Goal: Information Seeking & Learning: Learn about a topic

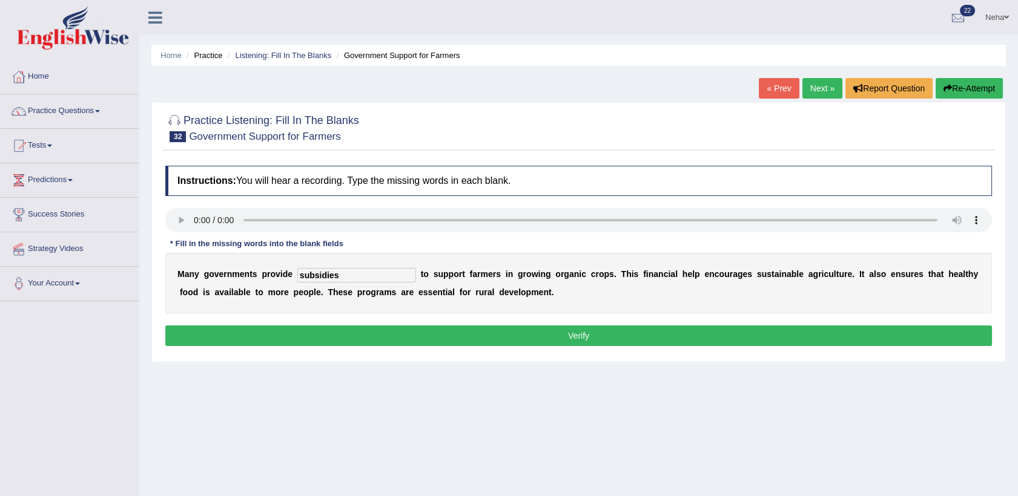
click at [828, 94] on link "Next »" at bounding box center [822, 88] width 40 height 21
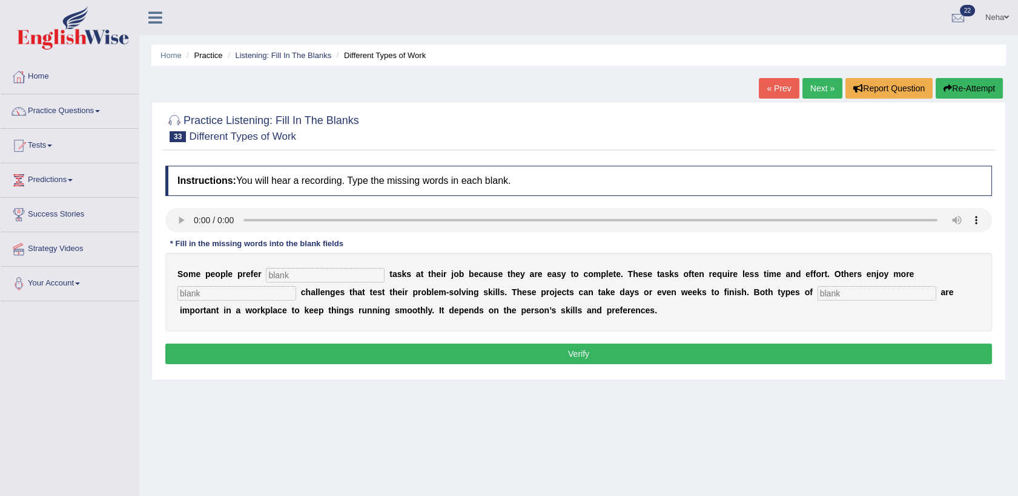
click at [308, 278] on input "text" at bounding box center [325, 275] width 119 height 15
type input "prefer"
click at [296, 286] on input "text" at bounding box center [236, 293] width 119 height 15
type input "complex"
click at [817, 288] on input "text" at bounding box center [876, 293] width 119 height 15
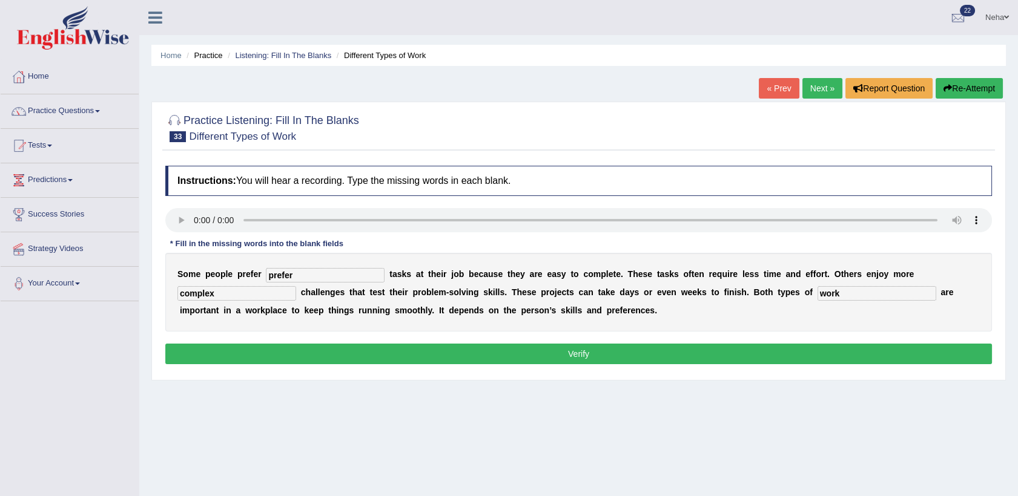
type input "work"
click at [678, 359] on button "Verify" at bounding box center [578, 354] width 826 height 21
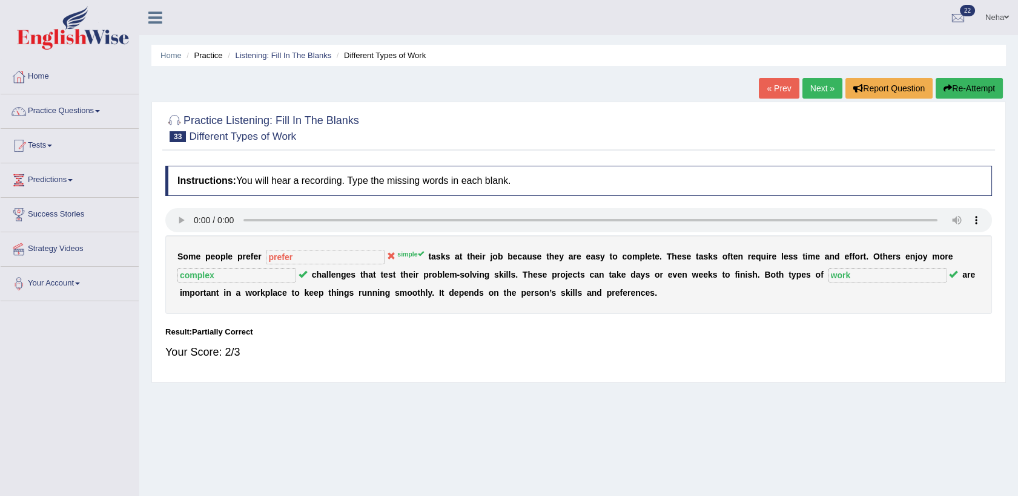
click at [955, 92] on button "Re-Attempt" at bounding box center [968, 88] width 67 height 21
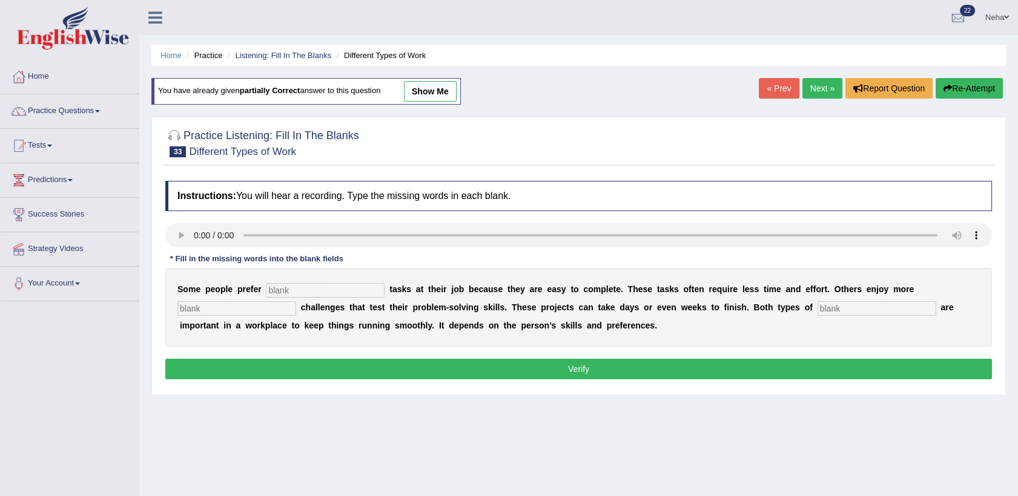
click at [299, 295] on input "text" at bounding box center [325, 290] width 119 height 15
click at [276, 287] on input "text" at bounding box center [325, 290] width 119 height 15
type input "simple"
click at [296, 301] on input "text" at bounding box center [236, 308] width 119 height 15
type input "complex"
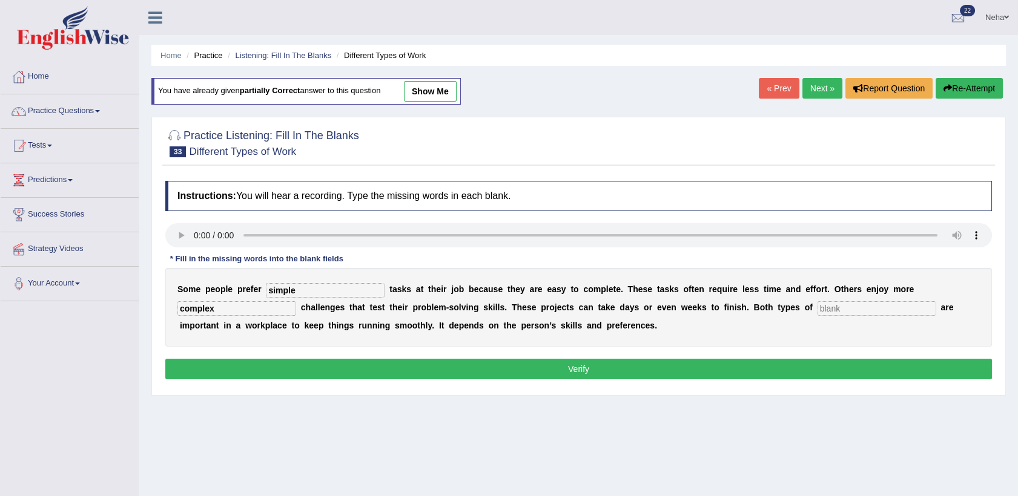
click at [817, 308] on input "text" at bounding box center [876, 308] width 119 height 15
type input "work"
click at [670, 375] on button "Verify" at bounding box center [578, 369] width 826 height 21
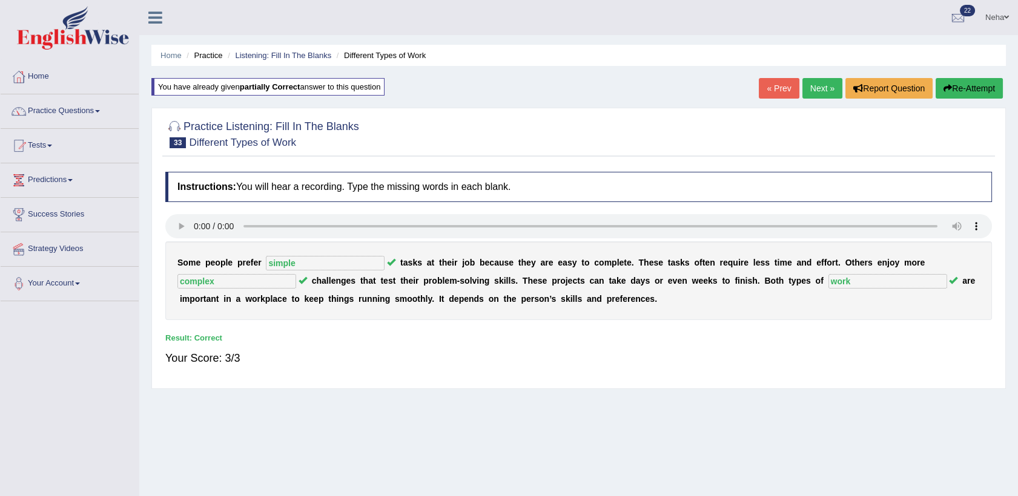
click at [823, 88] on link "Next »" at bounding box center [822, 88] width 40 height 21
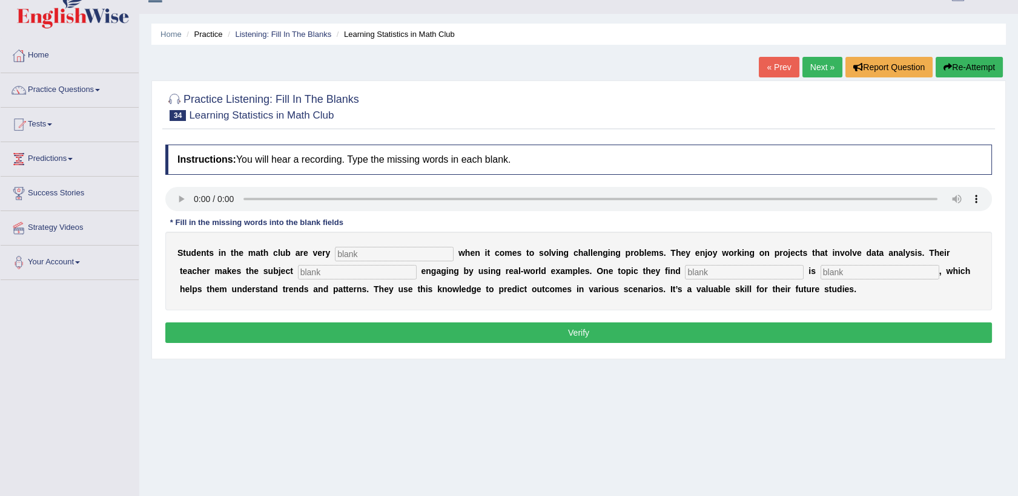
click at [369, 252] on input "text" at bounding box center [394, 254] width 119 height 15
type input "active"
click at [298, 275] on input "text" at bounding box center [357, 272] width 119 height 15
type input "subject"
click at [685, 274] on input "text" at bounding box center [744, 272] width 119 height 15
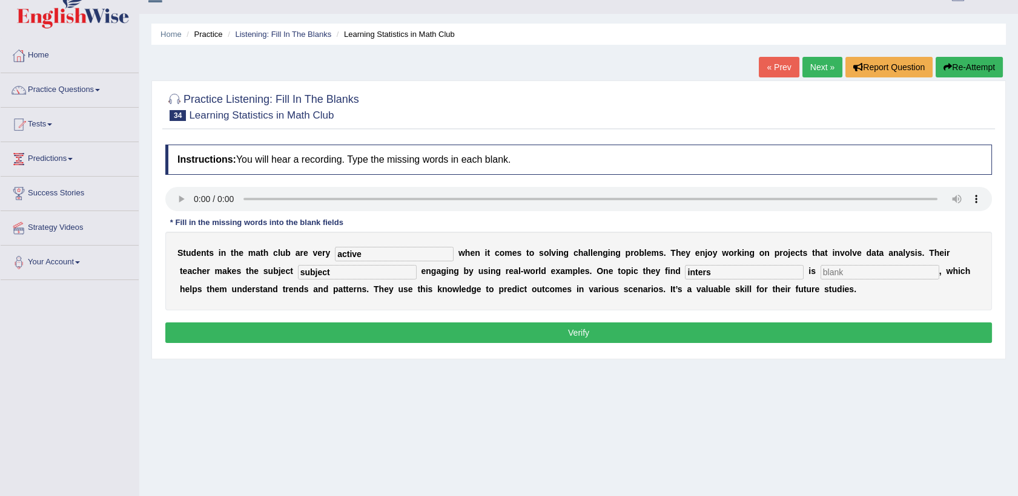
type input "inters"
click at [685, 270] on input "inters" at bounding box center [744, 272] width 119 height 15
click at [685, 272] on input "int" at bounding box center [744, 272] width 119 height 15
type input "interesting"
click at [820, 271] on input "text" at bounding box center [879, 272] width 119 height 15
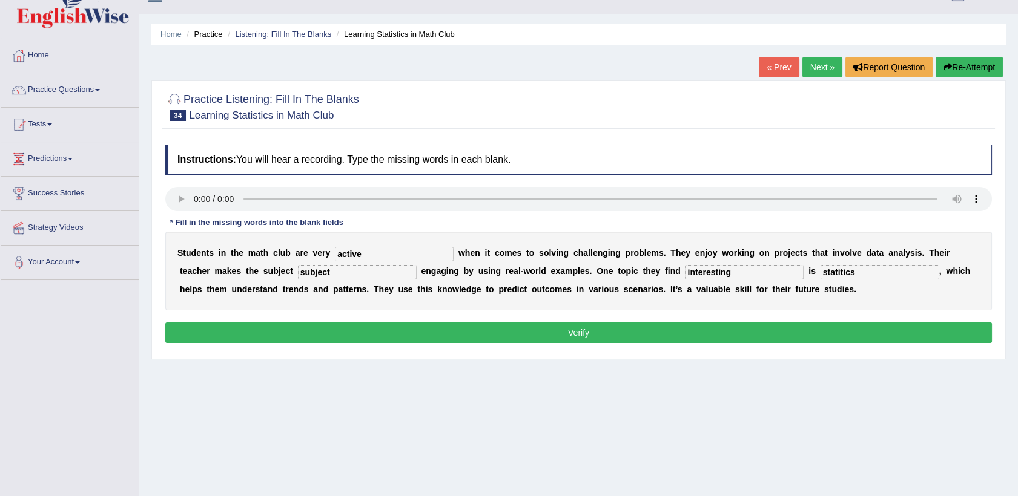
type input "statitics"
click at [635, 334] on button "Verify" at bounding box center [578, 333] width 826 height 21
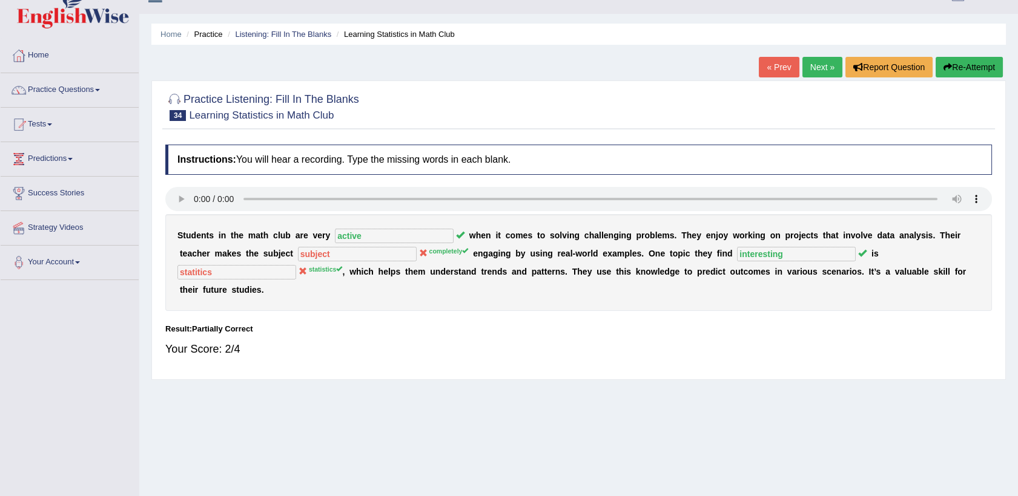
click at [958, 68] on button "Re-Attempt" at bounding box center [968, 67] width 67 height 21
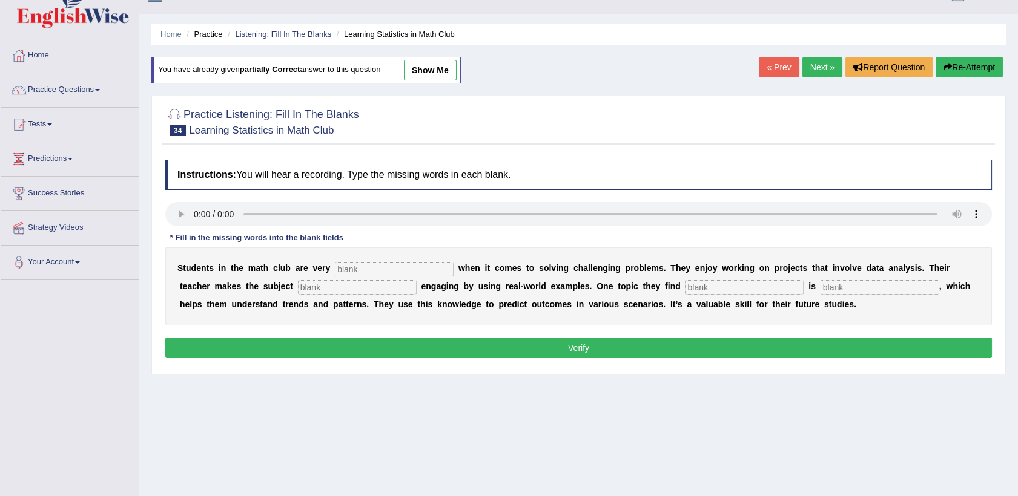
click at [353, 264] on input "text" at bounding box center [394, 269] width 119 height 15
type input "active"
click at [265, 278] on div "S t u d e n t s i n t h e m a t h c l u b a r e v e r y active w h e n i t c o …" at bounding box center [578, 286] width 826 height 79
click at [298, 288] on input "text" at bounding box center [357, 287] width 119 height 15
type input "completely"
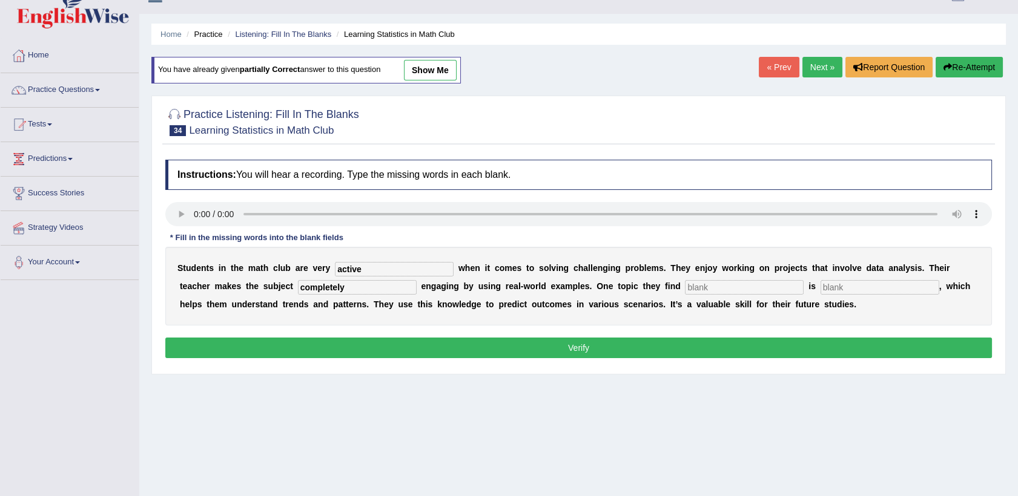
click at [685, 288] on input "text" at bounding box center [744, 287] width 119 height 15
type input "interesting"
click at [820, 285] on input "text" at bounding box center [879, 287] width 119 height 15
click at [820, 289] on input "stastistics" at bounding box center [879, 287] width 119 height 15
type input "statistics"
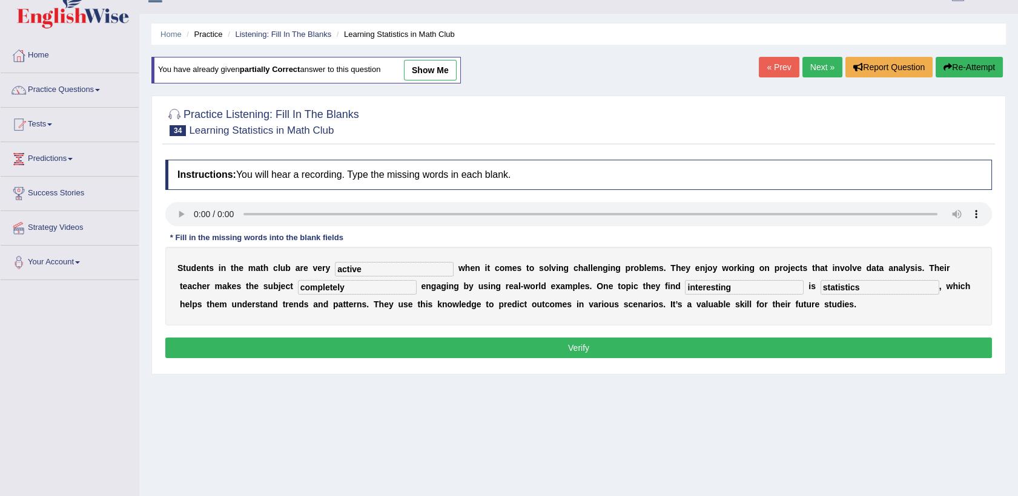
click at [641, 351] on button "Verify" at bounding box center [578, 348] width 826 height 21
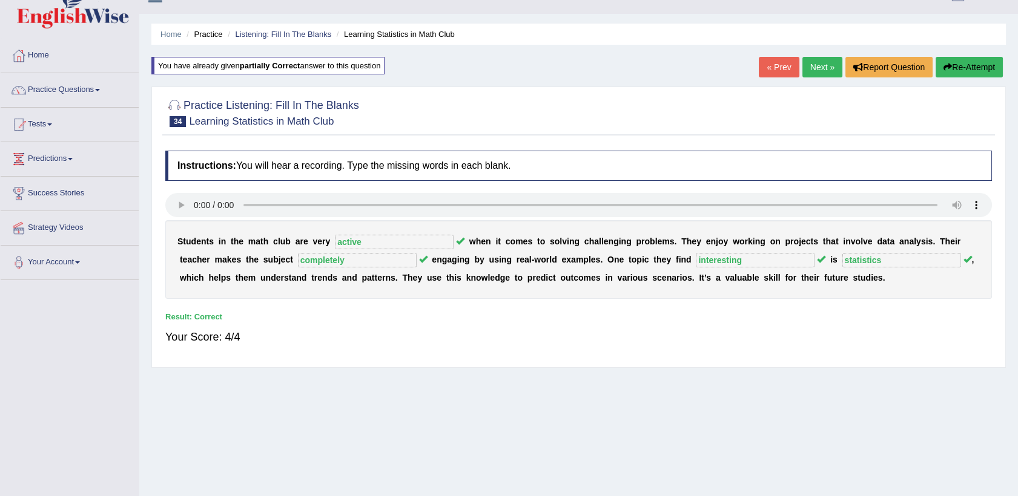
click at [823, 71] on link "Next »" at bounding box center [822, 67] width 40 height 21
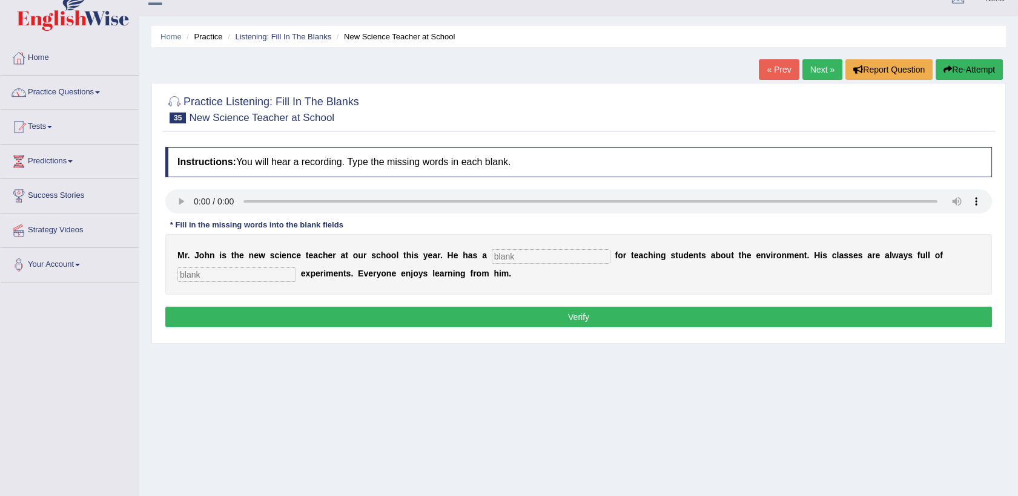
click at [505, 254] on input "text" at bounding box center [551, 256] width 119 height 15
type input "passion"
click at [234, 269] on input "text" at bounding box center [236, 275] width 119 height 15
type input "exciting"
click at [310, 320] on button "Verify" at bounding box center [578, 317] width 826 height 21
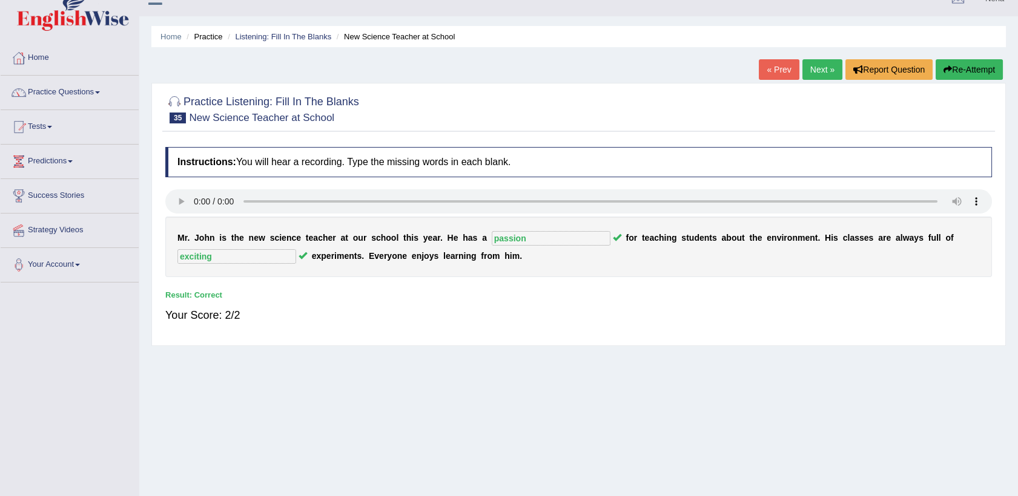
click at [822, 69] on link "Next »" at bounding box center [822, 69] width 40 height 21
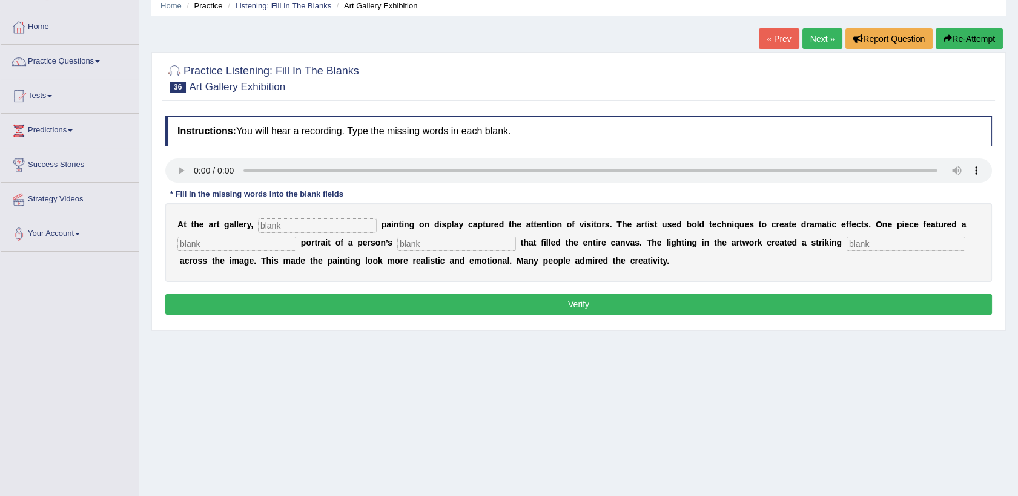
click at [291, 229] on input "text" at bounding box center [317, 226] width 119 height 15
type input "every"
click at [251, 246] on input "text" at bounding box center [236, 244] width 119 height 15
click at [213, 241] on input "text" at bounding box center [236, 244] width 119 height 15
type input "huge"
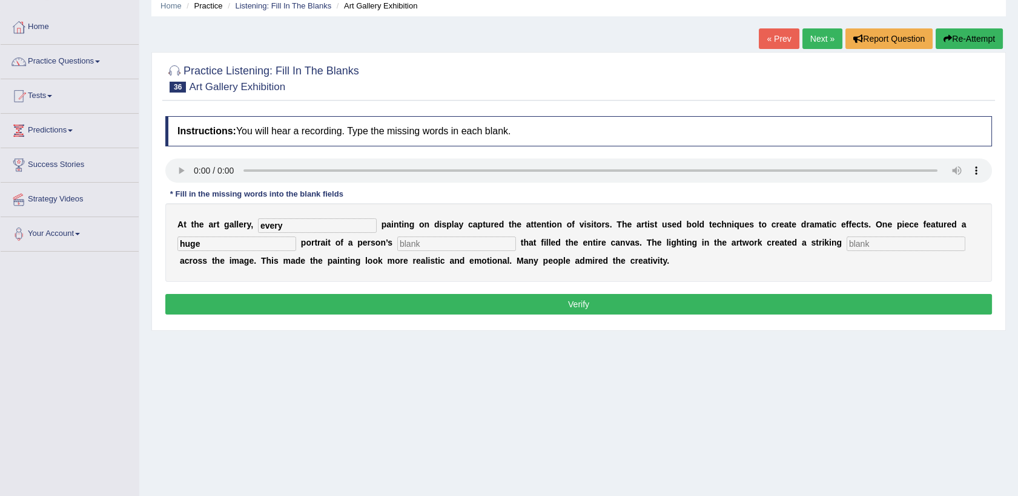
click at [397, 240] on input "text" at bounding box center [456, 244] width 119 height 15
type input "face"
click at [857, 244] on input "text" at bounding box center [905, 244] width 119 height 15
type input "shadow"
click at [727, 304] on button "Verify" at bounding box center [578, 304] width 826 height 21
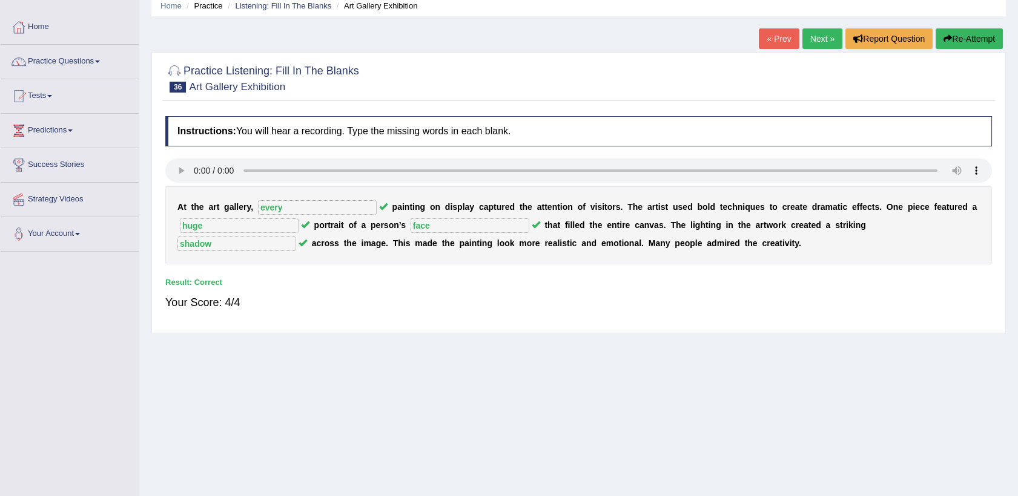
click at [810, 36] on link "Next »" at bounding box center [822, 38] width 40 height 21
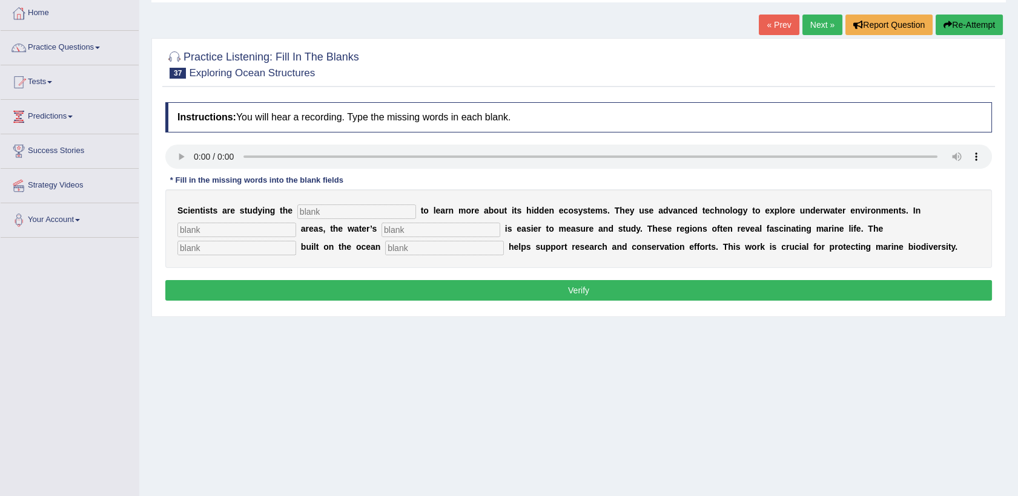
scroll to position [64, 0]
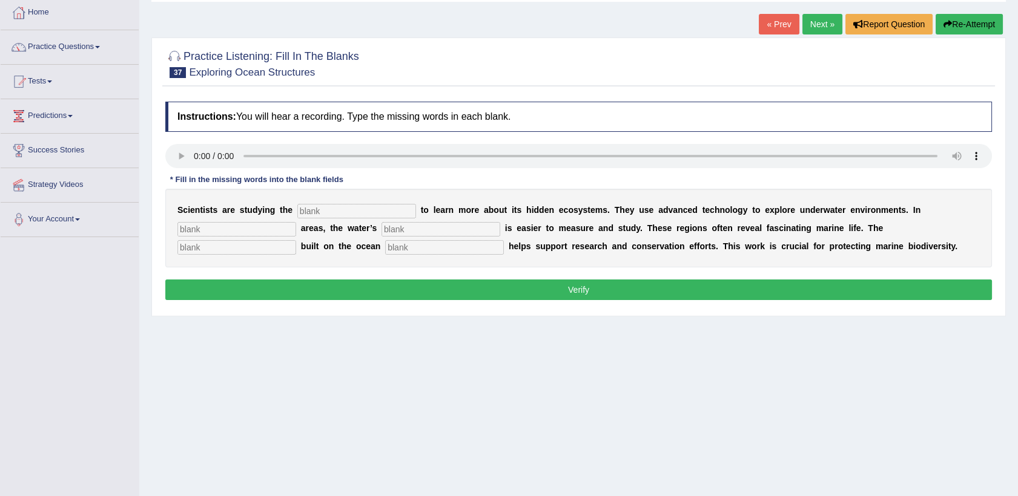
click at [327, 213] on input "text" at bounding box center [356, 211] width 119 height 15
type input "ocean"
click at [296, 222] on input "text" at bounding box center [236, 229] width 119 height 15
type input "shallow"
click at [381, 225] on input "text" at bounding box center [440, 229] width 119 height 15
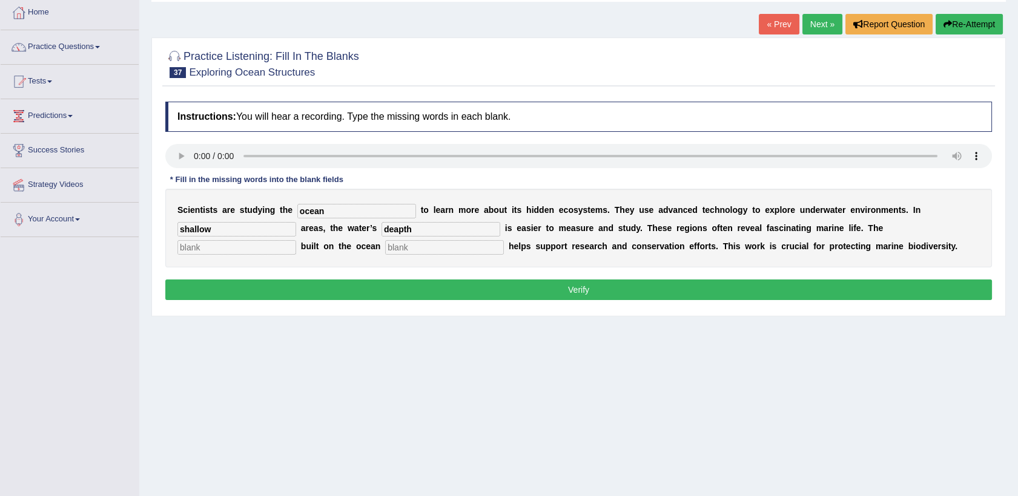
type input "deapth"
click at [296, 240] on input "text" at bounding box center [236, 247] width 119 height 15
click at [296, 240] on input "infra" at bounding box center [236, 247] width 119 height 15
type input "infrastructure"
click at [385, 248] on input "text" at bounding box center [444, 247] width 119 height 15
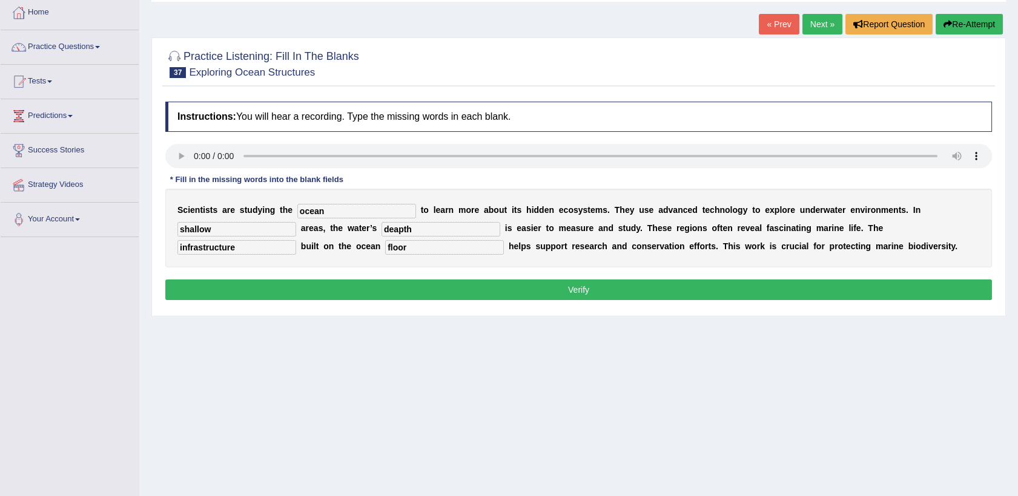
type input "floor"
click at [266, 290] on button "Verify" at bounding box center [578, 290] width 826 height 21
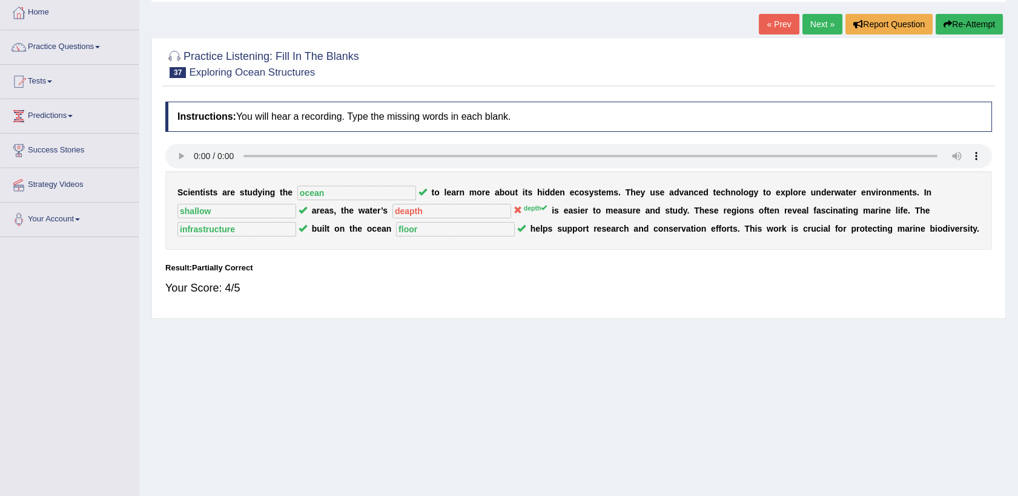
click at [982, 23] on button "Re-Attempt" at bounding box center [968, 24] width 67 height 21
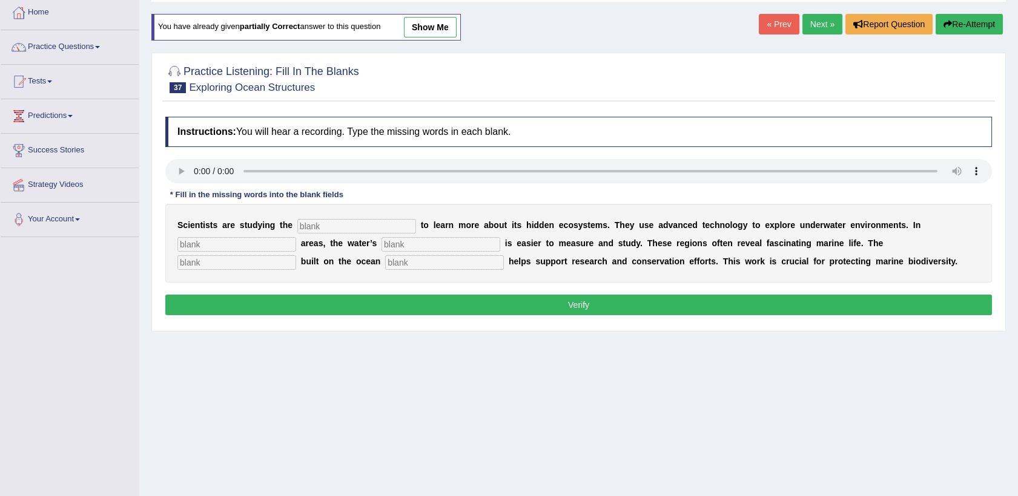
click at [329, 223] on input "text" at bounding box center [356, 226] width 119 height 15
type input "ocean"
click at [296, 237] on input "text" at bounding box center [236, 244] width 119 height 15
type input "s"
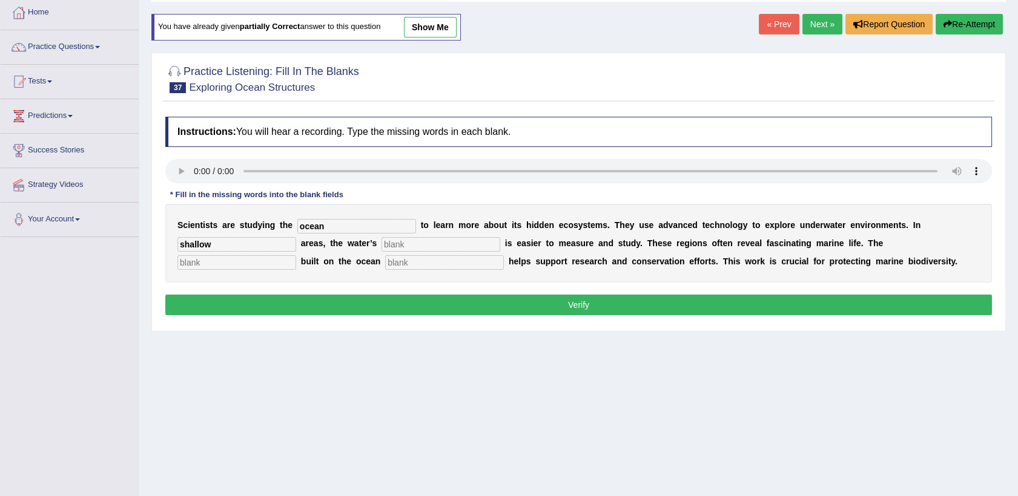
type input "shallow"
click at [381, 240] on input "text" at bounding box center [440, 244] width 119 height 15
type input "depth"
click at [296, 255] on input "text" at bounding box center [236, 262] width 119 height 15
type input "infrastructure"
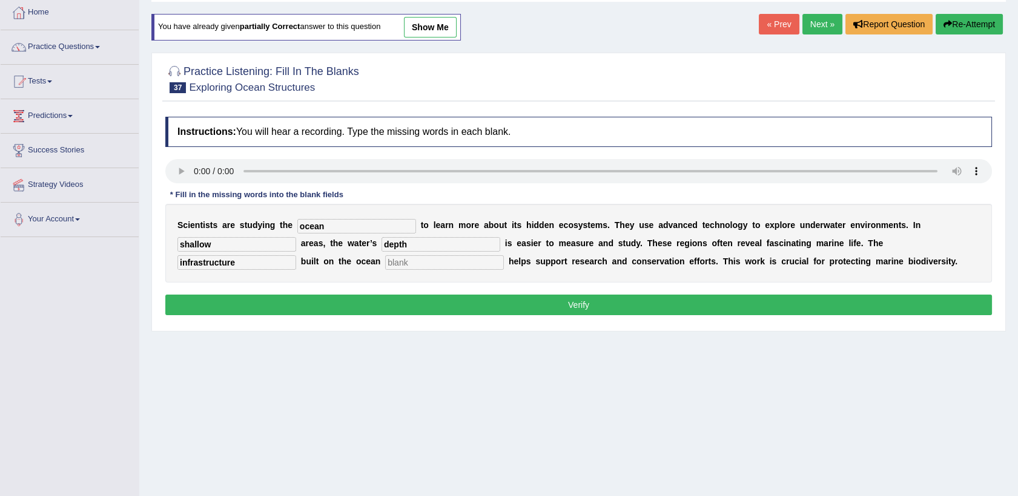
click at [385, 265] on input "text" at bounding box center [444, 262] width 119 height 15
type input "floor"
click at [323, 307] on button "Verify" at bounding box center [578, 305] width 826 height 21
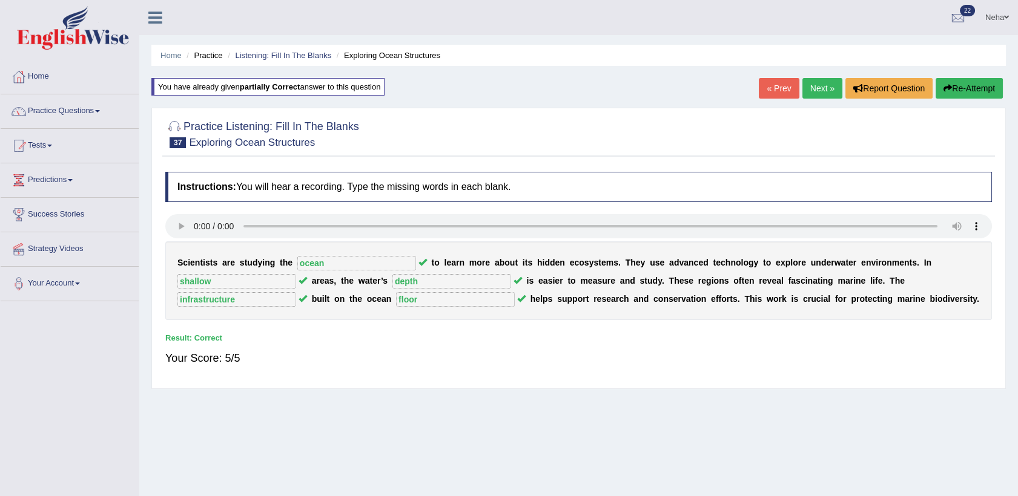
click at [815, 95] on link "Next »" at bounding box center [822, 88] width 40 height 21
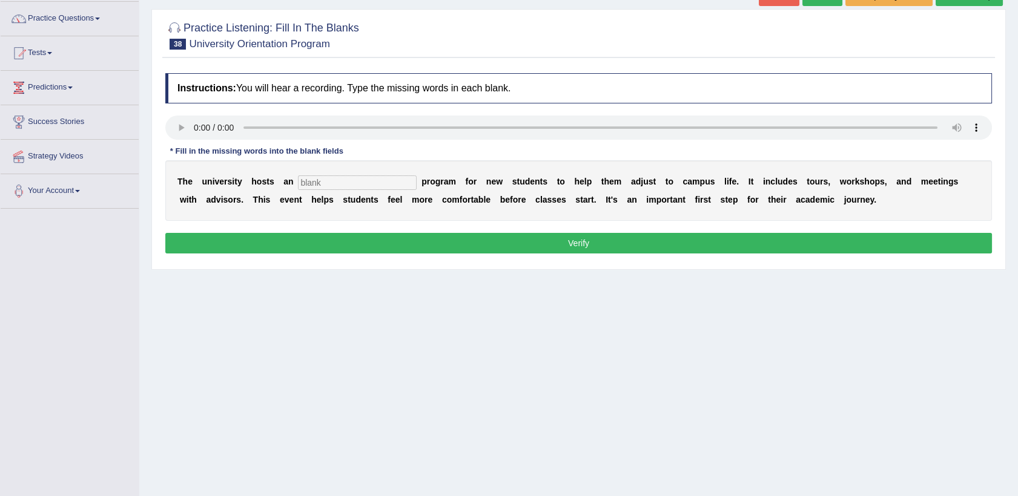
click at [309, 181] on input "text" at bounding box center [357, 183] width 119 height 15
type input "orientation"
click at [262, 242] on button "Verify" at bounding box center [578, 243] width 826 height 21
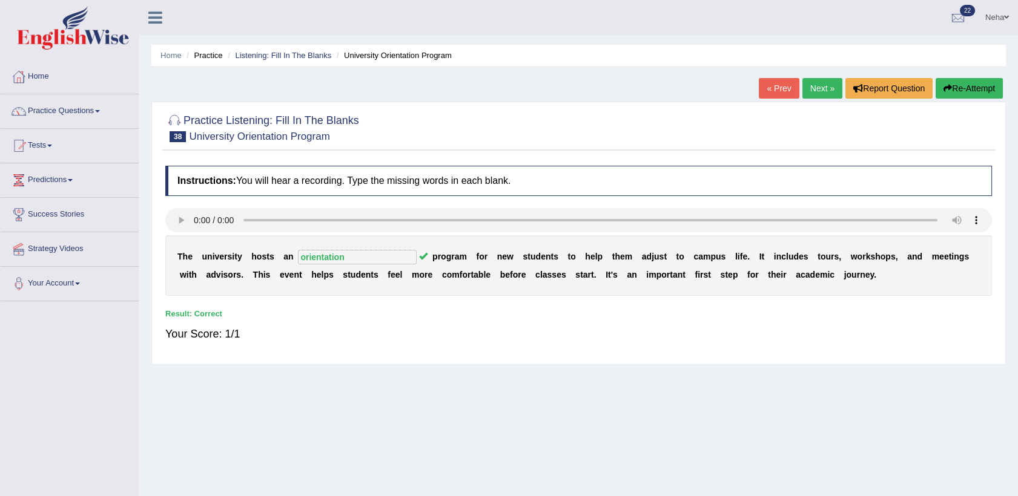
click at [818, 79] on link "Next »" at bounding box center [822, 88] width 40 height 21
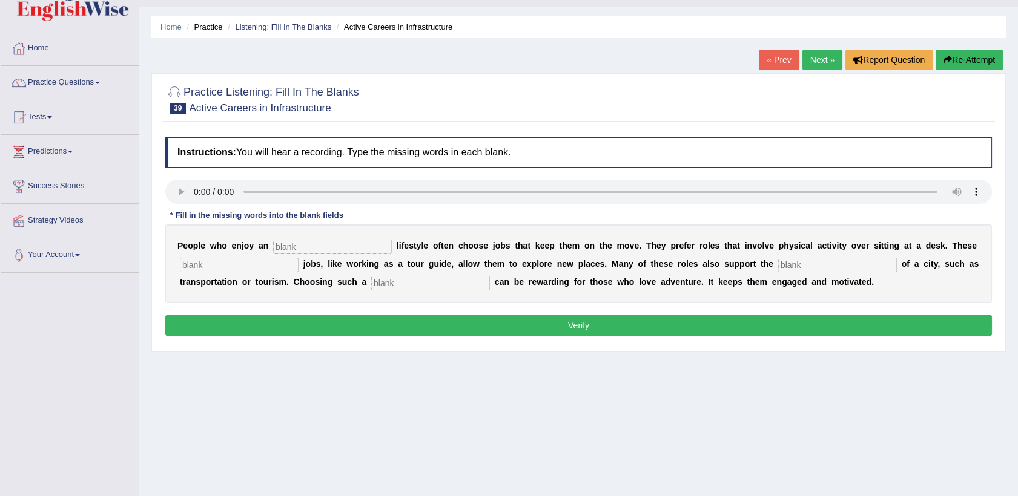
click at [328, 248] on input "text" at bounding box center [332, 247] width 119 height 15
type input "active"
click at [243, 261] on input "text" at bounding box center [239, 265] width 119 height 15
type input "intersting"
click at [784, 260] on input "text" at bounding box center [837, 265] width 119 height 15
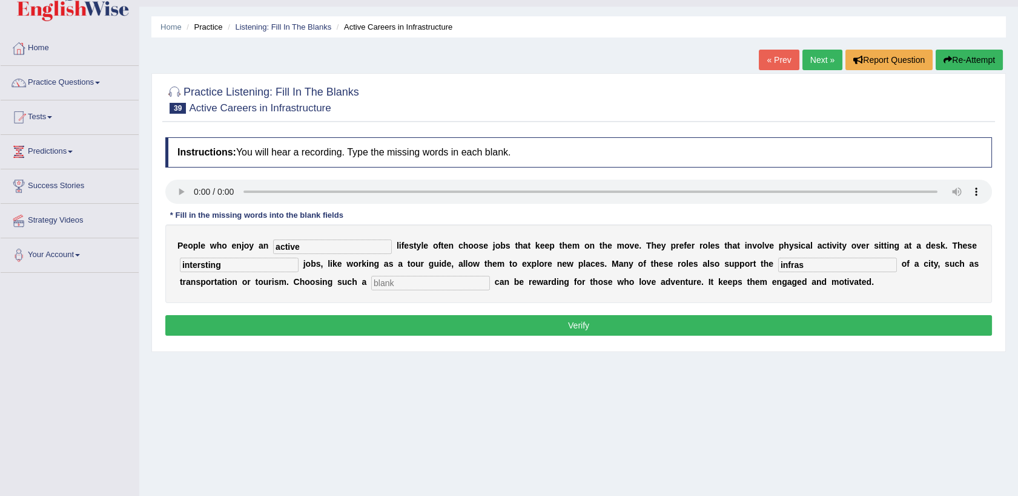
type input "infras"
click at [371, 285] on input "text" at bounding box center [430, 283] width 119 height 15
type input "career"
click at [769, 257] on div "P e o p l e w h o e n j o y a n active l i f e s t y l e o f t e n c h o o s e …" at bounding box center [578, 264] width 826 height 79
click at [778, 264] on input "infras" at bounding box center [837, 265] width 119 height 15
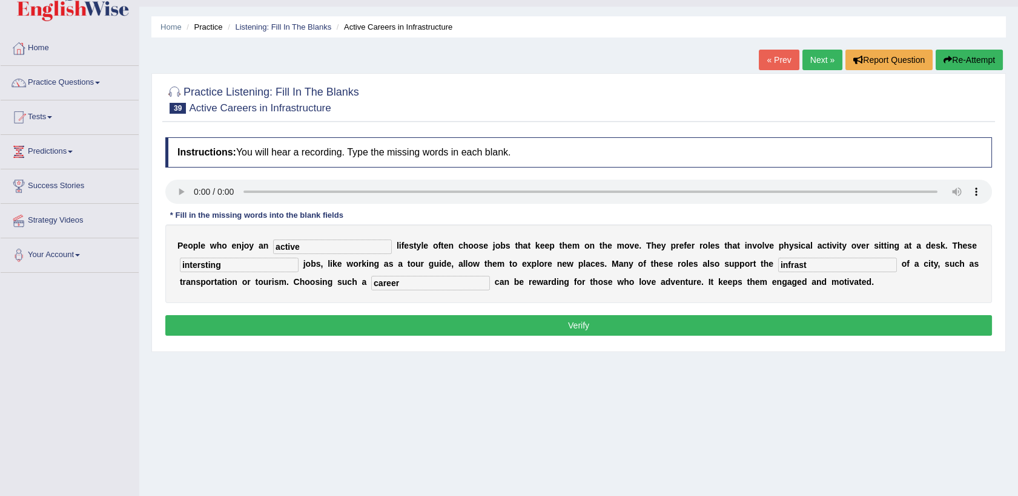
drag, startPoint x: 761, startPoint y: 264, endPoint x: 754, endPoint y: 276, distance: 14.1
click at [754, 276] on div "P e o p l e w h o e n j o y a n active l i f e s t y l e o f t e n c h o o s e …" at bounding box center [578, 264] width 826 height 79
click at [778, 270] on input "infrasructure" at bounding box center [837, 265] width 119 height 15
type input "infrastructure"
click at [707, 322] on button "Verify" at bounding box center [578, 325] width 826 height 21
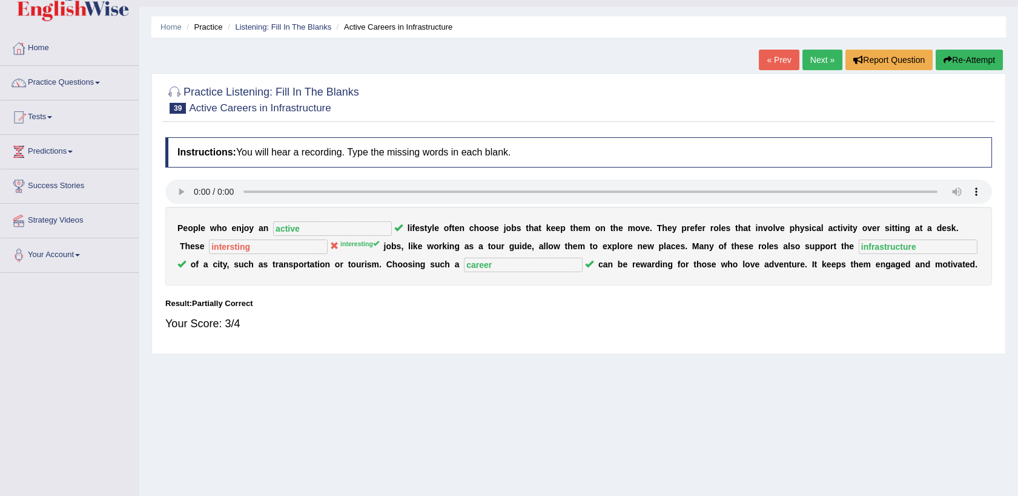
click at [820, 63] on link "Next »" at bounding box center [822, 60] width 40 height 21
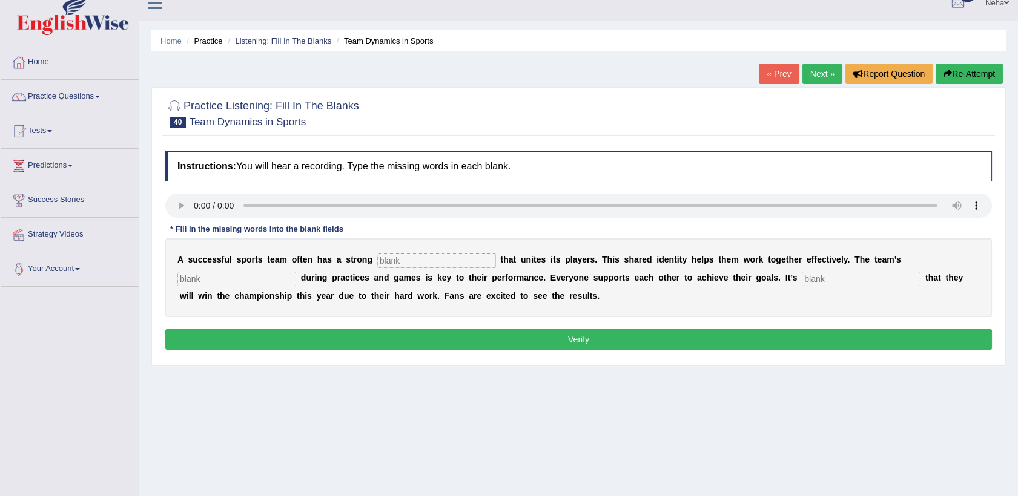
scroll to position [15, 0]
click at [406, 264] on input "text" at bounding box center [436, 261] width 119 height 15
type input "culture"
click at [296, 272] on input "text" at bounding box center [236, 279] width 119 height 15
click at [801, 272] on input "text" at bounding box center [860, 279] width 119 height 15
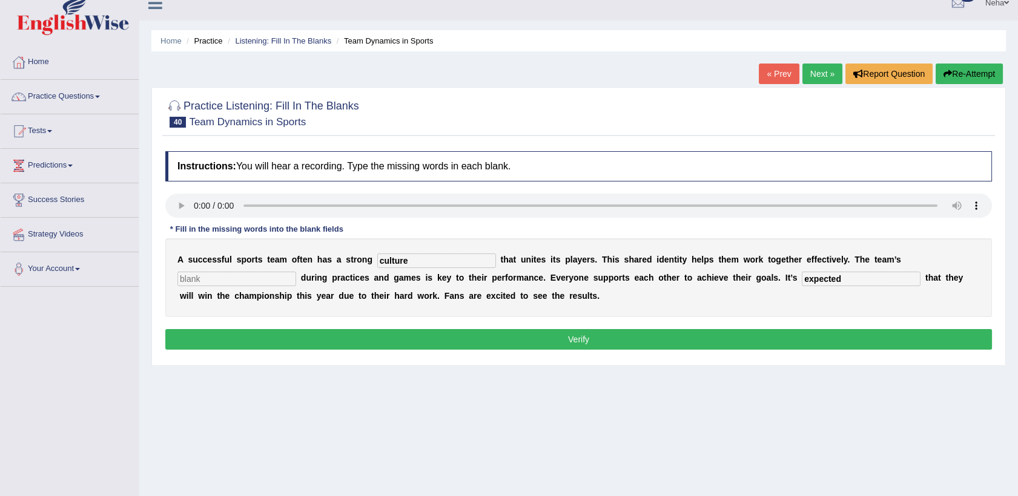
type input "expected"
click at [296, 272] on input "text" at bounding box center [236, 279] width 119 height 15
type input "coporation"
click at [738, 343] on button "Verify" at bounding box center [578, 339] width 826 height 21
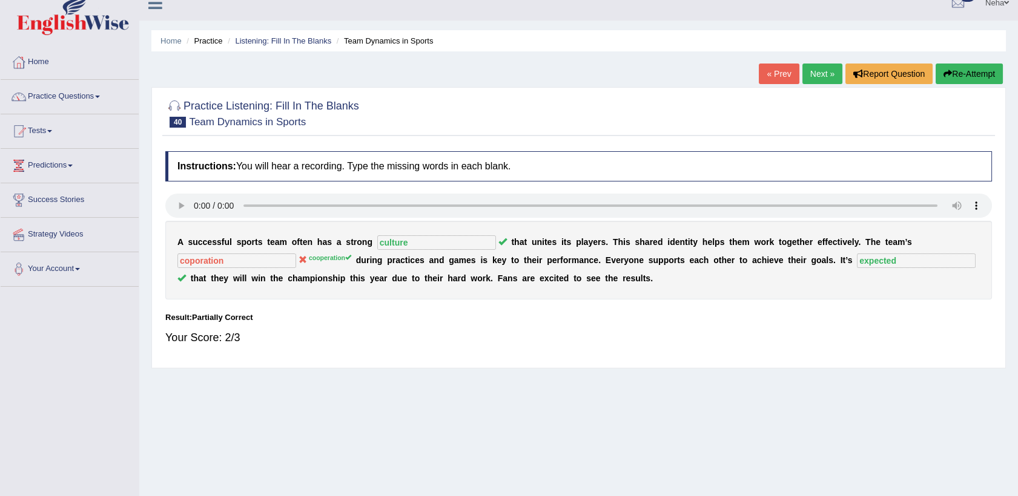
click at [958, 65] on button "Re-Attempt" at bounding box center [968, 74] width 67 height 21
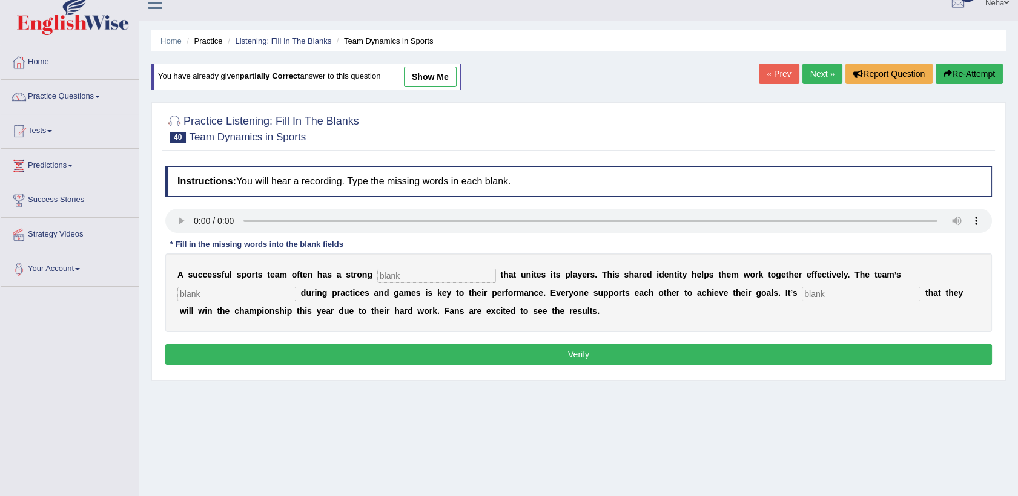
click at [383, 274] on input "text" at bounding box center [436, 276] width 119 height 15
type input "culture"
click at [296, 287] on input "text" at bounding box center [236, 294] width 119 height 15
type input "cooperation"
click at [801, 300] on input "text" at bounding box center [860, 294] width 119 height 15
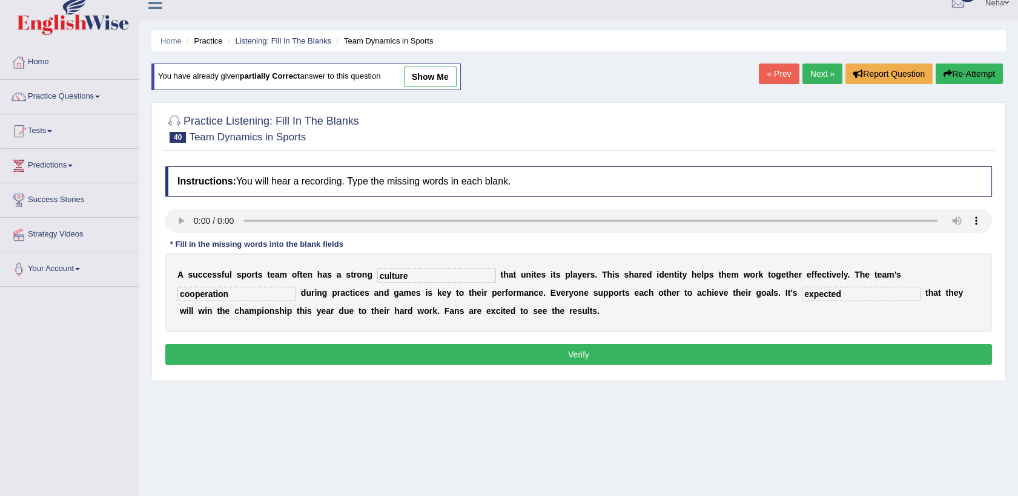
type input "expected"
click at [659, 354] on button "Verify" at bounding box center [578, 354] width 826 height 21
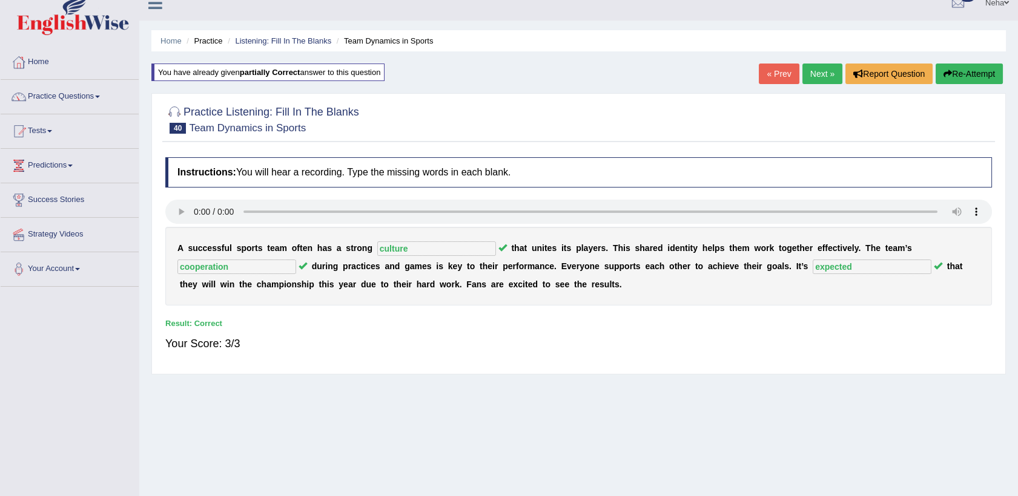
click at [817, 71] on link "Next »" at bounding box center [822, 74] width 40 height 21
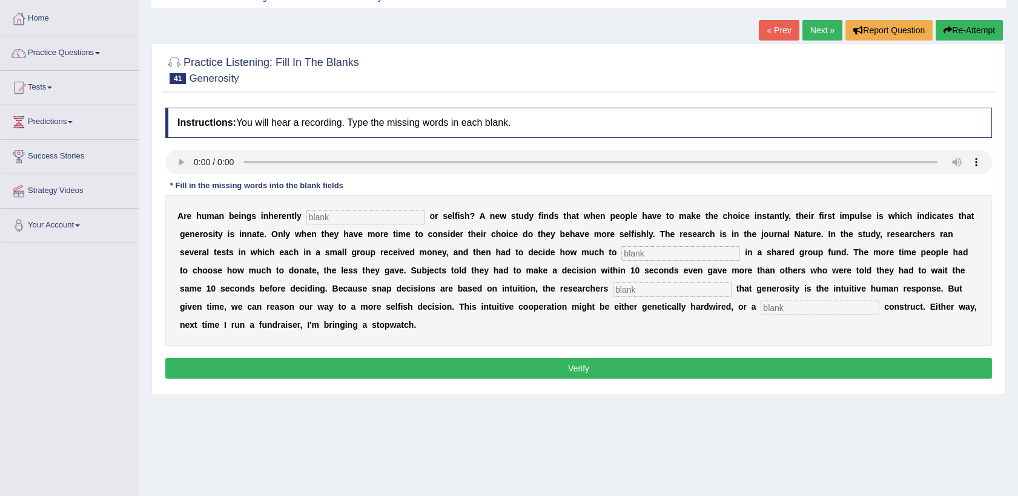
click at [336, 219] on input "text" at bounding box center [365, 217] width 119 height 15
type input "generious"
click at [621, 254] on input "text" at bounding box center [680, 253] width 119 height 15
type input "invest"
click at [613, 292] on input "text" at bounding box center [672, 290] width 119 height 15
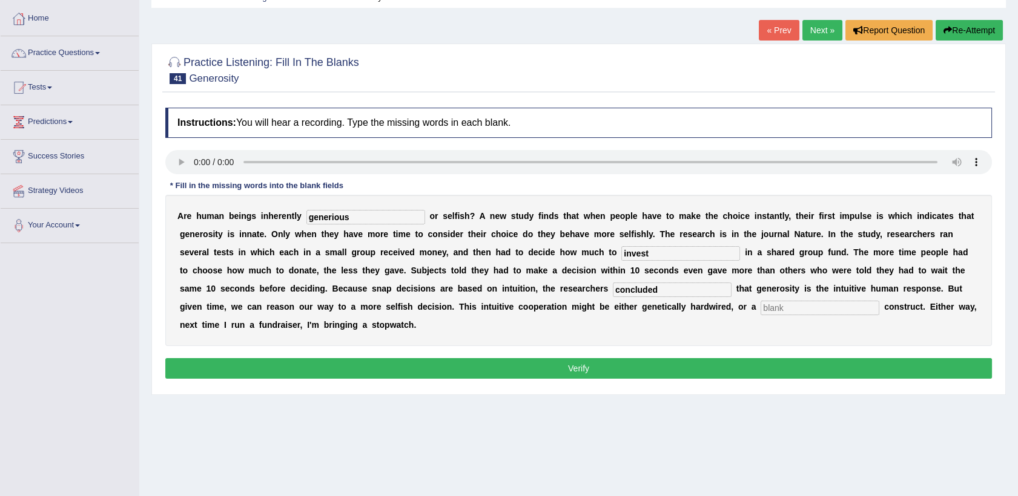
type input "concluded"
click at [760, 309] on input "text" at bounding box center [819, 308] width 119 height 15
type input "cultural"
click at [459, 358] on button "Verify" at bounding box center [578, 368] width 826 height 21
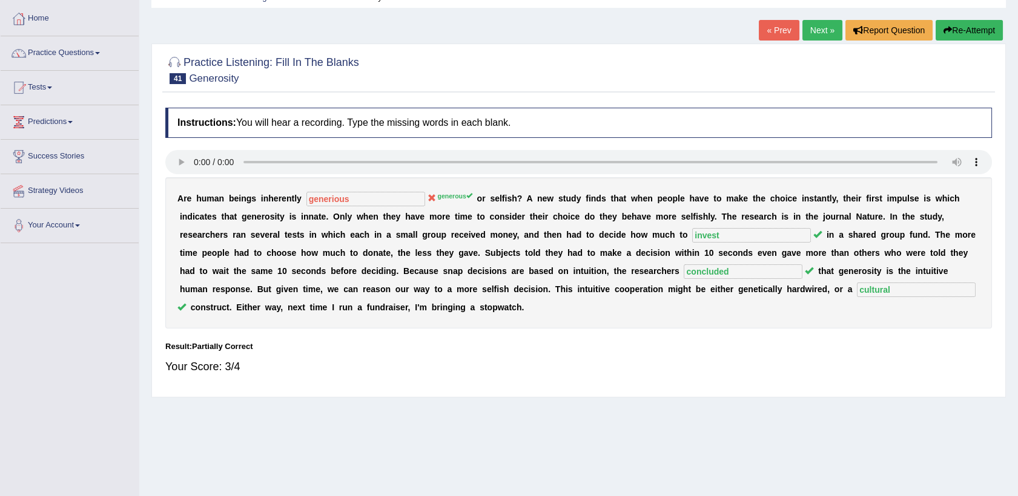
click at [969, 27] on button "Re-Attempt" at bounding box center [968, 30] width 67 height 21
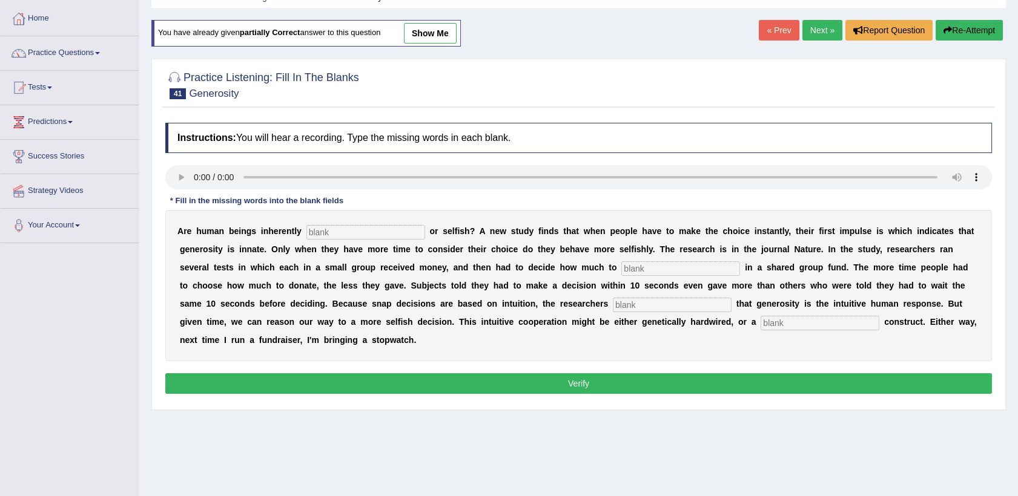
click at [818, 33] on link "Next »" at bounding box center [822, 30] width 40 height 21
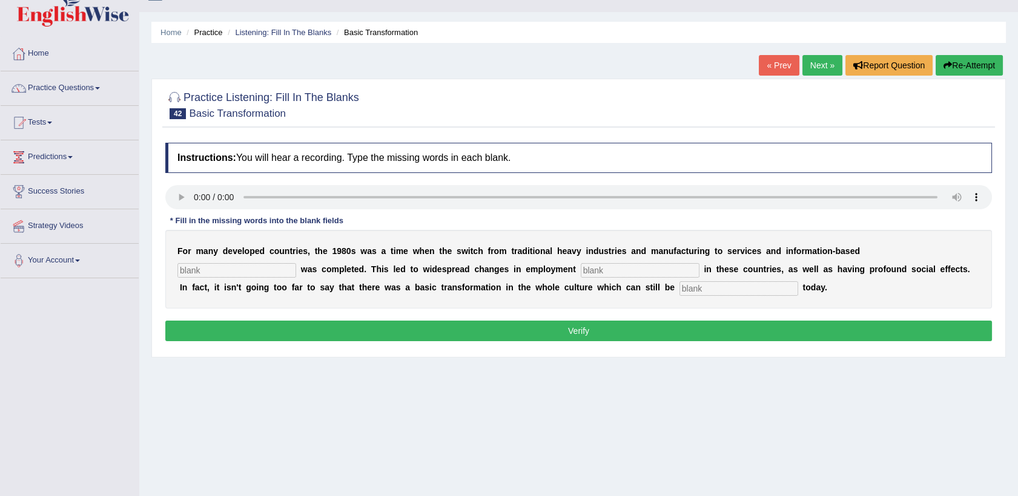
scroll to position [24, 0]
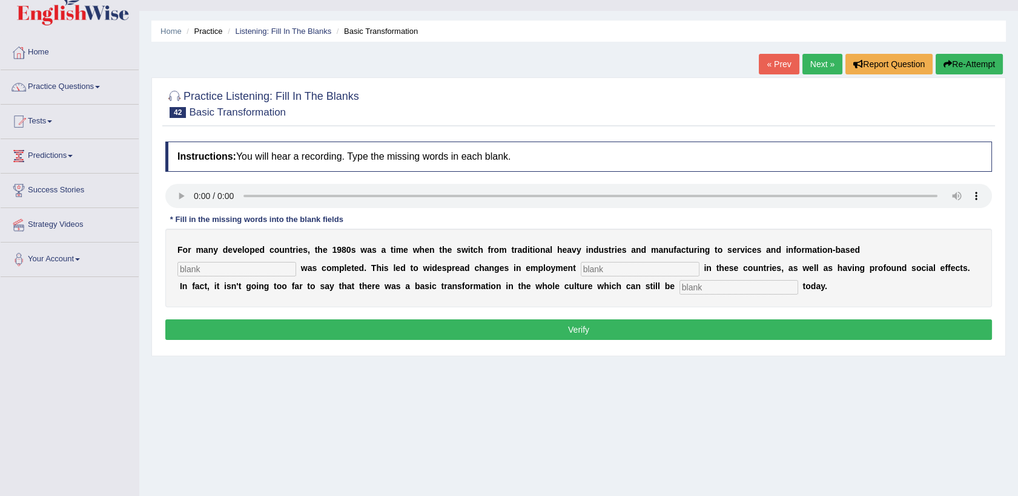
click at [296, 262] on input "text" at bounding box center [236, 269] width 119 height 15
click at [296, 262] on input "e" at bounding box center [236, 269] width 119 height 15
type input "enterprize"
click at [581, 272] on input "text" at bounding box center [640, 269] width 119 height 15
type input "patterns"
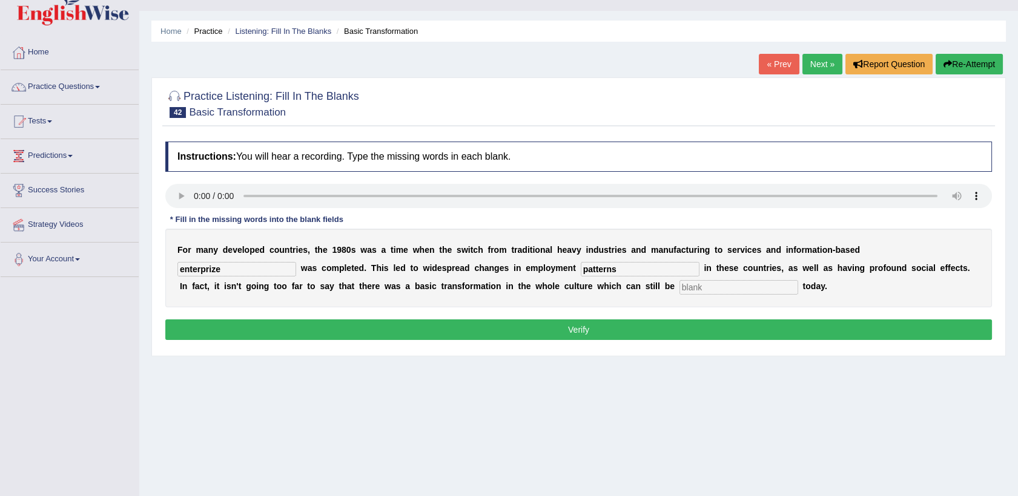
click at [679, 285] on input "text" at bounding box center [738, 287] width 119 height 15
type input "observed"
click at [427, 329] on button "Verify" at bounding box center [578, 330] width 826 height 21
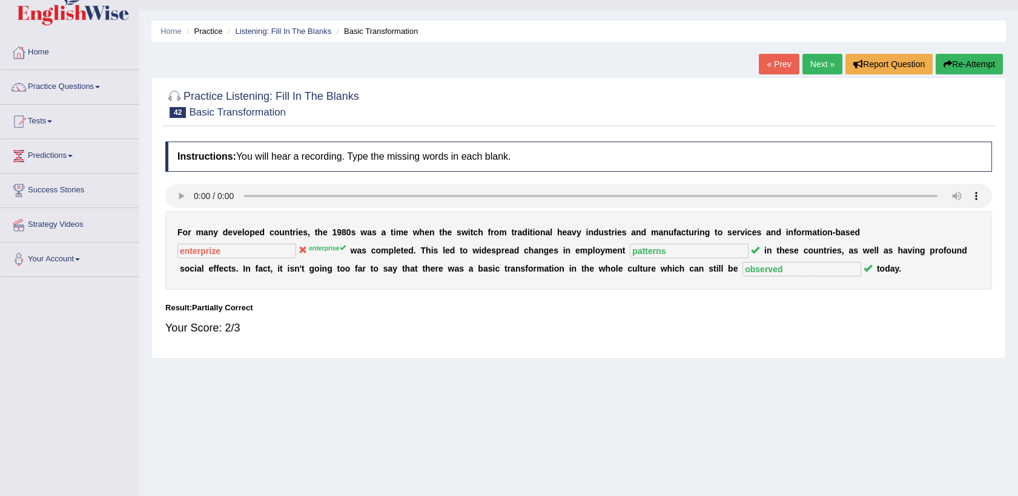
click at [969, 59] on button "Re-Attempt" at bounding box center [968, 64] width 67 height 21
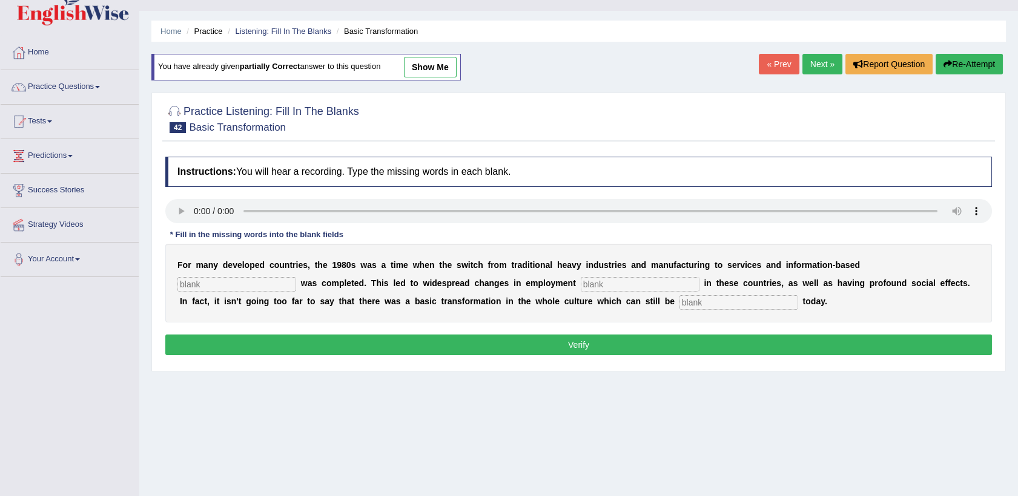
click at [296, 277] on input "text" at bounding box center [236, 284] width 119 height 15
click at [296, 277] on input "en" at bounding box center [236, 284] width 119 height 15
type input "enterprise"
click at [581, 285] on input "text" at bounding box center [640, 284] width 119 height 15
type input "patterns"
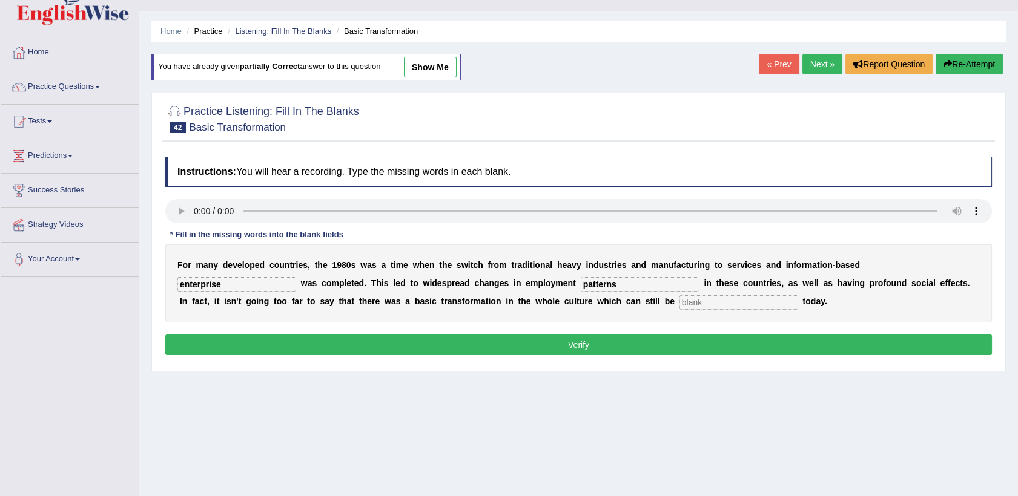
click at [679, 304] on input "text" at bounding box center [738, 302] width 119 height 15
type input "observed"
click at [453, 347] on button "Verify" at bounding box center [578, 345] width 826 height 21
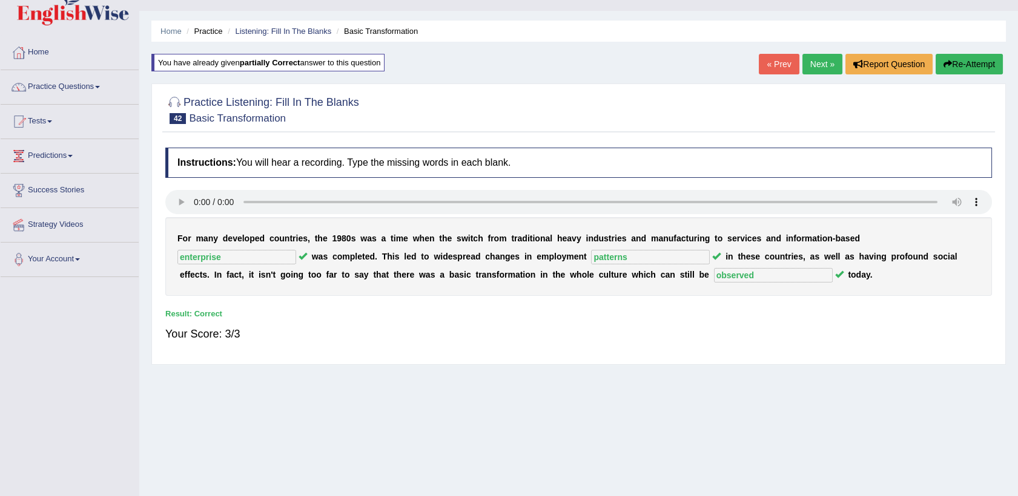
click at [815, 65] on link "Next »" at bounding box center [822, 64] width 40 height 21
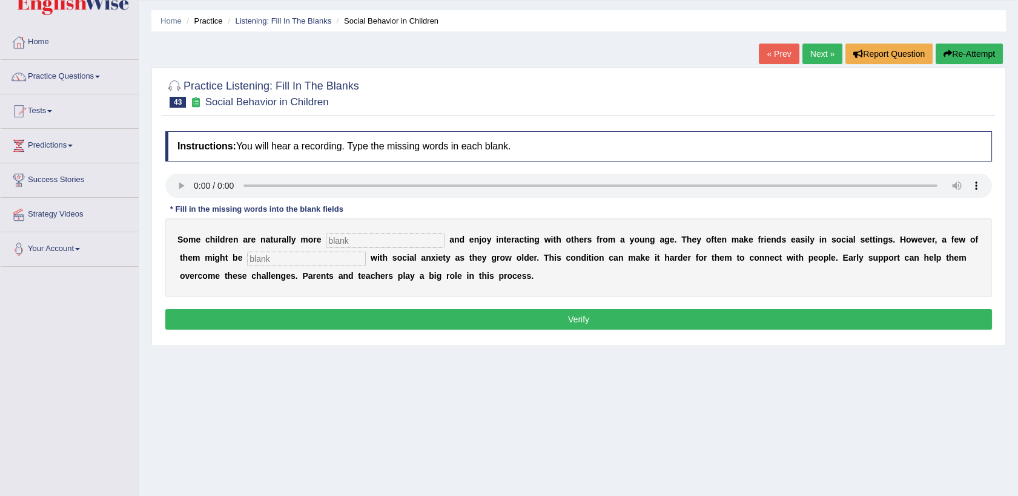
click at [330, 240] on input "text" at bounding box center [385, 241] width 119 height 15
type input "sociolable"
click at [339, 242] on input "sociolable" at bounding box center [385, 241] width 119 height 15
click at [359, 240] on input "socilable" at bounding box center [385, 241] width 119 height 15
type input "s"
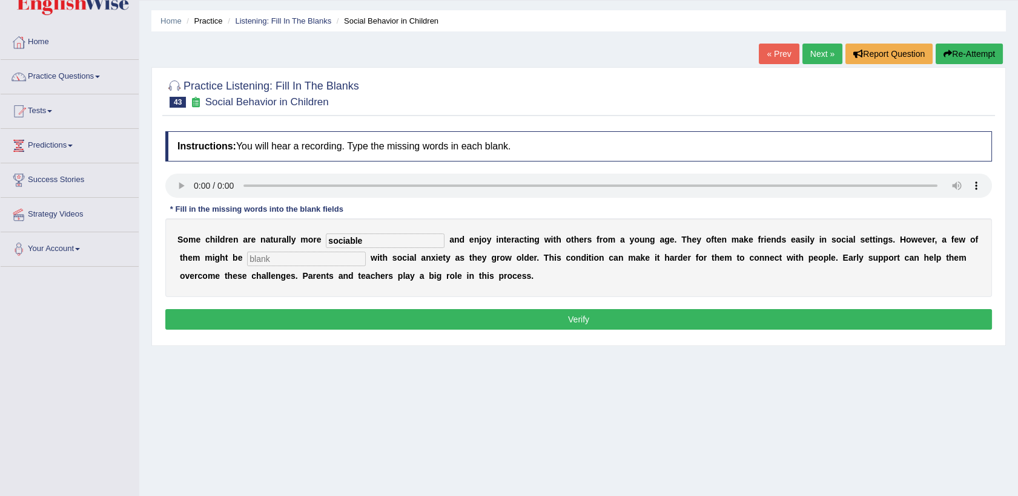
type input "sociable"
click at [247, 255] on input "text" at bounding box center [306, 259] width 119 height 15
type input "diagnosed"
click at [239, 321] on button "Verify" at bounding box center [578, 319] width 826 height 21
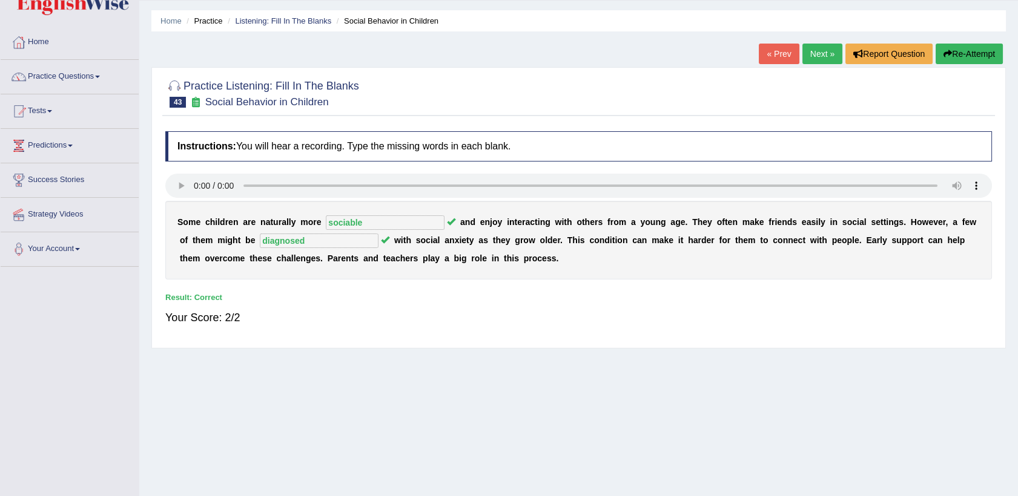
click at [830, 50] on link "Next »" at bounding box center [822, 54] width 40 height 21
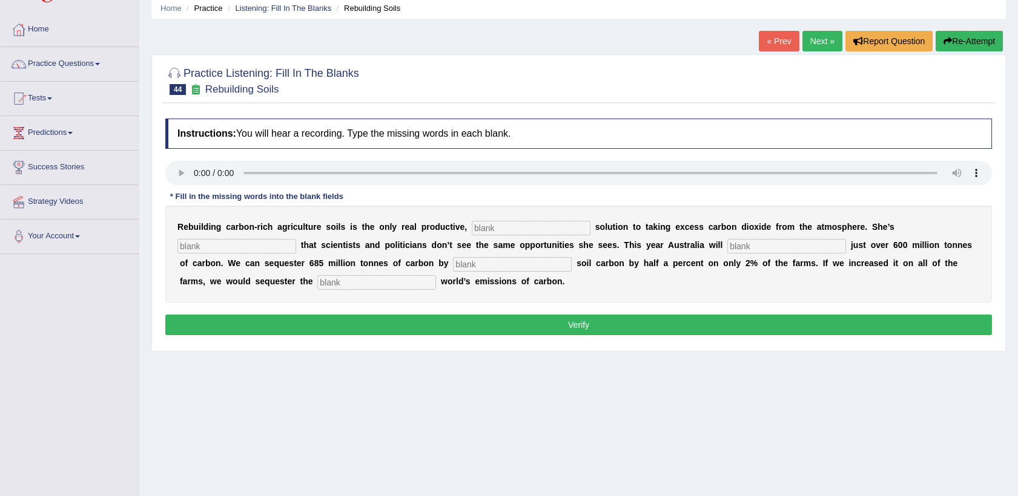
click at [476, 228] on input "text" at bounding box center [531, 228] width 119 height 15
click at [481, 230] on input "text" at bounding box center [531, 228] width 119 height 15
type input "permanent"
click at [277, 192] on div "* Fill in the missing words into the blank fields" at bounding box center [256, 197] width 183 height 12
click at [296, 239] on input "text" at bounding box center [236, 246] width 119 height 15
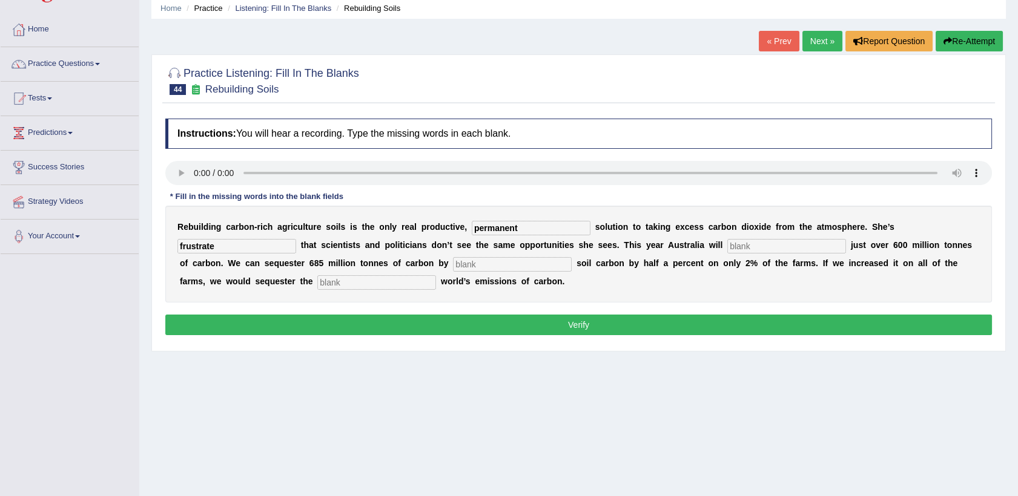
type input "frustrate"
click at [727, 242] on input "text" at bounding box center [786, 246] width 119 height 15
type input "admit"
click at [453, 268] on input "text" at bounding box center [512, 264] width 119 height 15
type input "incresing"
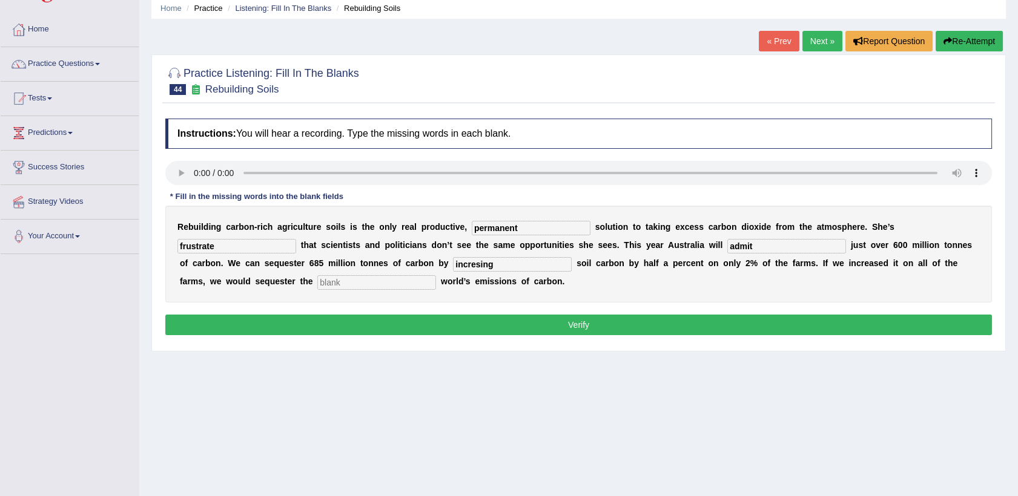
click at [436, 275] on input "text" at bounding box center [376, 282] width 119 height 15
type input "whole"
click at [453, 261] on input "incresing" at bounding box center [512, 264] width 119 height 15
type input "increasing"
click at [269, 317] on button "Verify" at bounding box center [578, 325] width 826 height 21
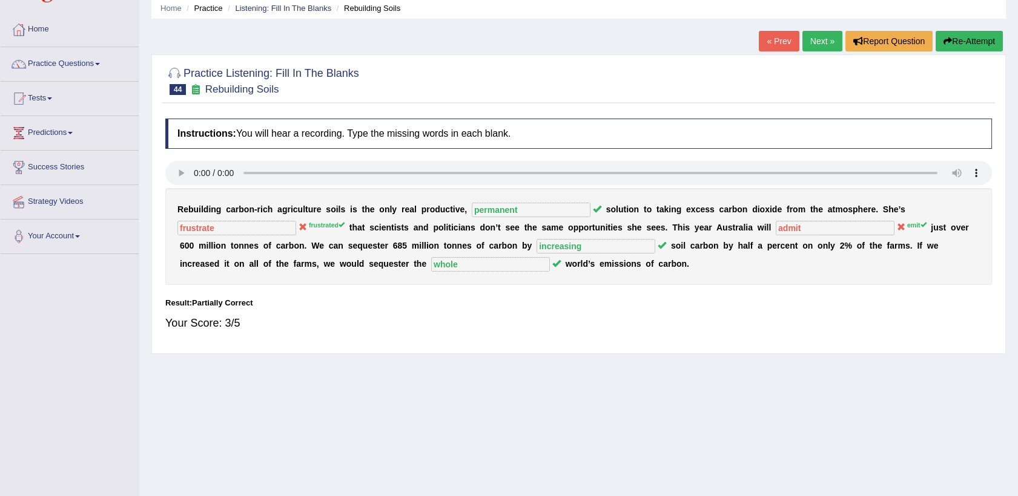
click at [815, 44] on link "Next »" at bounding box center [822, 41] width 40 height 21
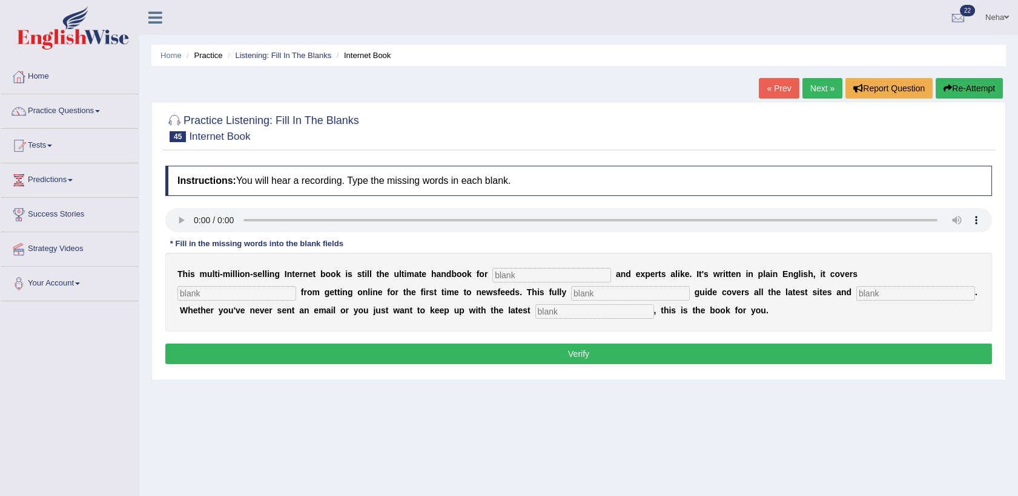
click at [522, 270] on input "text" at bounding box center [551, 275] width 119 height 15
type input "permanent"
click at [296, 286] on input "text" at bounding box center [236, 293] width 119 height 15
click at [550, 273] on input "permanent" at bounding box center [551, 275] width 119 height 15
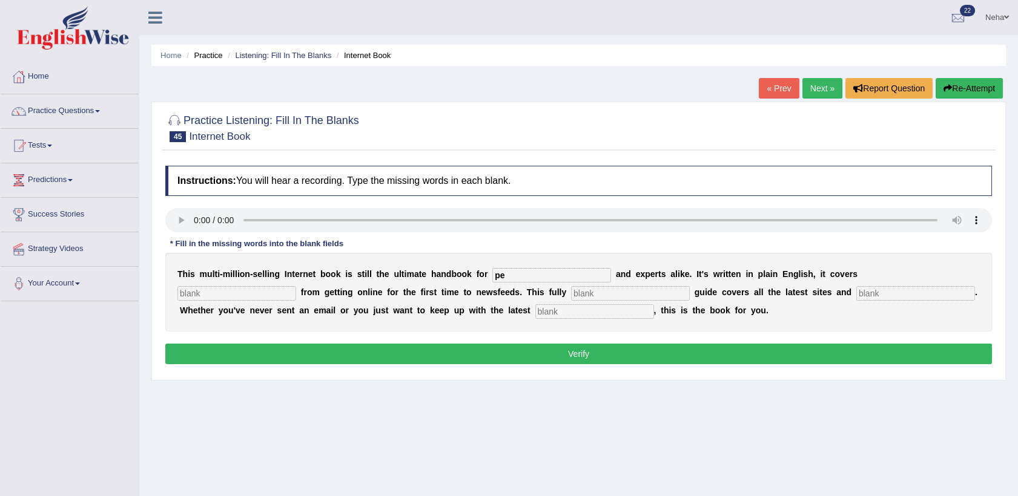
type input "p"
type input "novesis"
click at [296, 286] on input "text" at bounding box center [236, 293] width 119 height 15
type input "everything"
click at [571, 297] on input "text" at bounding box center [630, 293] width 119 height 15
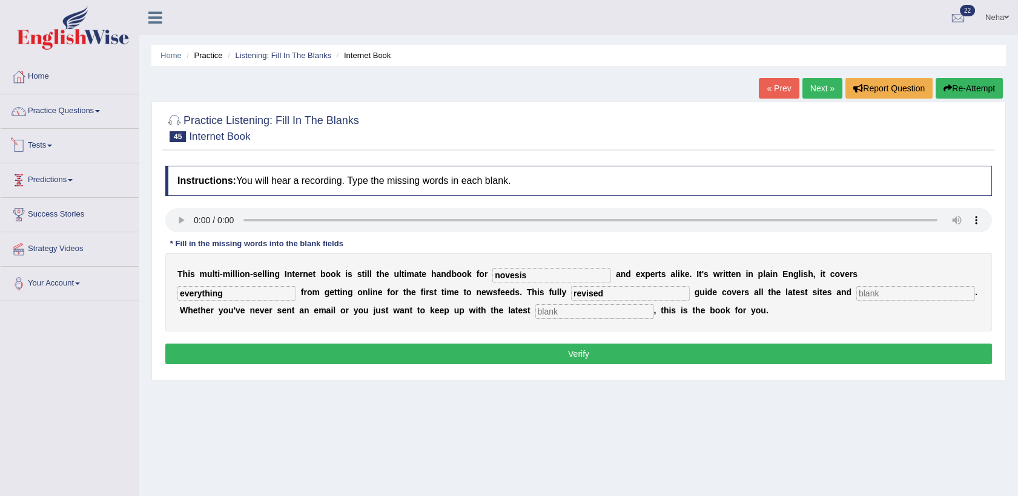
type input "revised"
click at [856, 295] on input "text" at bounding box center [915, 293] width 119 height 15
type input "creazes"
click at [535, 312] on input "text" at bounding box center [594, 311] width 119 height 15
click at [535, 318] on input "text" at bounding box center [594, 311] width 119 height 15
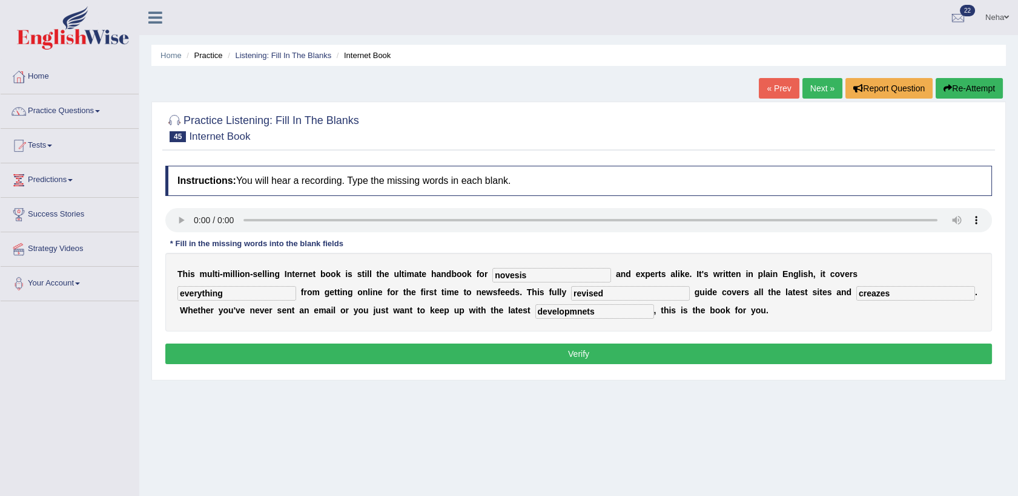
click at [535, 317] on input "developmnets" at bounding box center [594, 311] width 119 height 15
type input "developments"
click at [354, 355] on button "Verify" at bounding box center [578, 354] width 826 height 21
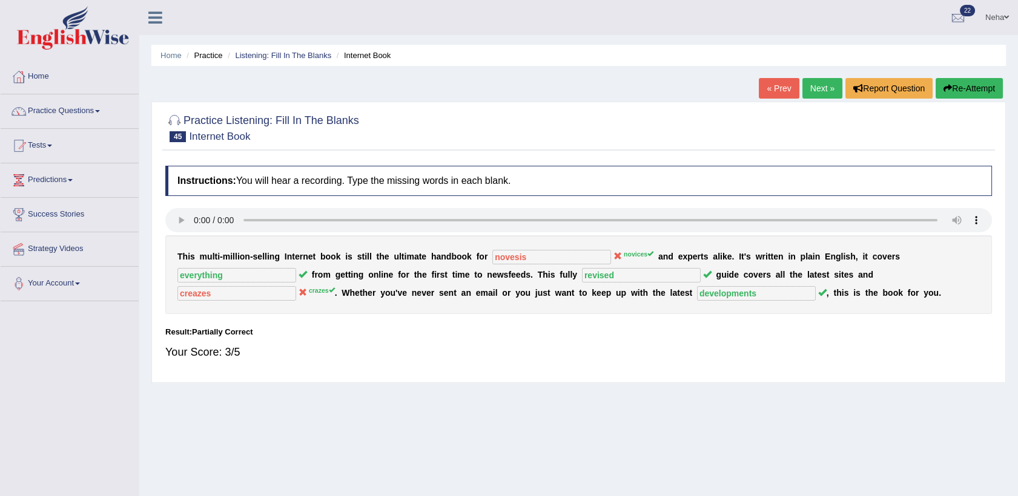
click at [666, 378] on div "Practice Listening: Fill In The Blanks 45 Internet Book Instructions: You will …" at bounding box center [578, 242] width 854 height 281
click at [961, 82] on button "Re-Attempt" at bounding box center [968, 88] width 67 height 21
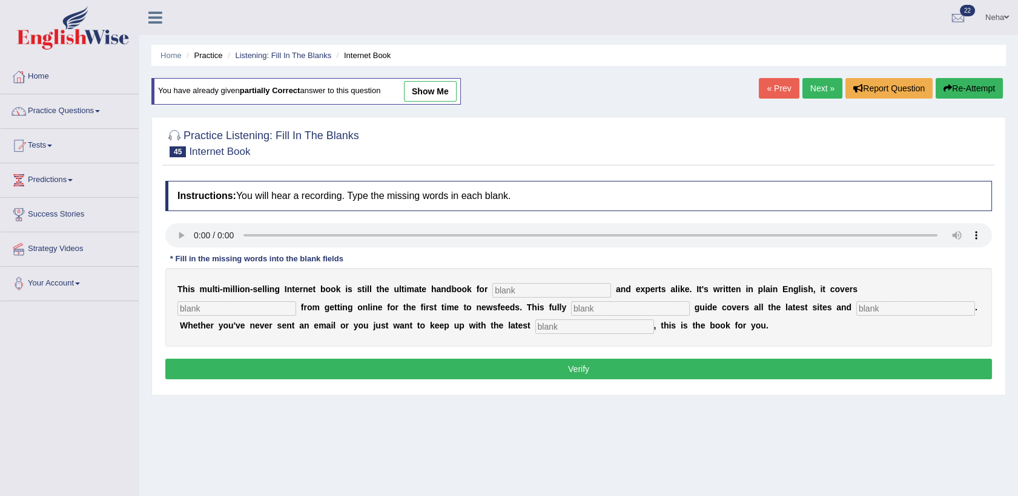
click at [530, 292] on input "text" at bounding box center [551, 290] width 119 height 15
click at [527, 292] on input "text" at bounding box center [551, 290] width 119 height 15
type input "novices"
click at [296, 301] on input "text" at bounding box center [236, 308] width 119 height 15
type input "everything"
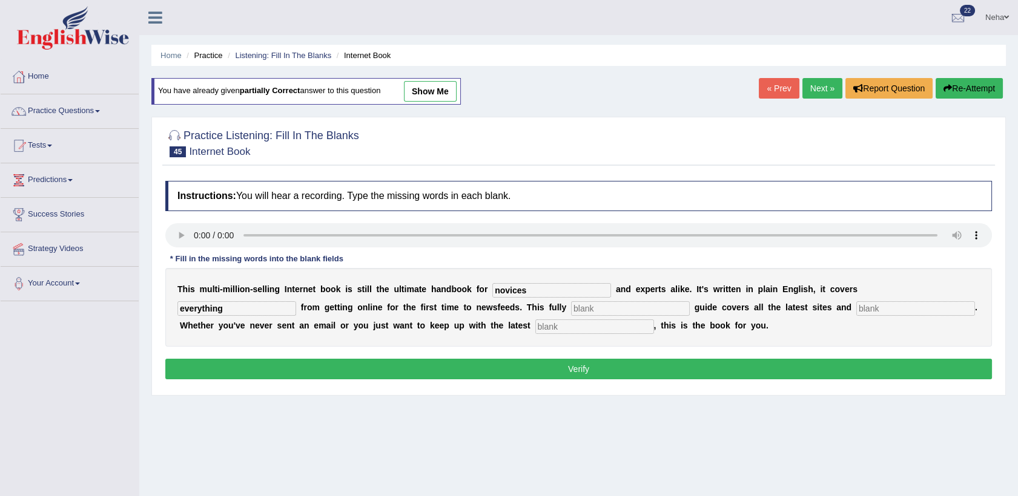
click at [571, 306] on input "text" at bounding box center [630, 308] width 119 height 15
type input "revised"
click at [856, 311] on input "text" at bounding box center [915, 308] width 119 height 15
type input "crazes"
click at [535, 327] on input "text" at bounding box center [594, 327] width 119 height 15
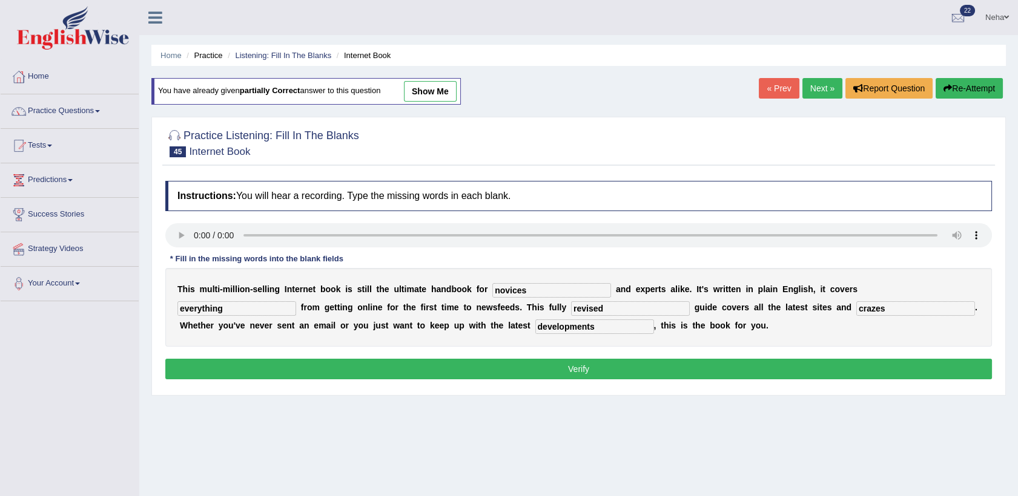
type input "developments"
click at [339, 373] on button "Verify" at bounding box center [578, 369] width 826 height 21
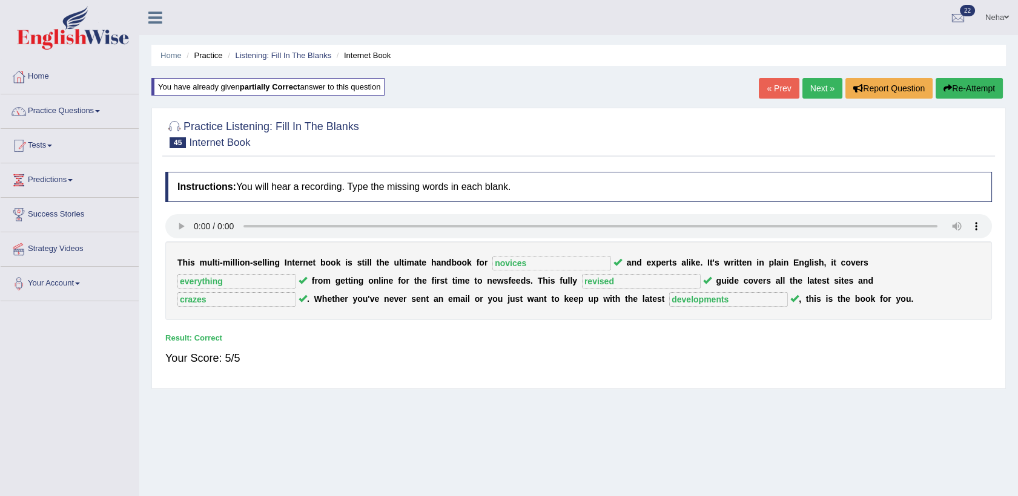
click at [820, 83] on link "Next »" at bounding box center [822, 88] width 40 height 21
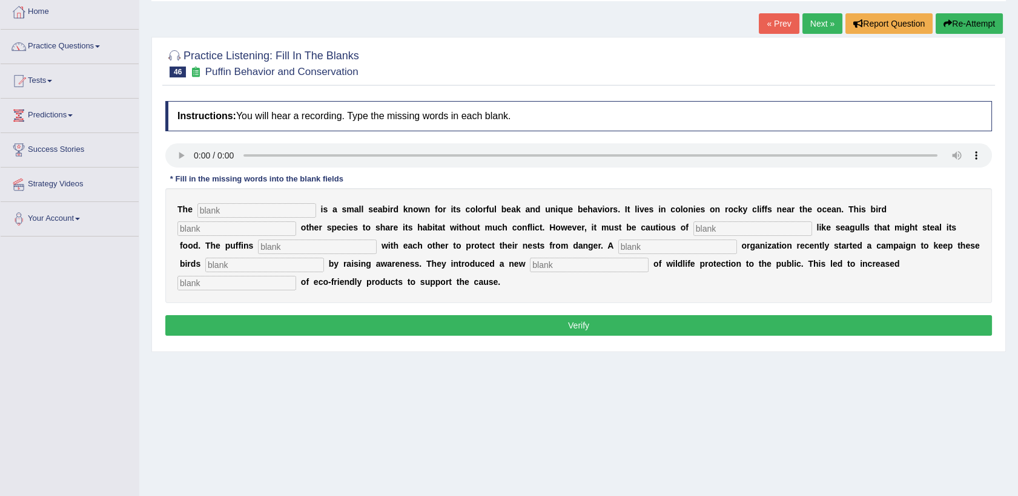
scroll to position [66, 0]
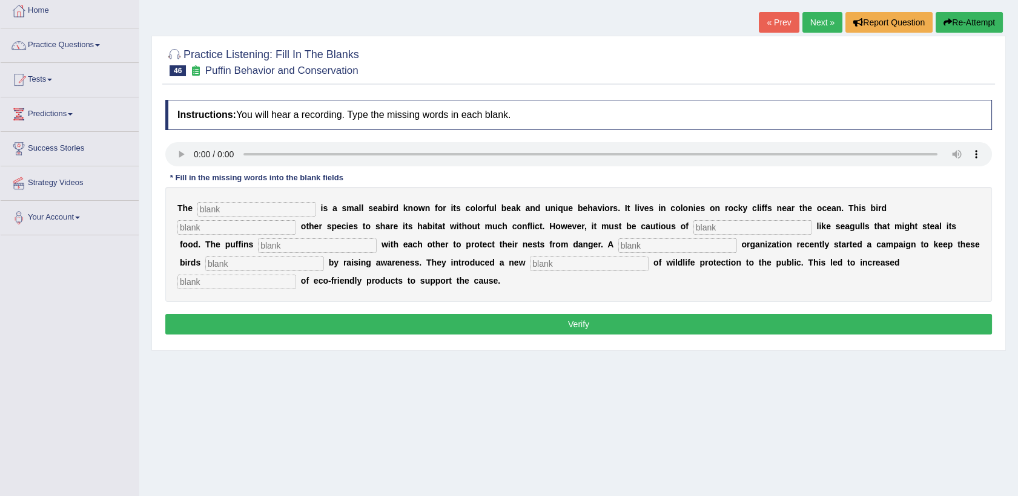
click at [252, 209] on input "text" at bounding box center [256, 209] width 119 height 15
type input "puffin"
click at [296, 220] on input "text" at bounding box center [236, 227] width 119 height 15
type input "allows"
click at [693, 226] on input "text" at bounding box center [752, 227] width 119 height 15
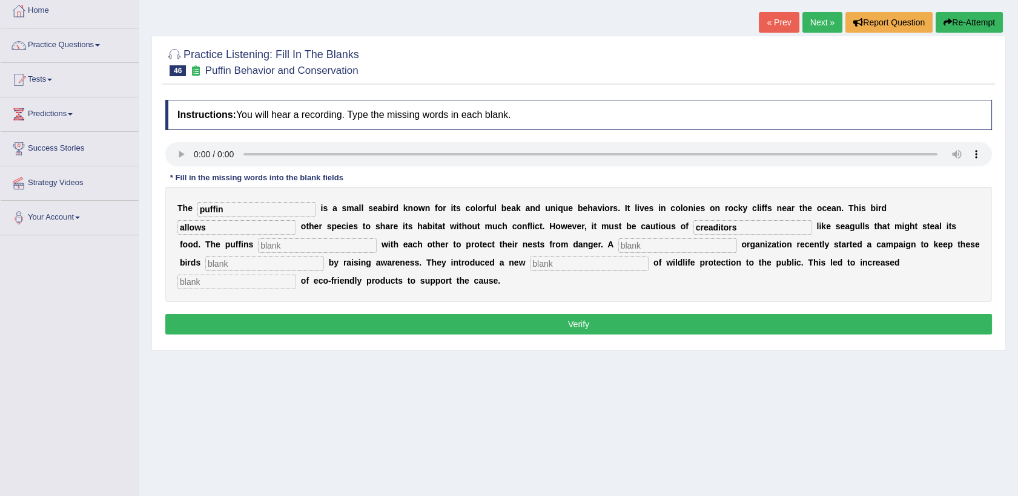
type input "creaditors"
click at [377, 238] on input "text" at bounding box center [317, 245] width 119 height 15
click at [377, 238] on input "collaburate" at bounding box center [317, 245] width 119 height 15
type input "collaborate"
click at [618, 242] on input "text" at bounding box center [677, 245] width 119 height 15
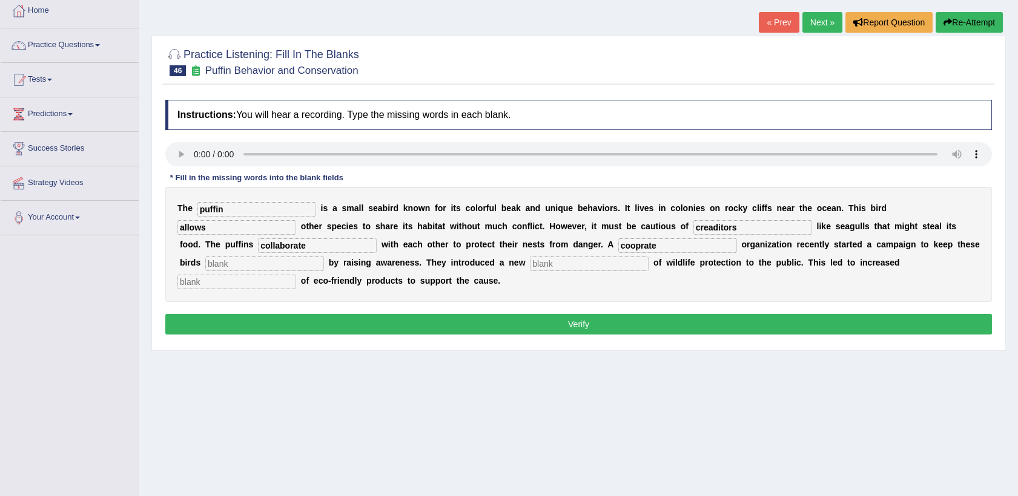
type input "cooprate"
click at [324, 257] on input "text" at bounding box center [264, 264] width 119 height 15
type input "safe"
click at [530, 261] on input "text" at bounding box center [589, 264] width 119 height 15
type input "conception"
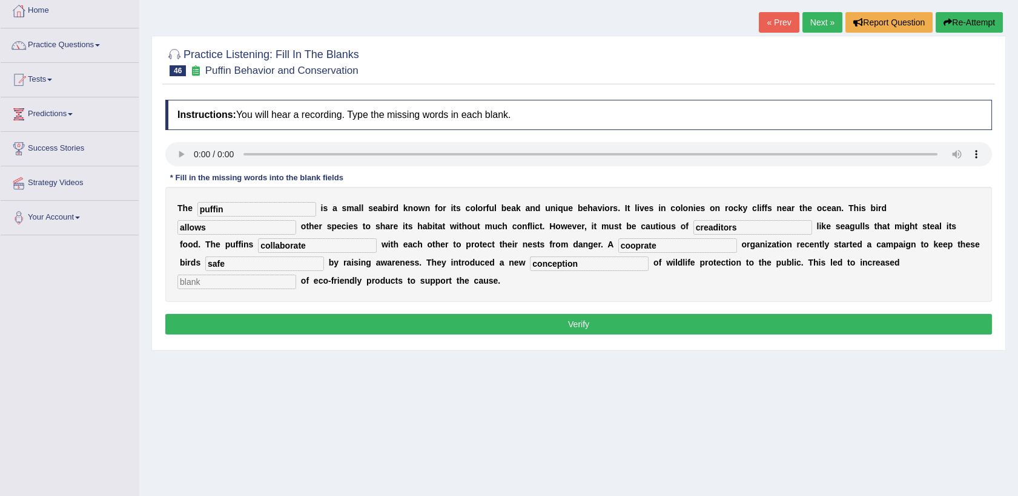
click at [296, 275] on input "text" at bounding box center [236, 282] width 119 height 15
type input "consumption"
click at [286, 314] on button "Verify" at bounding box center [578, 324] width 826 height 21
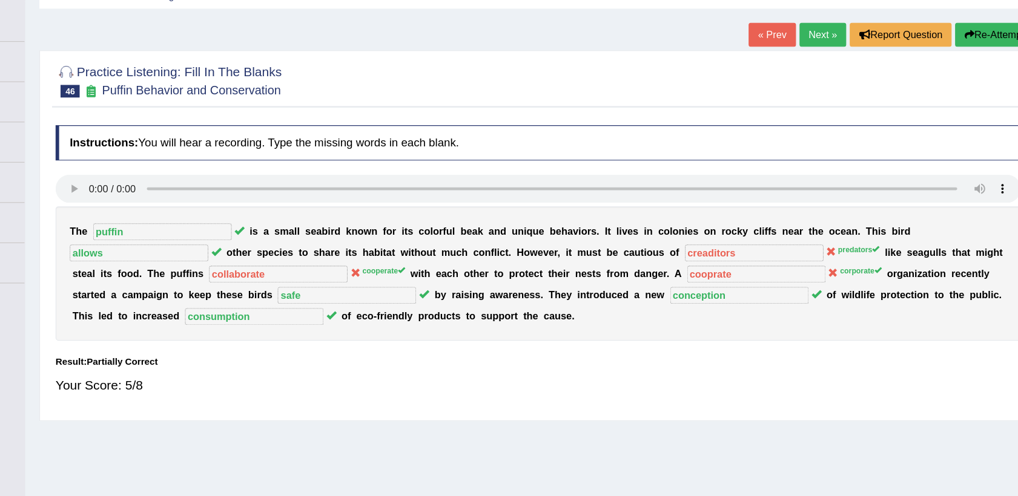
scroll to position [58, 0]
click at [969, 30] on button "Re-Attempt" at bounding box center [968, 30] width 67 height 21
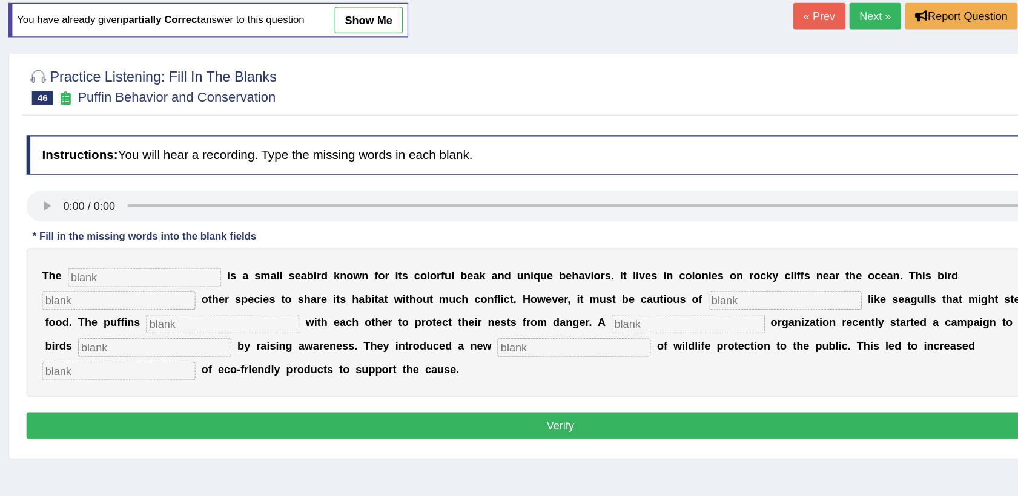
scroll to position [58, 0]
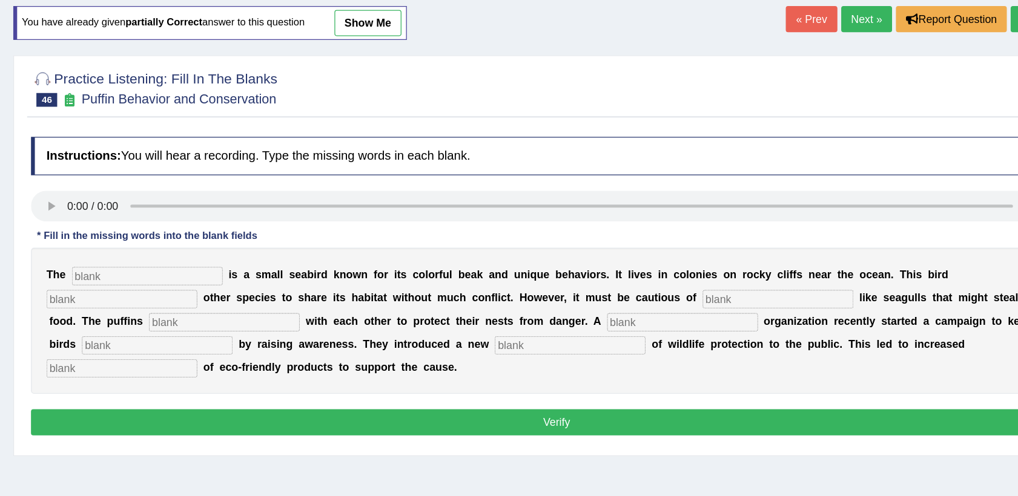
click at [248, 230] on input "text" at bounding box center [256, 232] width 119 height 15
type input "puffin"
click at [296, 243] on input "text" at bounding box center [236, 250] width 119 height 15
type input "allows"
click at [693, 254] on input "text" at bounding box center [752, 250] width 119 height 15
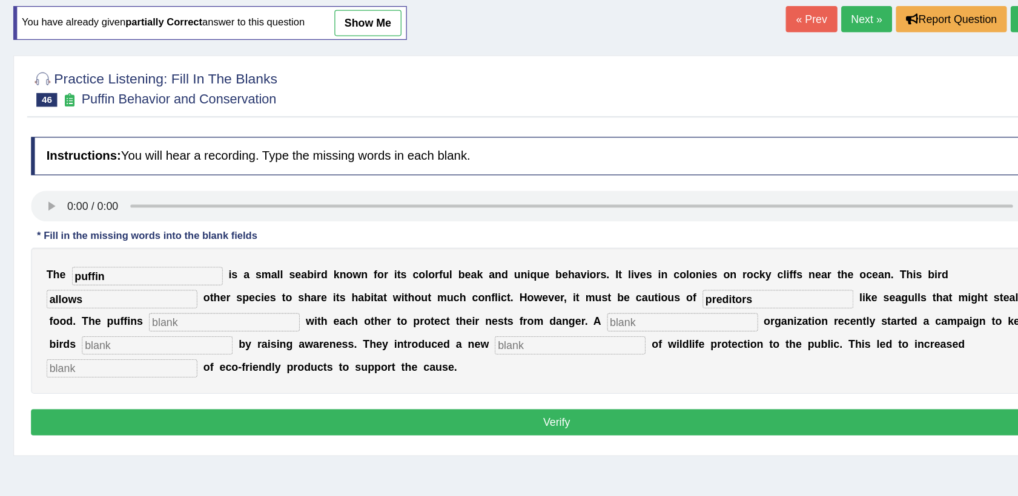
type input "preditors"
click at [377, 261] on input "text" at bounding box center [317, 268] width 119 height 15
type input "collaborate"
click at [618, 263] on input "text" at bounding box center [677, 268] width 119 height 15
click at [618, 267] on input "coporate" at bounding box center [677, 268] width 119 height 15
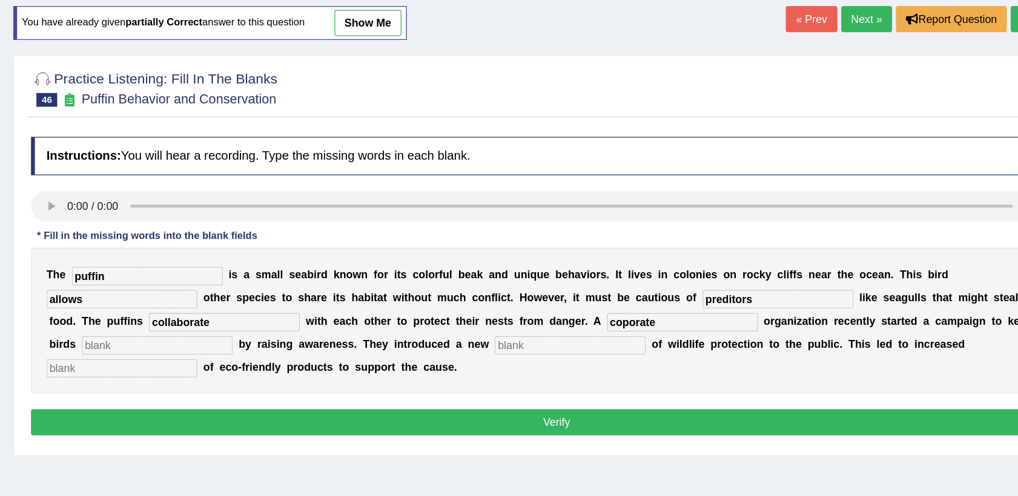
type input "coporate"
click at [324, 280] on input "text" at bounding box center [264, 287] width 119 height 15
type input "safe"
click at [530, 285] on input "text" at bounding box center [589, 287] width 119 height 15
type input "conception"
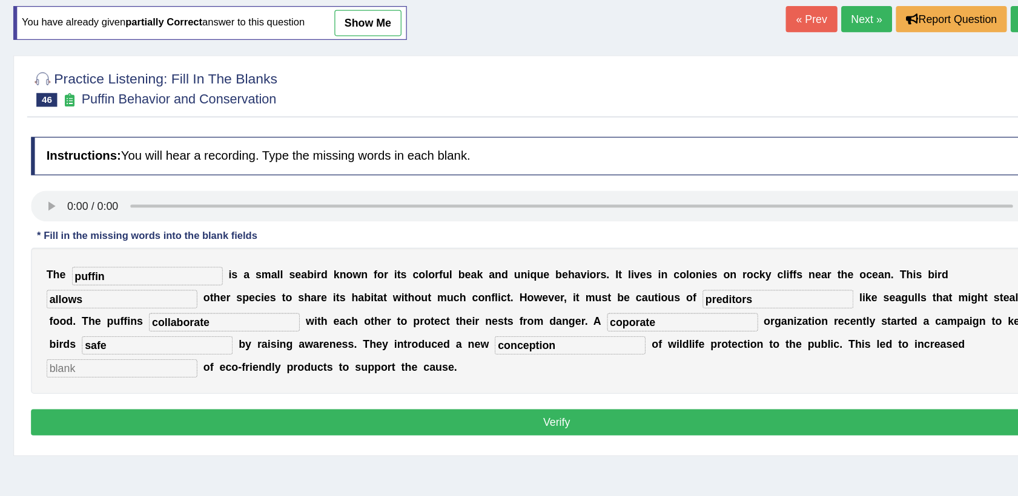
click at [296, 298] on input "text" at bounding box center [236, 305] width 119 height 15
type input "consumption"
click at [578, 337] on button "Verify" at bounding box center [578, 347] width 826 height 21
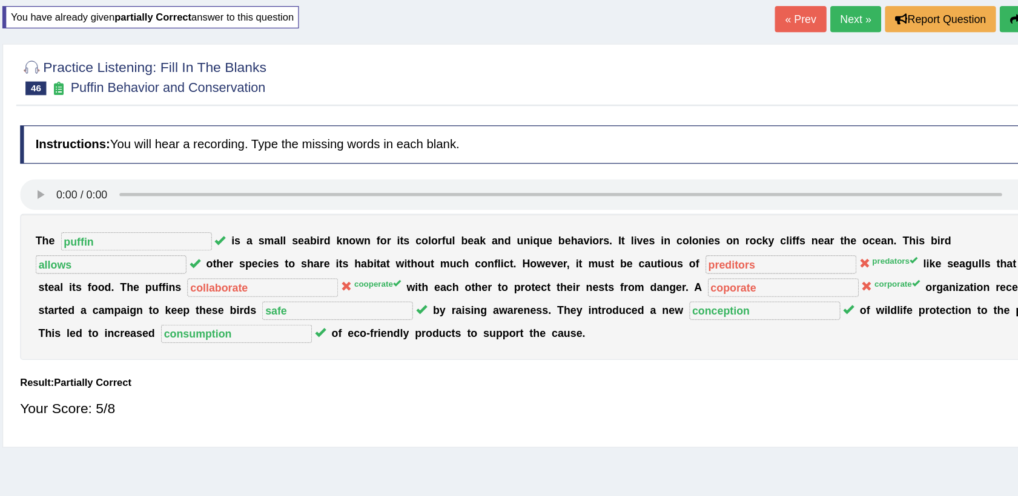
click at [945, 29] on icon "button" at bounding box center [947, 30] width 8 height 8
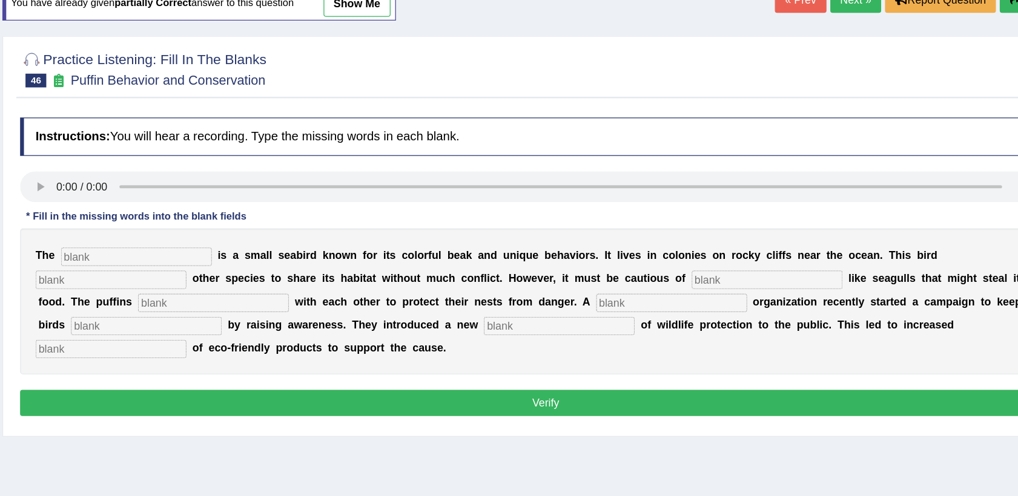
scroll to position [58, 0]
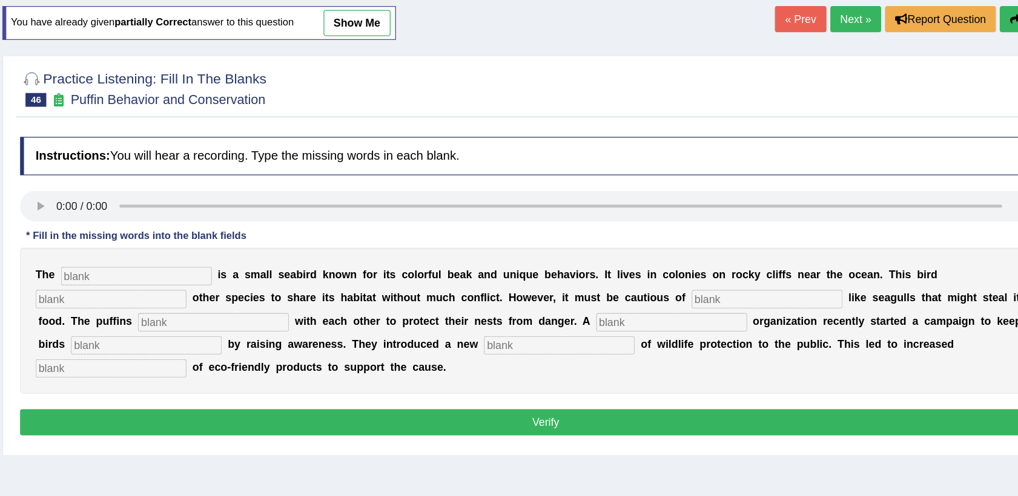
click at [256, 238] on input "text" at bounding box center [256, 232] width 119 height 15
type input "puffin"
click at [296, 243] on input "text" at bounding box center [236, 250] width 119 height 15
type input "allows"
click at [693, 249] on input "text" at bounding box center [752, 250] width 119 height 15
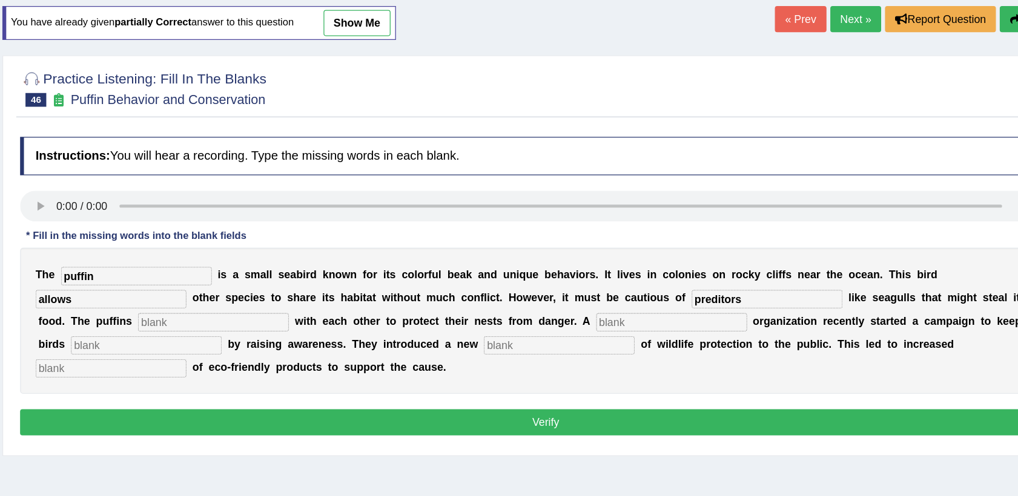
type input "preditors"
click at [893, 258] on div "T h e puffin i s a s m a l l s e a b i r d k n o w n f o r i t s c o l o r f u …" at bounding box center [578, 267] width 826 height 115
click at [377, 261] on input "text" at bounding box center [317, 268] width 119 height 15
click at [377, 261] on input "coopreate" at bounding box center [317, 268] width 119 height 15
type input "cooprate"
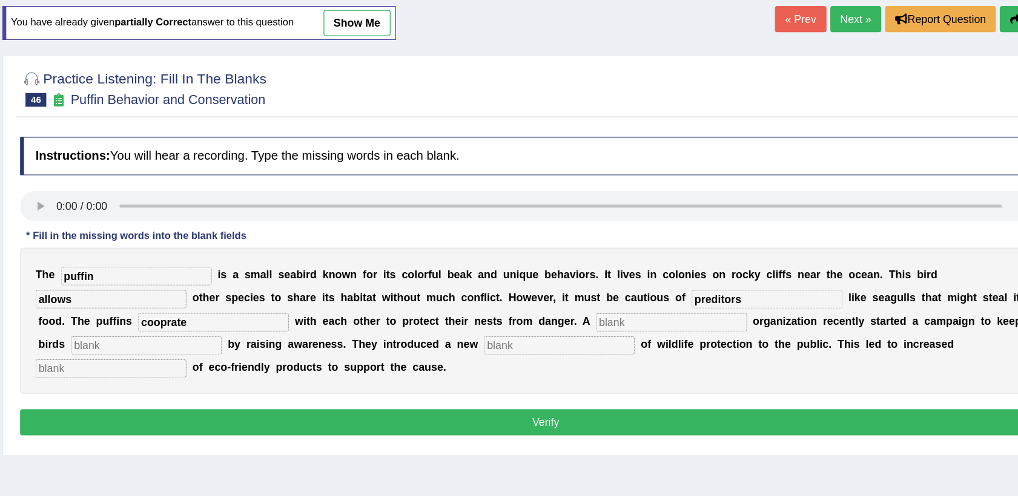
click at [618, 265] on input "text" at bounding box center [677, 268] width 119 height 15
click at [828, 34] on link "Next »" at bounding box center [822, 30] width 40 height 21
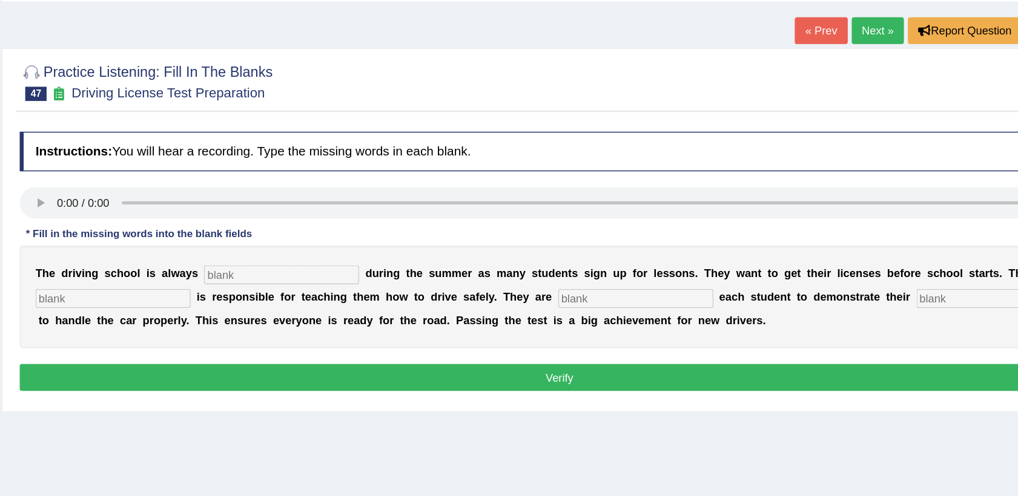
click at [312, 272] on input "text" at bounding box center [365, 275] width 119 height 15
type input "busy"
click at [242, 292] on input "text" at bounding box center [236, 293] width 119 height 15
type input "instructor"
click at [619, 297] on input "text" at bounding box center [636, 293] width 119 height 15
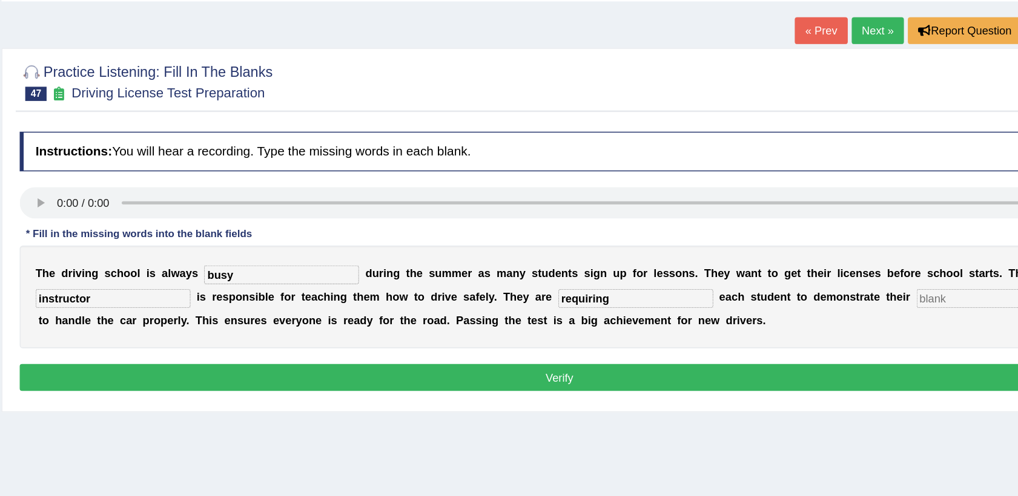
type input "requiring"
click at [852, 293] on input "text" at bounding box center [911, 293] width 119 height 15
type input "ability"
click at [606, 304] on div "T h e d r i v i n g s c h o o l i s a l w a y s busy d u r i n g t h e s u m m …" at bounding box center [578, 292] width 826 height 79
click at [331, 355] on button "Verify" at bounding box center [578, 354] width 826 height 21
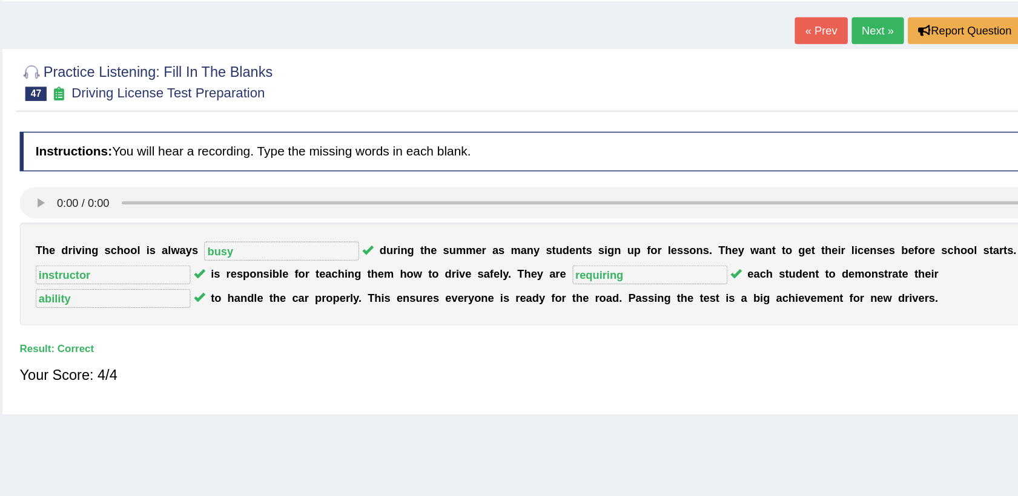
click at [808, 87] on link "Next »" at bounding box center [822, 88] width 40 height 21
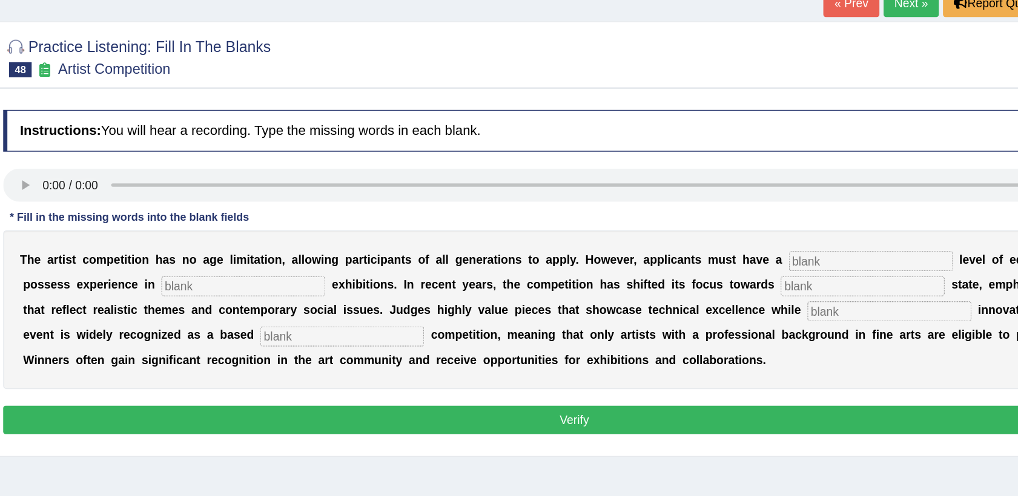
click at [734, 278] on input "text" at bounding box center [793, 275] width 119 height 15
type input "graduate"
click at [280, 298] on input "text" at bounding box center [339, 293] width 119 height 15
type input "sculture"
click at [728, 291] on input "text" at bounding box center [787, 293] width 119 height 15
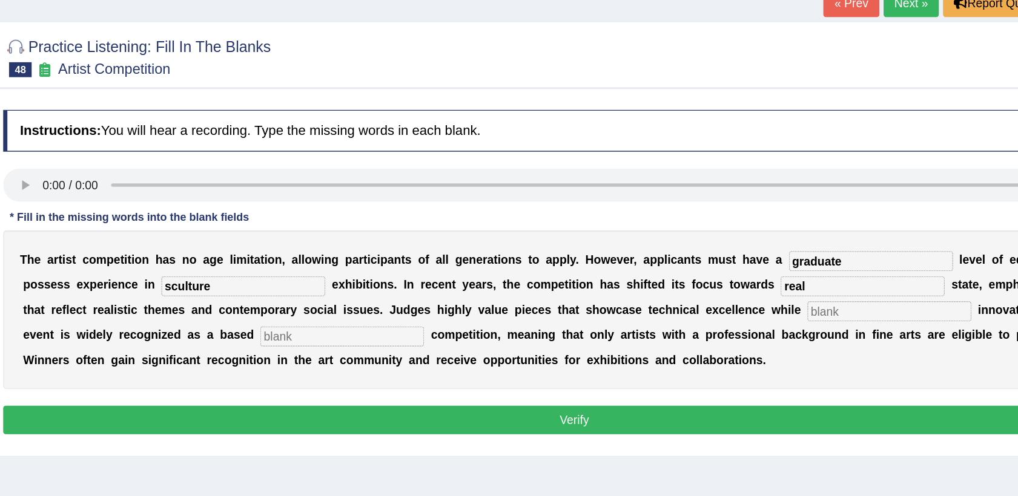
type input "real"
click at [747, 312] on input "text" at bounding box center [806, 311] width 119 height 15
type input "in"
click at [351, 330] on input "text" at bounding box center [410, 330] width 119 height 15
drag, startPoint x: 242, startPoint y: 330, endPoint x: 235, endPoint y: 324, distance: 9.5
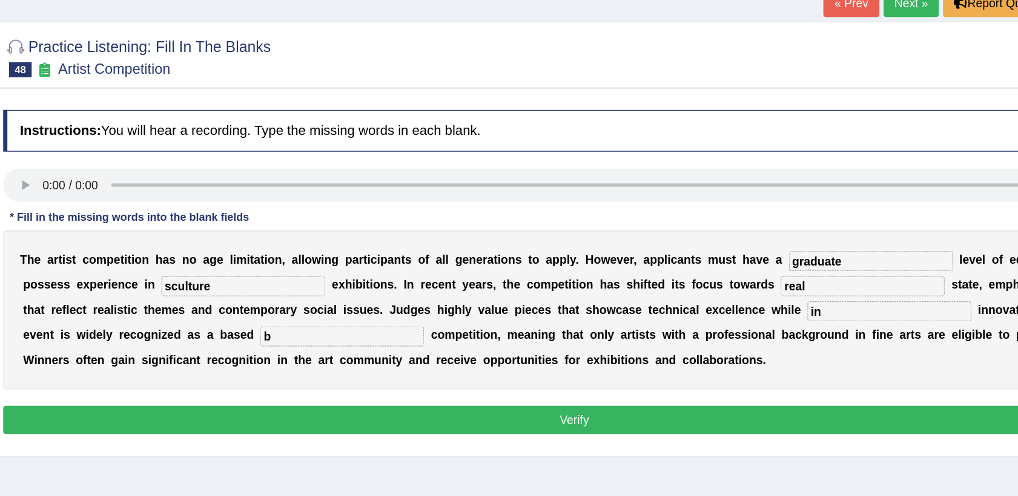
click at [351, 324] on input "b" at bounding box center [410, 330] width 119 height 15
type input "based"
click at [747, 311] on input "in" at bounding box center [806, 311] width 119 height 15
type input "incorporating"
click at [600, 399] on button "Verify" at bounding box center [578, 390] width 826 height 21
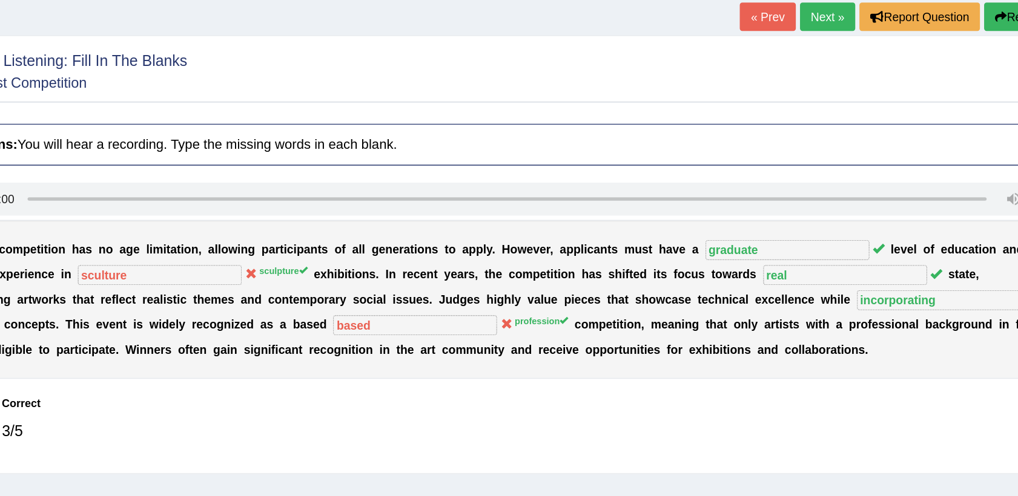
click at [952, 91] on button "Re-Attempt" at bounding box center [968, 88] width 67 height 21
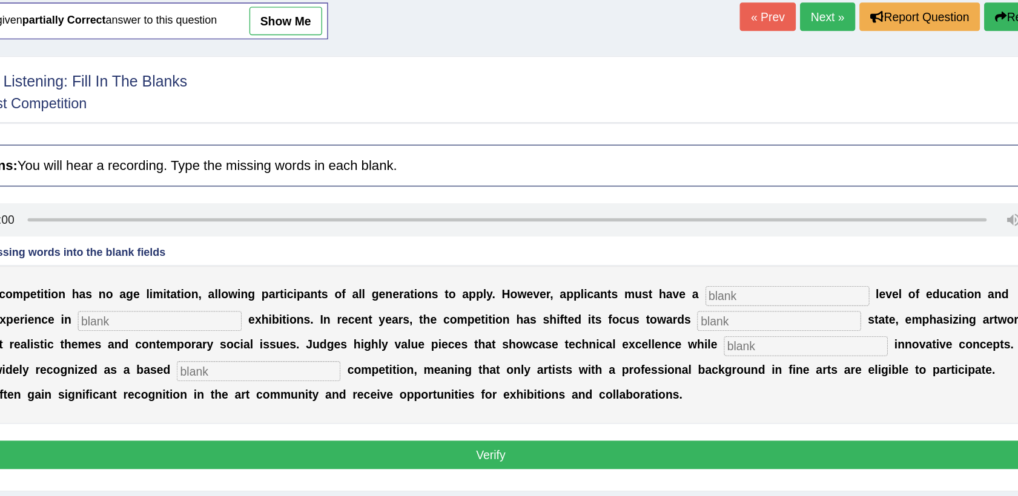
scroll to position [76, 0]
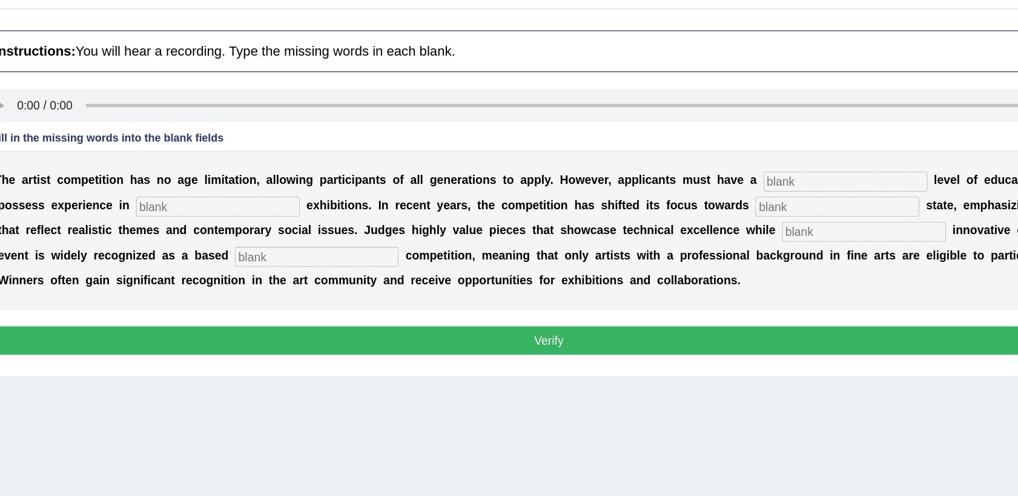
click at [745, 213] on input "text" at bounding box center [793, 214] width 119 height 15
type input "graduate"
click at [280, 229] on input "text" at bounding box center [339, 232] width 119 height 15
type input "sculpture"
click at [728, 235] on input "text" at bounding box center [787, 232] width 119 height 15
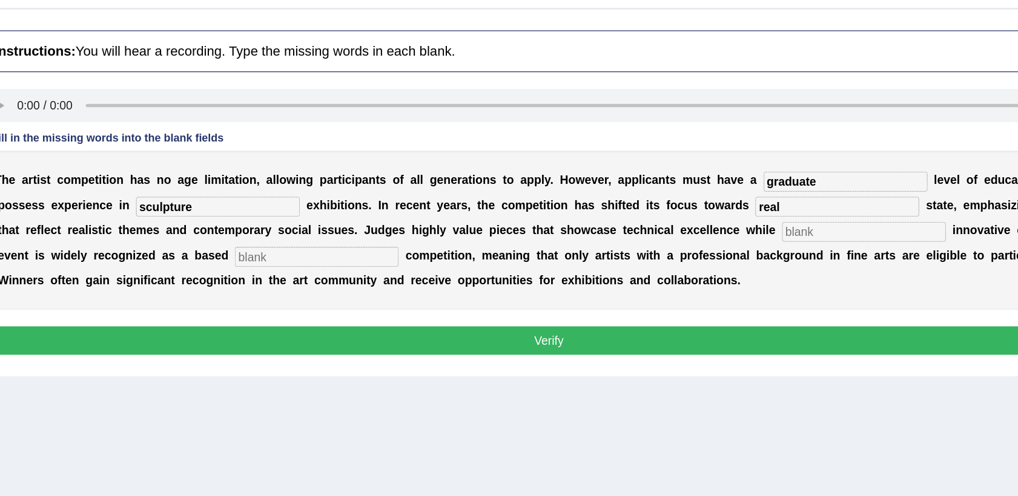
type input "real"
click at [747, 245] on input "text" at bounding box center [806, 250] width 119 height 15
type input "incorporating"
click at [351, 265] on input "text" at bounding box center [410, 268] width 119 height 15
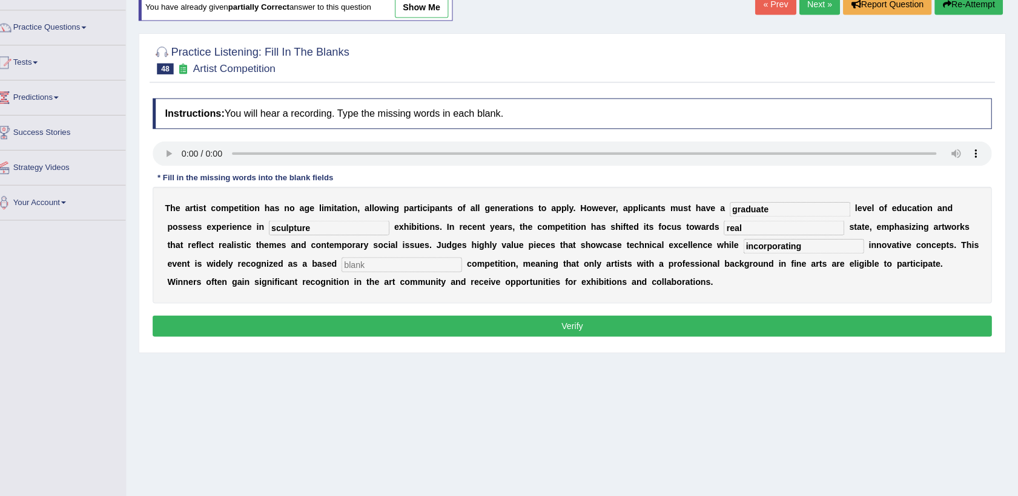
scroll to position [82, 0]
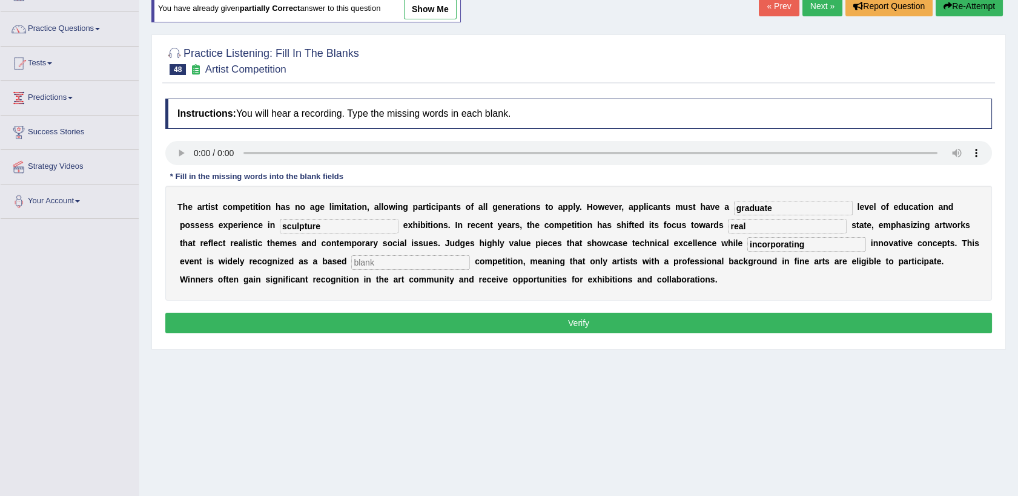
click at [351, 267] on input "text" at bounding box center [410, 262] width 119 height 15
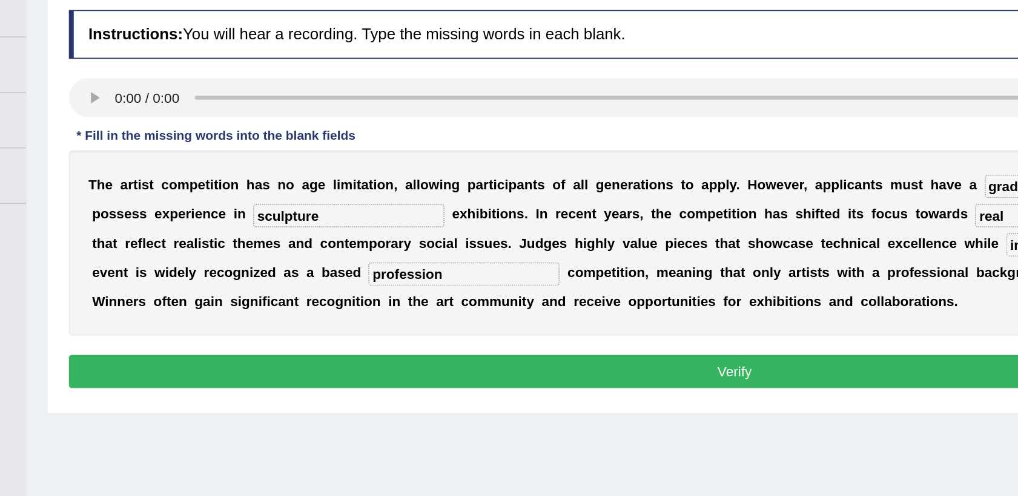
type input "profession"
click at [284, 326] on button "Verify" at bounding box center [578, 323] width 826 height 21
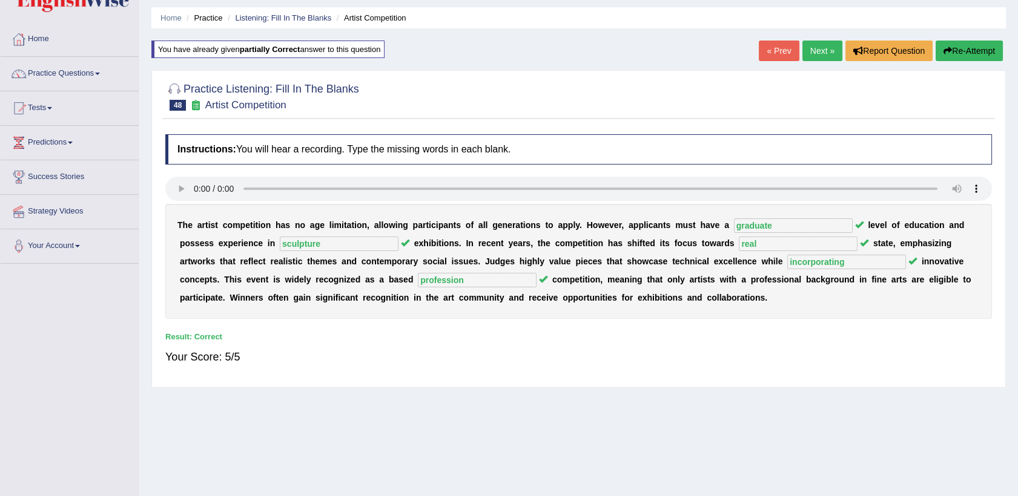
scroll to position [36, 0]
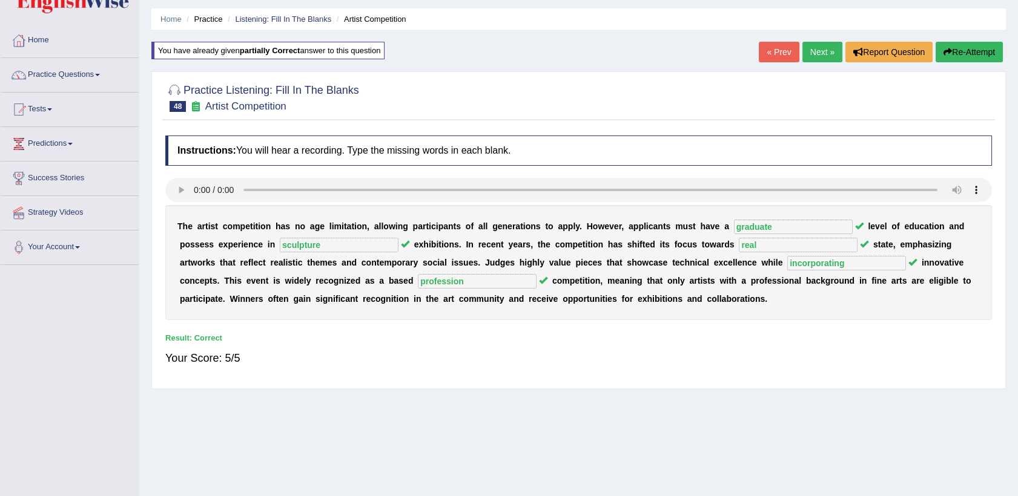
click at [822, 56] on link "Next »" at bounding box center [822, 52] width 40 height 21
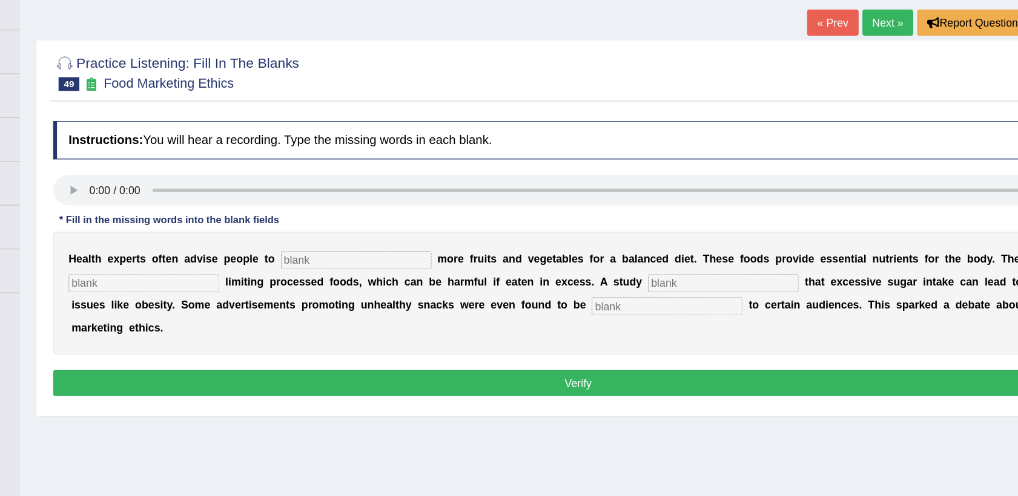
click at [367, 273] on input "text" at bounding box center [403, 275] width 119 height 15
type input "consume"
click at [268, 293] on input "text" at bounding box center [236, 293] width 119 height 15
type input "recommended"
click at [633, 294] on input "text" at bounding box center [692, 293] width 119 height 15
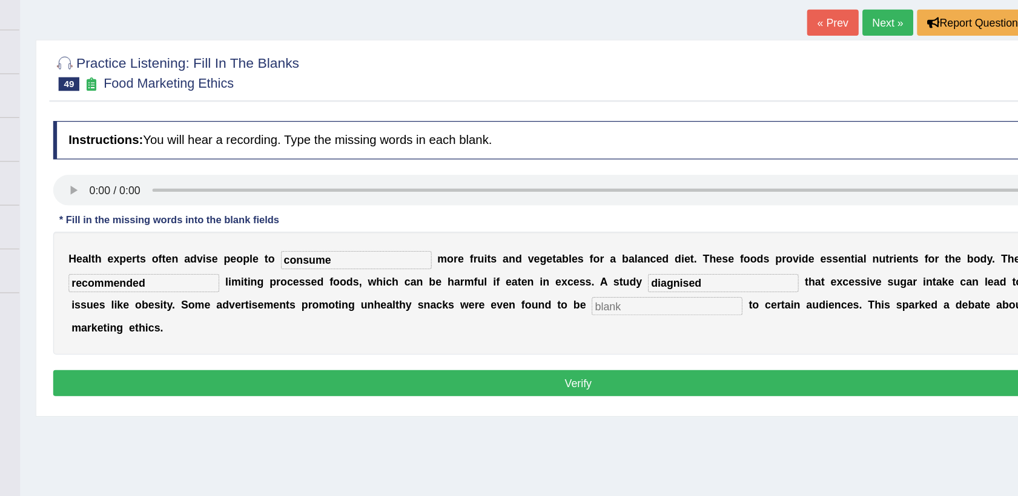
click at [633, 296] on input "diagnised" at bounding box center [692, 293] width 119 height 15
type input "diagnosed"
click at [518, 320] on div "H e a l t h e x p e r t s o f t e n a d v i s e p e o p l e t o consume m o r e…" at bounding box center [578, 301] width 826 height 97
click at [589, 313] on input "text" at bounding box center [648, 311] width 119 height 15
type input "offensive"
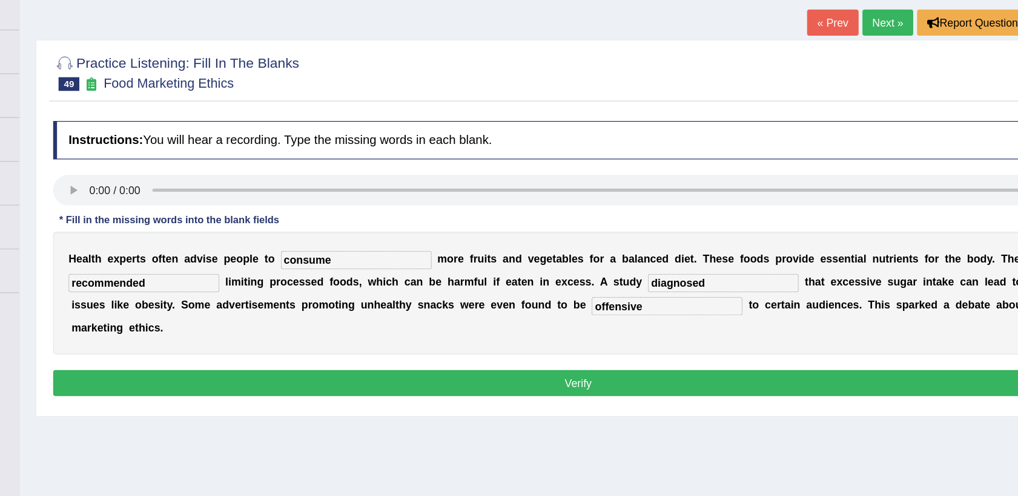
click at [248, 343] on div "Instructions: You will hear a recording. Type the missing words in each blank. …" at bounding box center [578, 276] width 832 height 232
click at [254, 362] on button "Verify" at bounding box center [578, 372] width 826 height 21
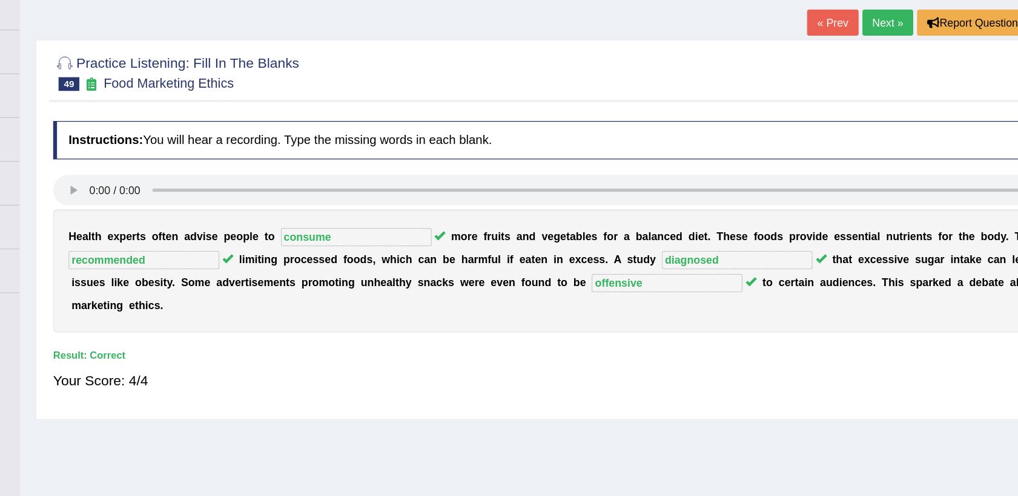
click at [821, 86] on link "Next »" at bounding box center [822, 88] width 40 height 21
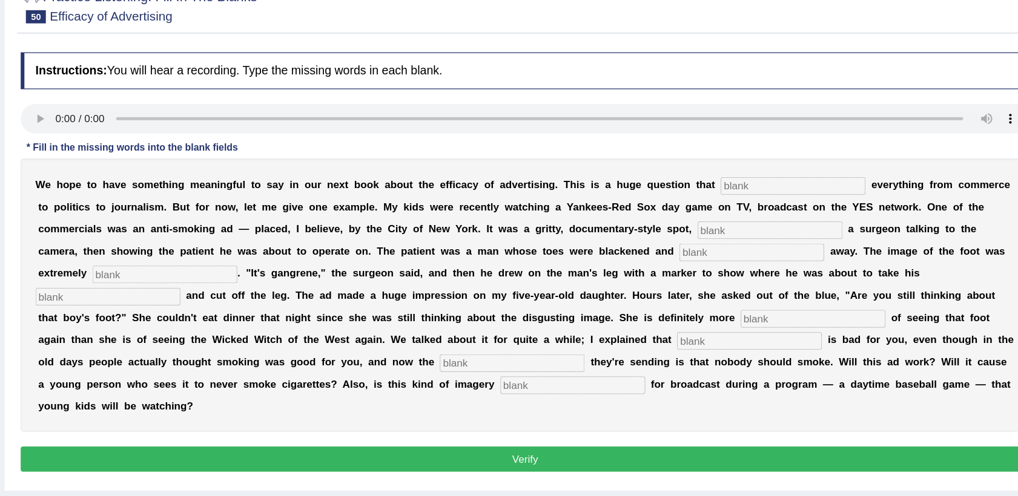
scroll to position [36, 0]
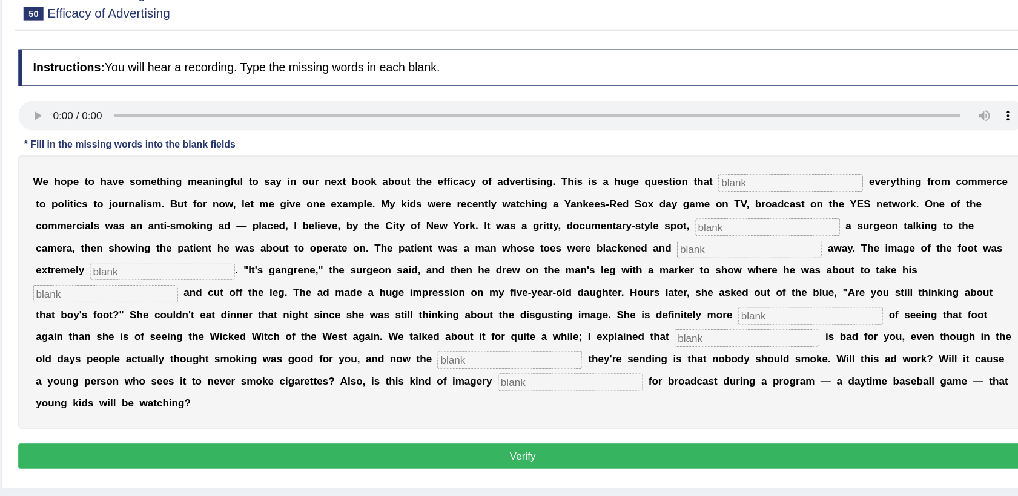
click at [738, 241] on input "text" at bounding box center [797, 239] width 119 height 15
type input "impacts"
click at [720, 273] on input "text" at bounding box center [779, 275] width 119 height 15
type input "featuring"
click at [705, 294] on input "text" at bounding box center [764, 293] width 119 height 15
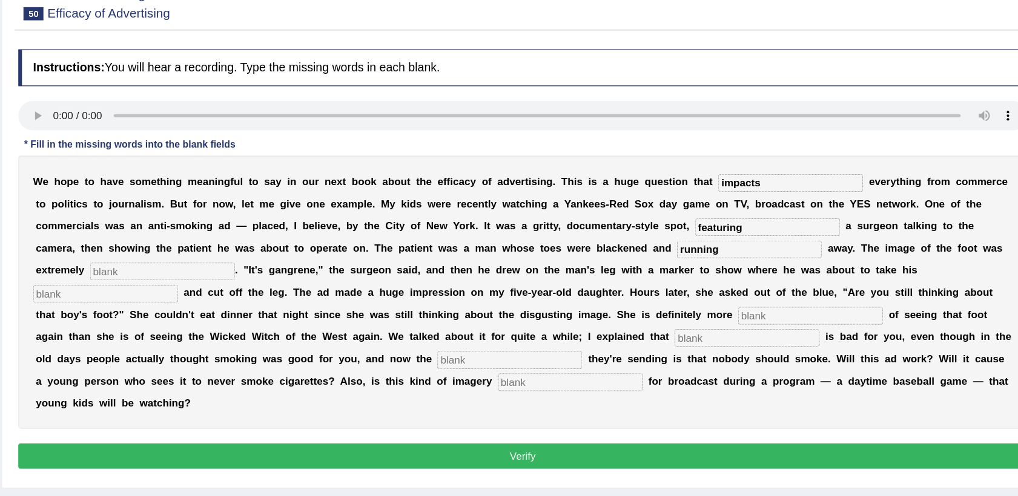
type input "running"
click at [343, 304] on input "text" at bounding box center [283, 311] width 119 height 15
type input "disgusting"
click at [296, 323] on input "text" at bounding box center [236, 330] width 119 height 15
type input "h"
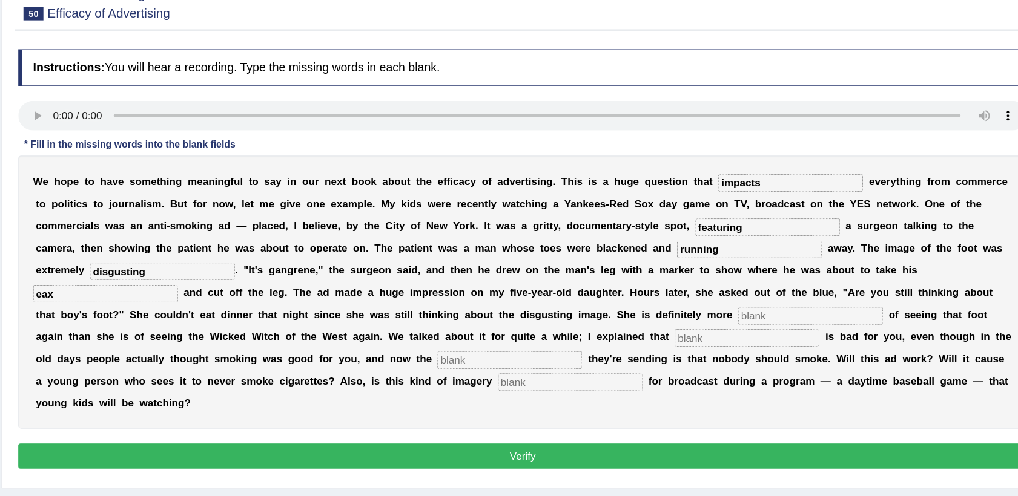
type input "eax"
click at [755, 347] on input "text" at bounding box center [814, 348] width 119 height 15
type input "scared"
click at [703, 369] on input "text" at bounding box center [762, 366] width 119 height 15
type input "smoking"
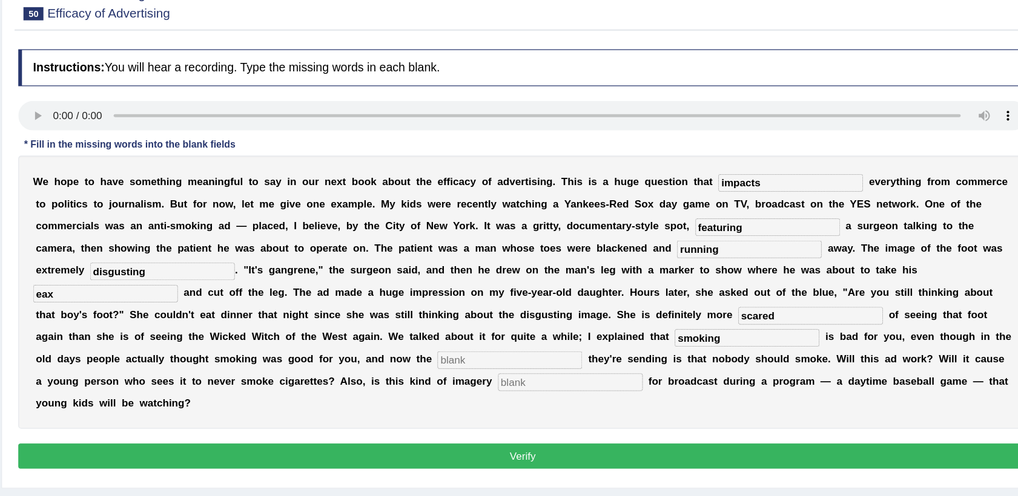
click at [627, 377] on input "text" at bounding box center [567, 384] width 119 height 15
type input "massage"
click at [677, 395] on input "text" at bounding box center [617, 402] width 119 height 15
type input "appropriate"
click at [673, 453] on button "Verify" at bounding box center [578, 463] width 826 height 21
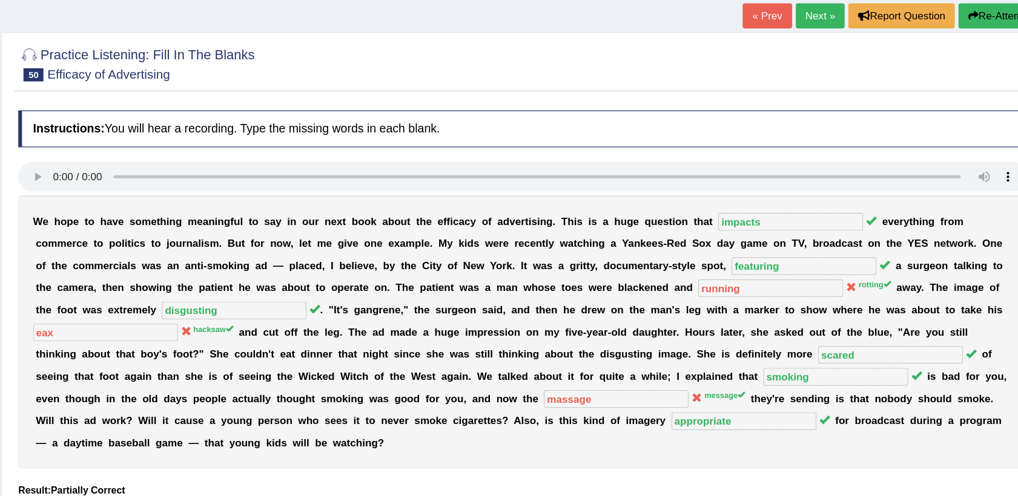
click at [950, 51] on button "Re-Attempt" at bounding box center [968, 52] width 67 height 21
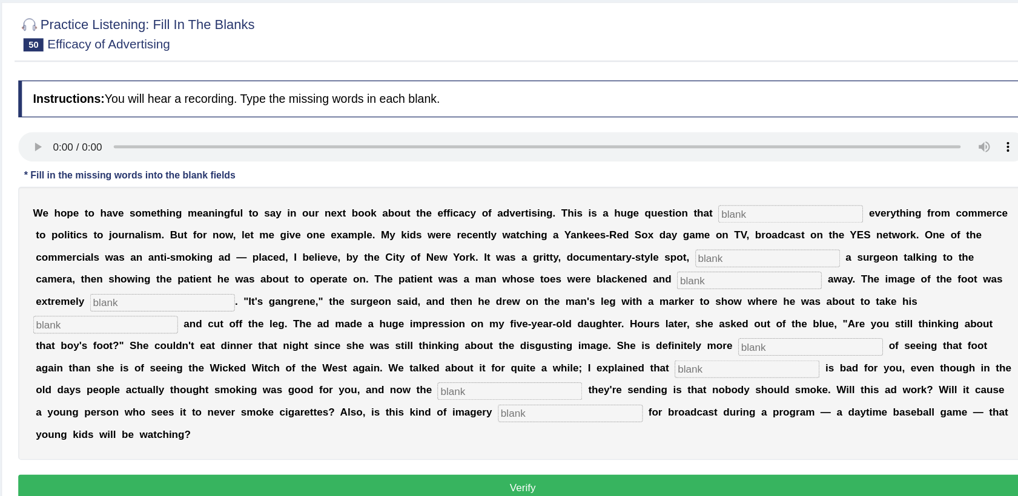
scroll to position [36, 0]
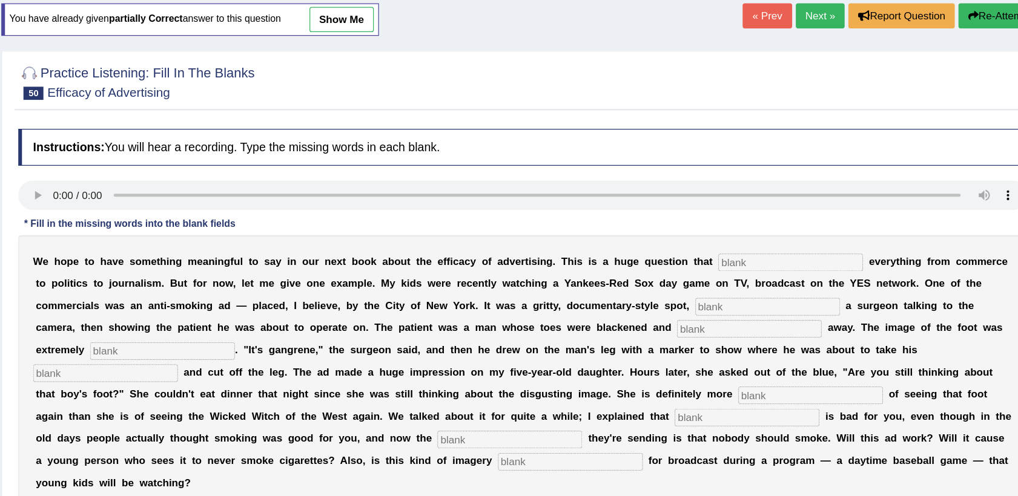
click at [738, 254] on input "text" at bounding box center [797, 254] width 119 height 15
type input "impacts"
click at [720, 296] on input "text" at bounding box center [779, 290] width 119 height 15
click at [720, 292] on input "text" at bounding box center [779, 290] width 119 height 15
type input "featuring"
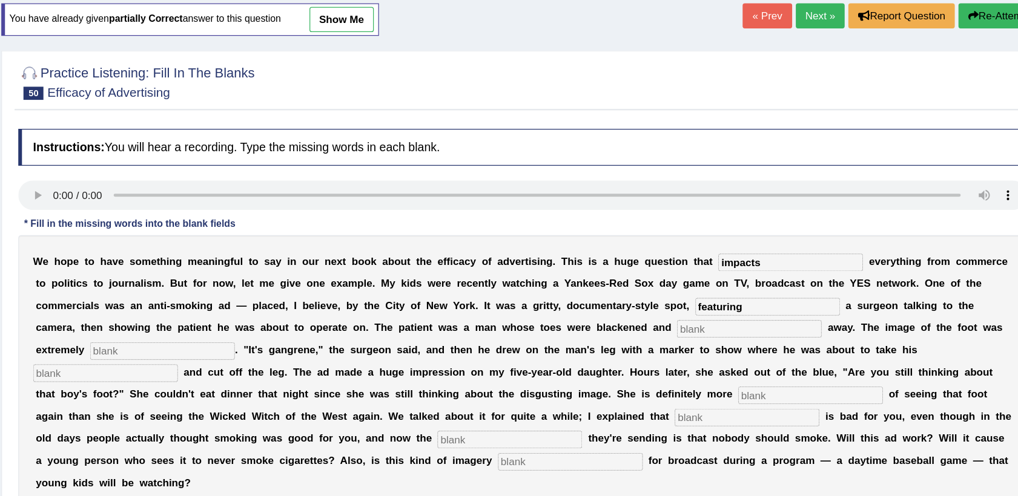
click at [705, 306] on input "text" at bounding box center [764, 308] width 119 height 15
click at [705, 304] on input "text" at bounding box center [764, 308] width 119 height 15
type input "rotting"
click at [343, 320] on input "text" at bounding box center [283, 327] width 119 height 15
type input "disgusting"
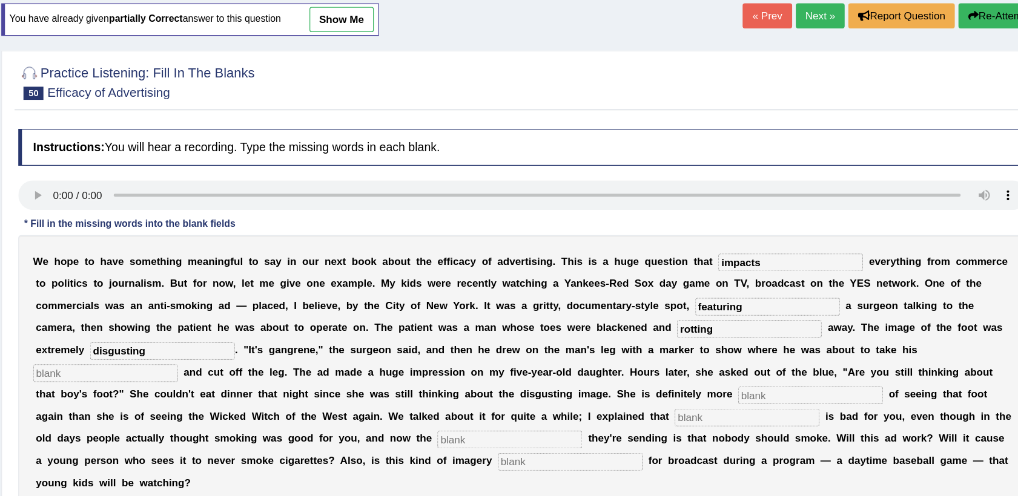
click at [296, 338] on input "text" at bounding box center [236, 345] width 119 height 15
type input "hacksaw"
click at [755, 364] on input "text" at bounding box center [814, 363] width 119 height 15
type input "scared"
click at [703, 384] on input "text" at bounding box center [762, 381] width 119 height 15
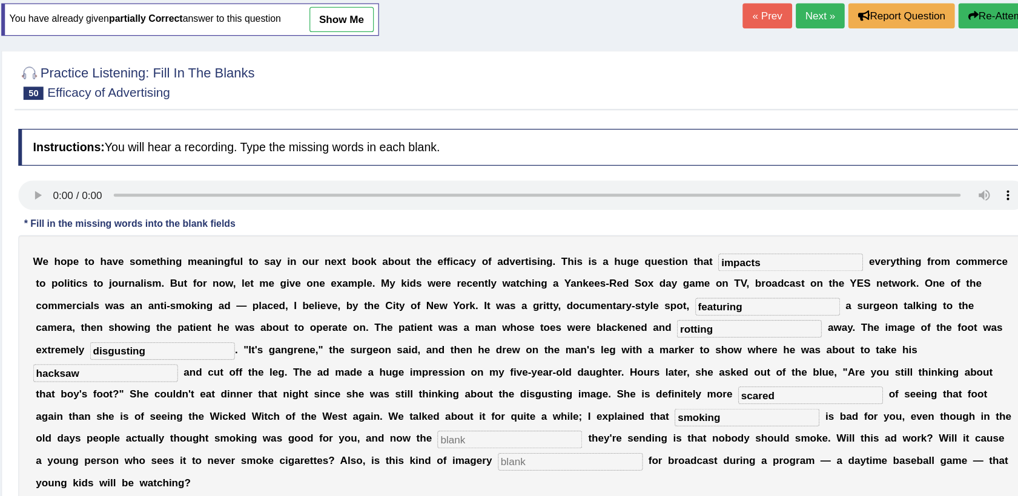
type input "smoking"
click at [627, 392] on input "text" at bounding box center [567, 399] width 119 height 15
type input "message"
click at [677, 410] on input "text" at bounding box center [617, 417] width 119 height 15
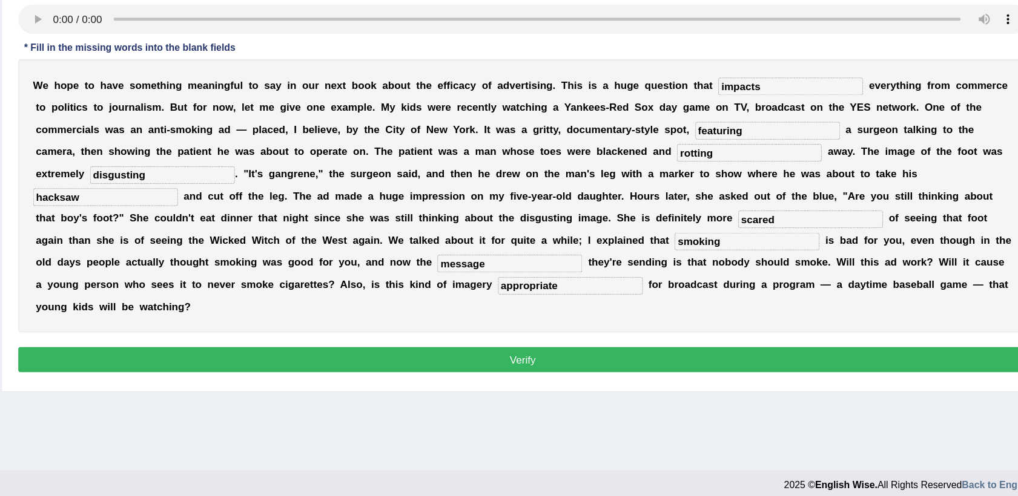
scroll to position [130, 0]
type input "appropriate"
click at [679, 374] on button "Verify" at bounding box center [578, 384] width 826 height 21
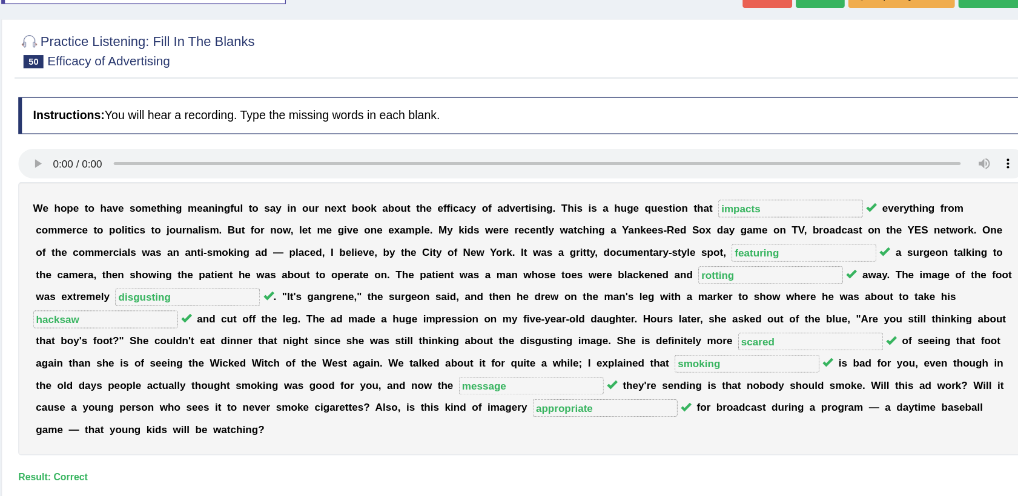
scroll to position [82, 0]
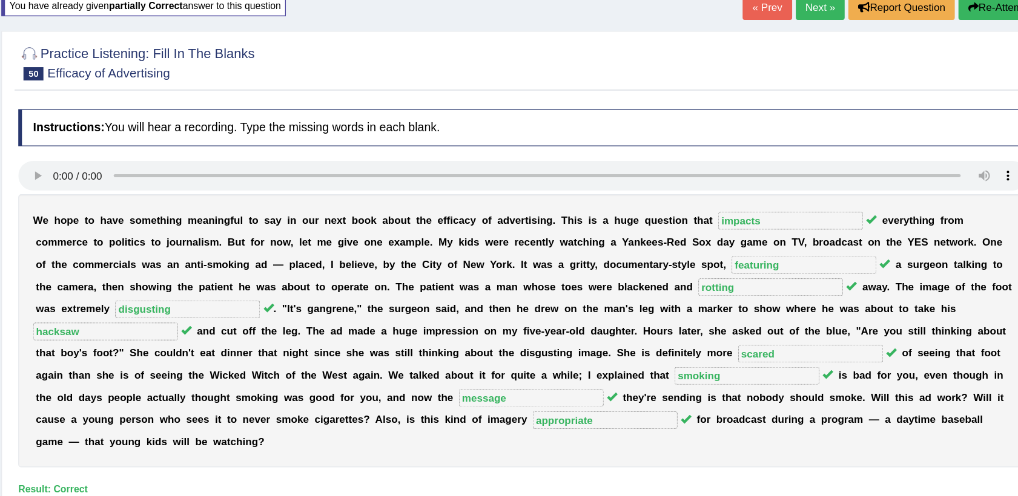
click at [823, 8] on link "Next »" at bounding box center [822, 6] width 40 height 21
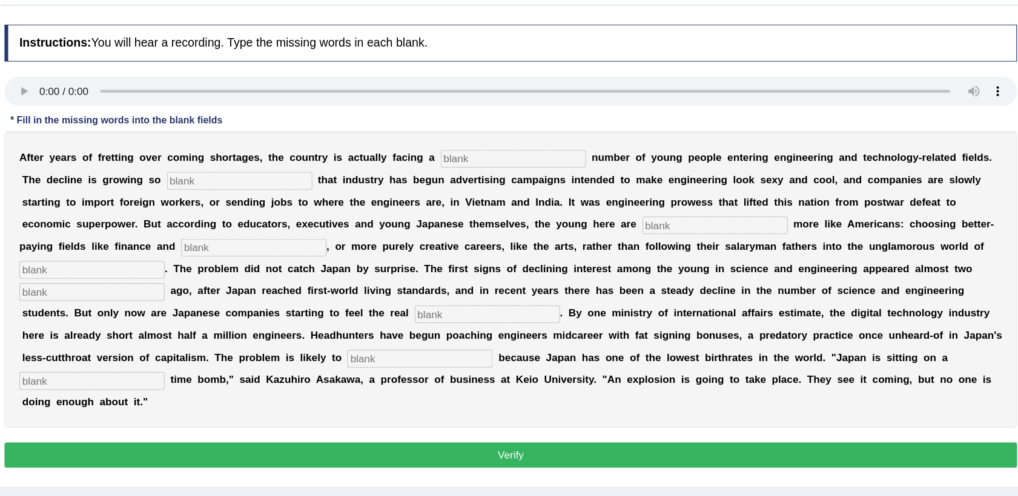
scroll to position [94, 0]
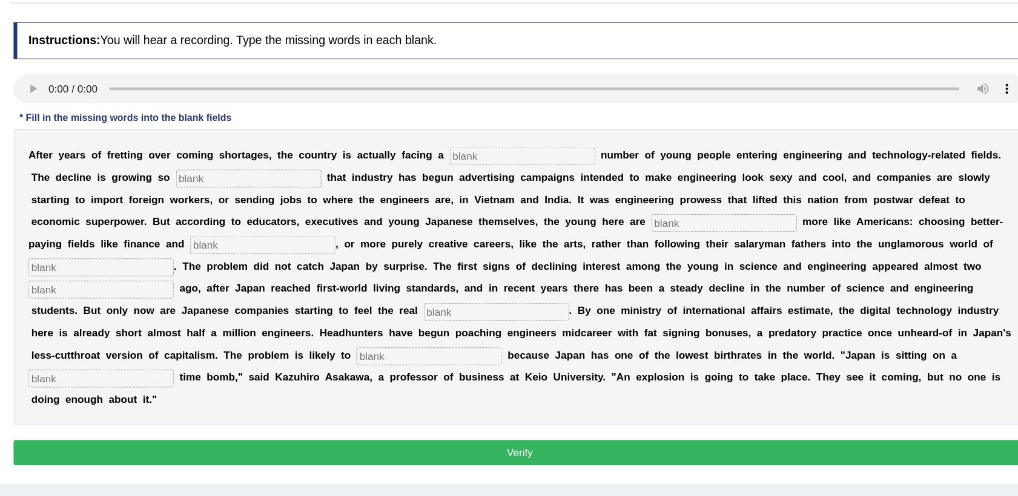
click at [574, 184] on input "text" at bounding box center [580, 181] width 119 height 15
click at [521, 182] on input "text" at bounding box center [580, 181] width 119 height 15
click at [521, 184] on input "text" at bounding box center [580, 181] width 119 height 15
type input "duandling"
click at [298, 195] on input "text" at bounding box center [357, 199] width 119 height 15
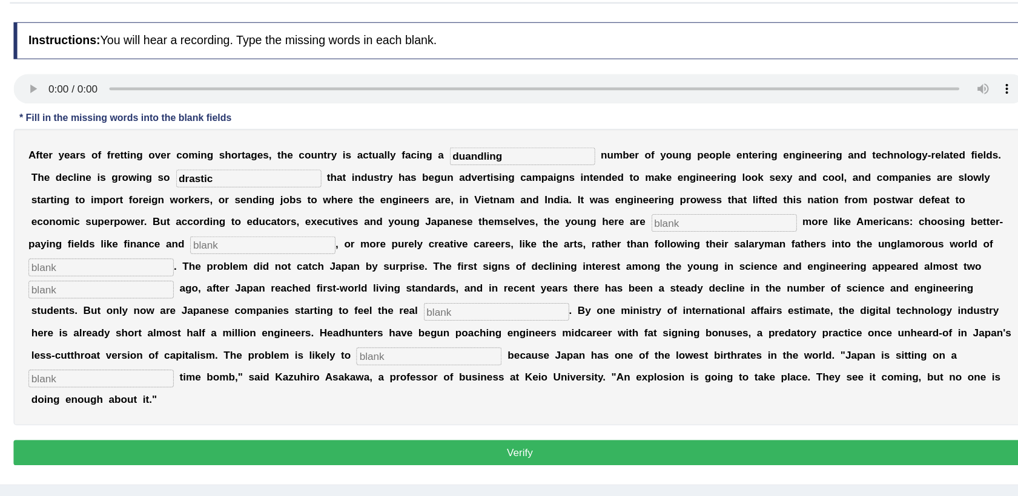
type input "drastic"
click at [686, 237] on input "text" at bounding box center [745, 236] width 119 height 15
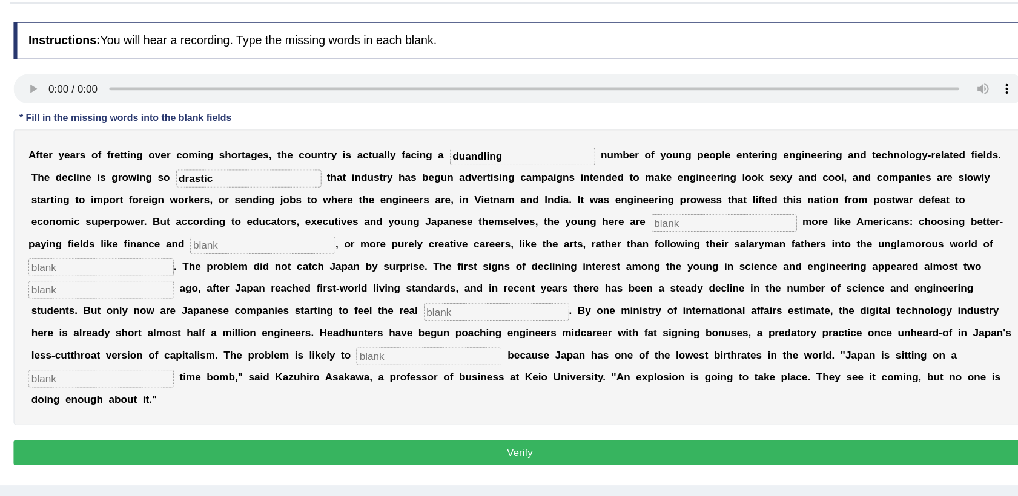
click at [686, 234] on input "text" at bounding box center [745, 236] width 119 height 15
type input "behaving"
click at [428, 247] on input "text" at bounding box center [368, 254] width 119 height 15
type input "medicine"
click at [296, 265] on input "text" at bounding box center [236, 272] width 119 height 15
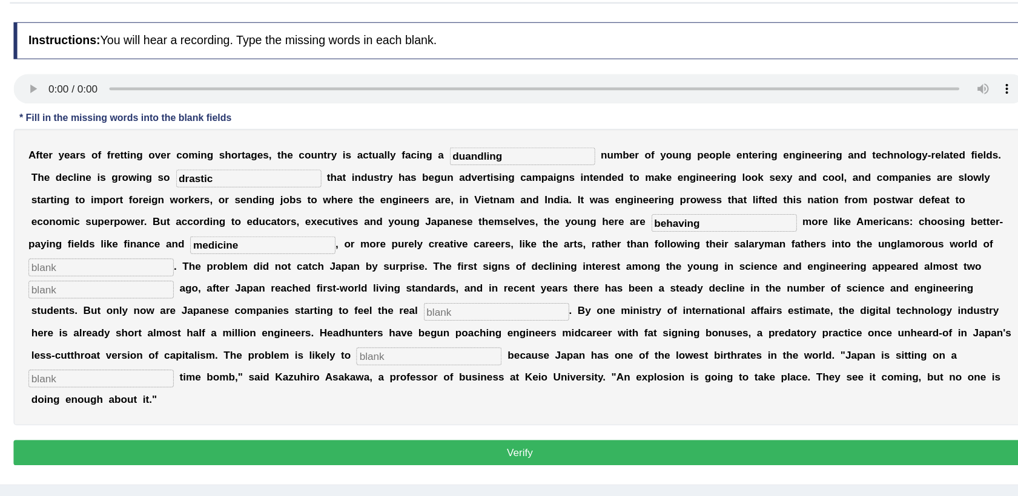
click at [296, 265] on input "text" at bounding box center [236, 272] width 119 height 15
type input "manufacturing"
click at [296, 283] on input "text" at bounding box center [236, 290] width 119 height 15
type input "decads"
click at [619, 301] on input "text" at bounding box center [559, 308] width 119 height 15
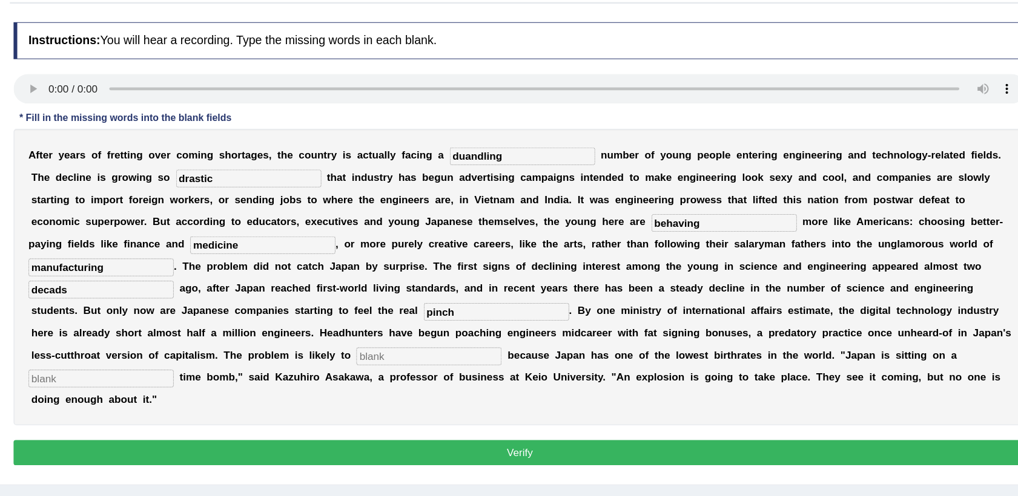
type input "pinch"
click at [564, 338] on input "text" at bounding box center [504, 345] width 119 height 15
type input "worsen"
click at [296, 356] on input "text" at bounding box center [236, 363] width 119 height 15
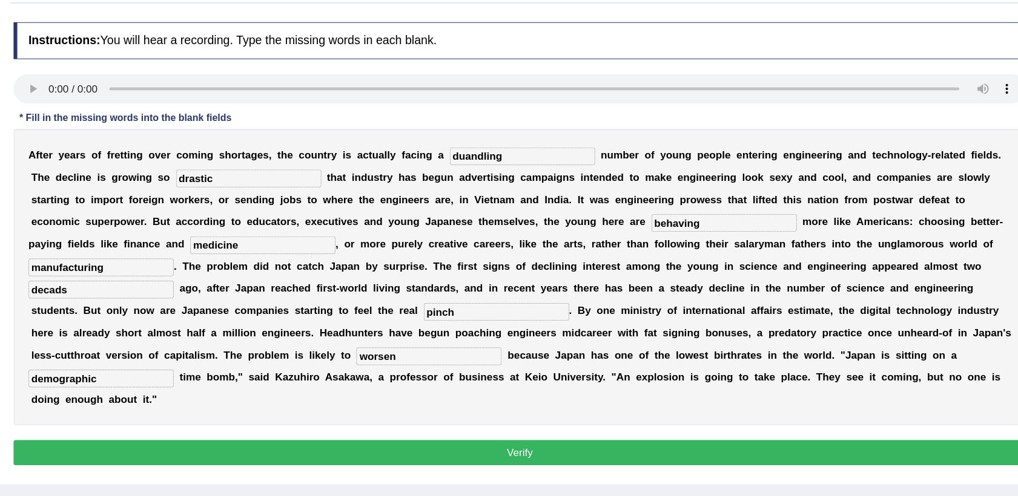
type input "demographic"
click at [447, 413] on button "Verify" at bounding box center [578, 423] width 826 height 21
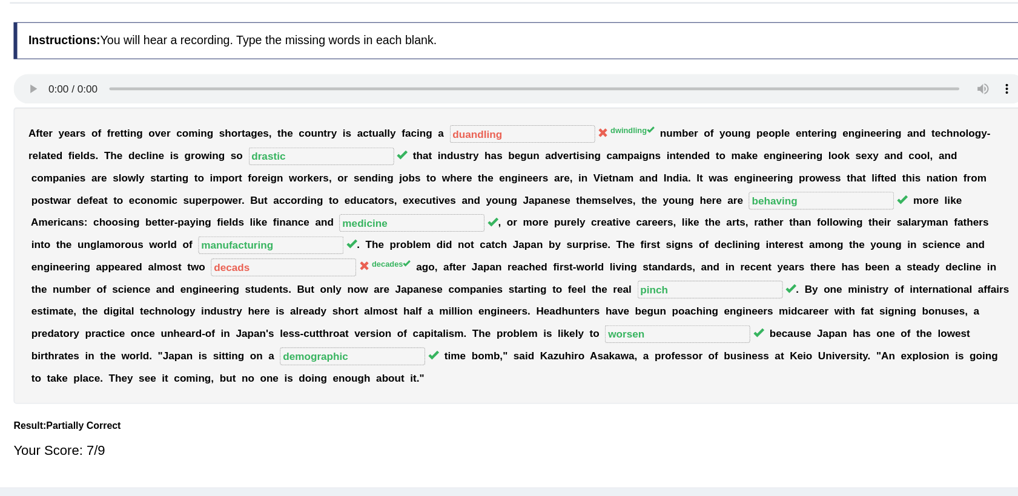
scroll to position [0, 0]
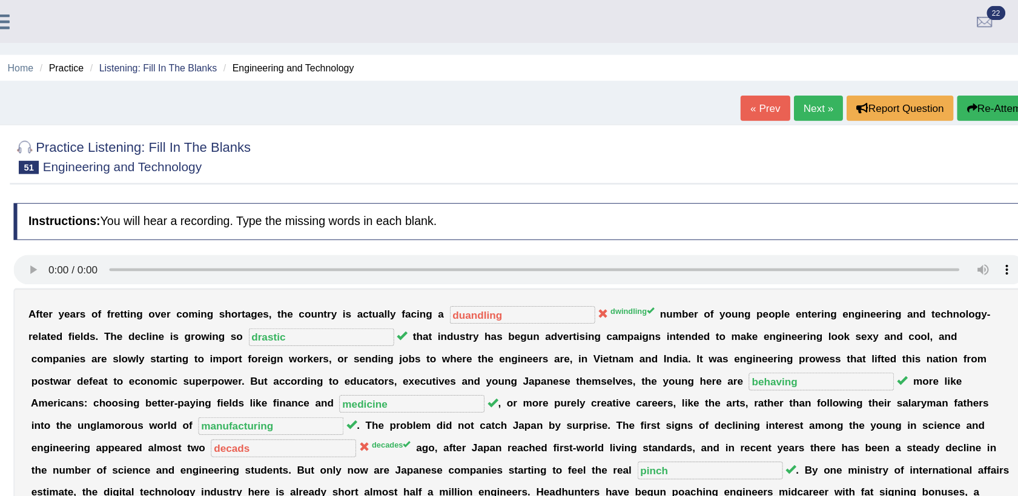
click at [823, 96] on link "Next »" at bounding box center [822, 88] width 40 height 21
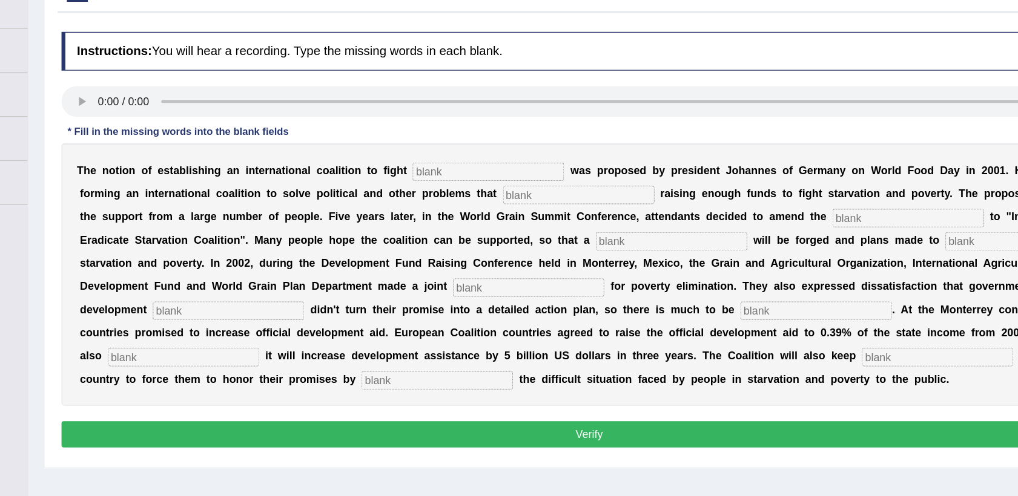
scroll to position [68, 0]
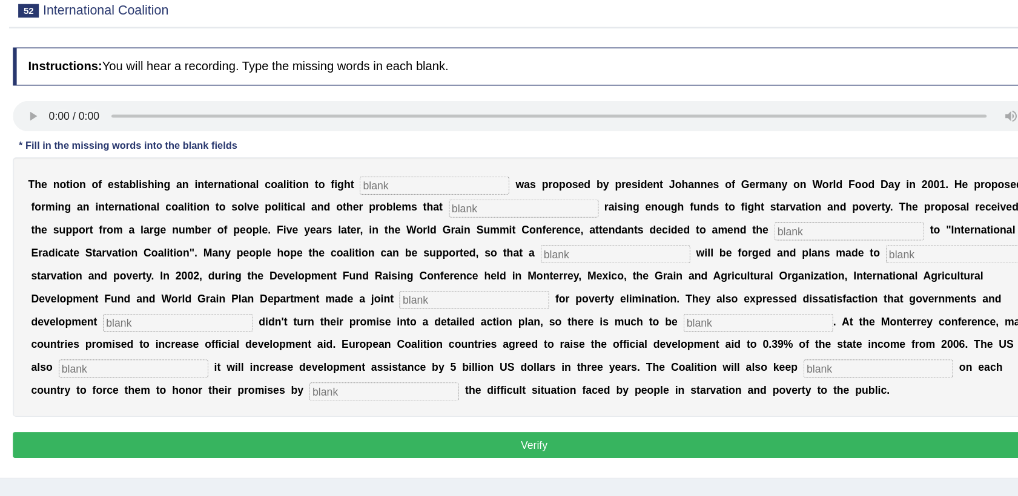
click at [472, 214] on input "text" at bounding box center [499, 207] width 119 height 15
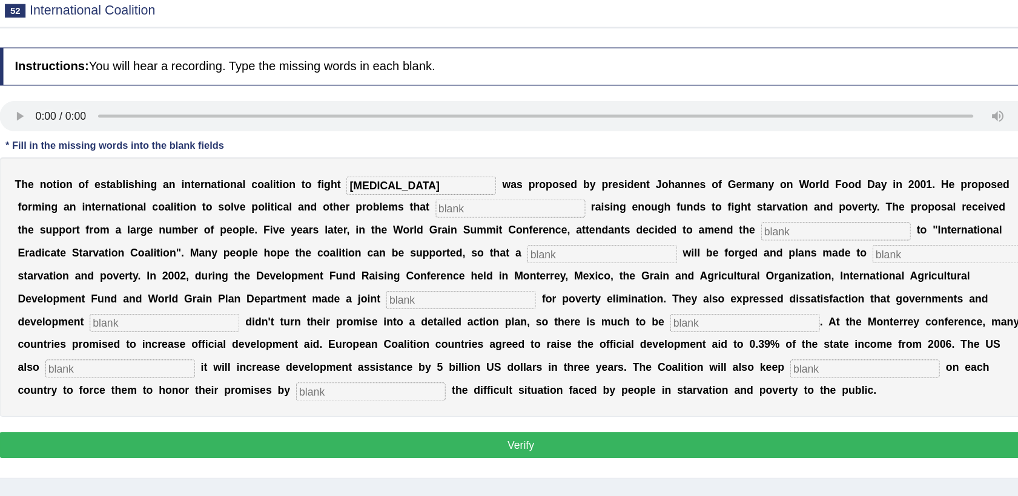
type input "[MEDICAL_DATA]"
click at [513, 219] on input "text" at bounding box center [570, 226] width 119 height 15
type input "obstract"
click at [584, 265] on input "text" at bounding box center [643, 262] width 119 height 15
type input "resolution"
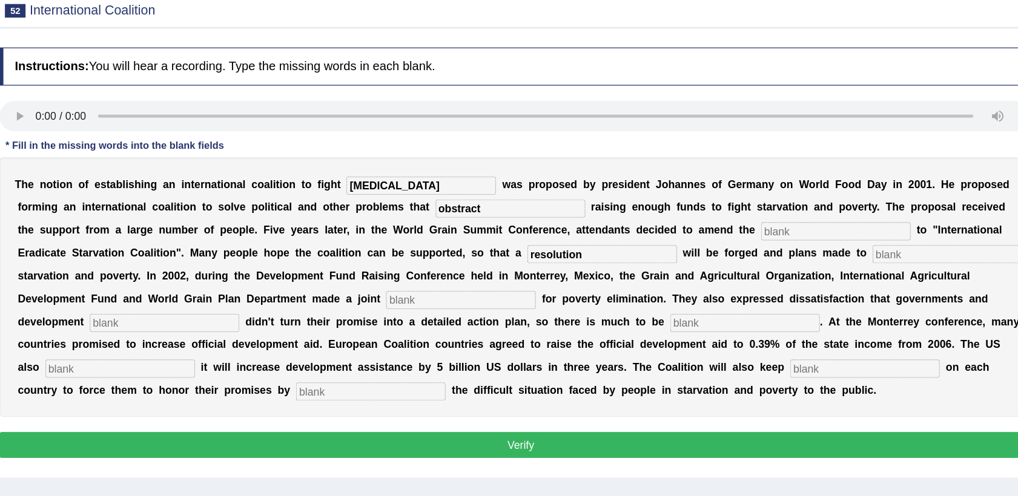
click at [857, 263] on input "text" at bounding box center [916, 262] width 119 height 15
type input "w"
type input "eliminate"
click at [472, 296] on input "text" at bounding box center [531, 298] width 119 height 15
type input "appeal"
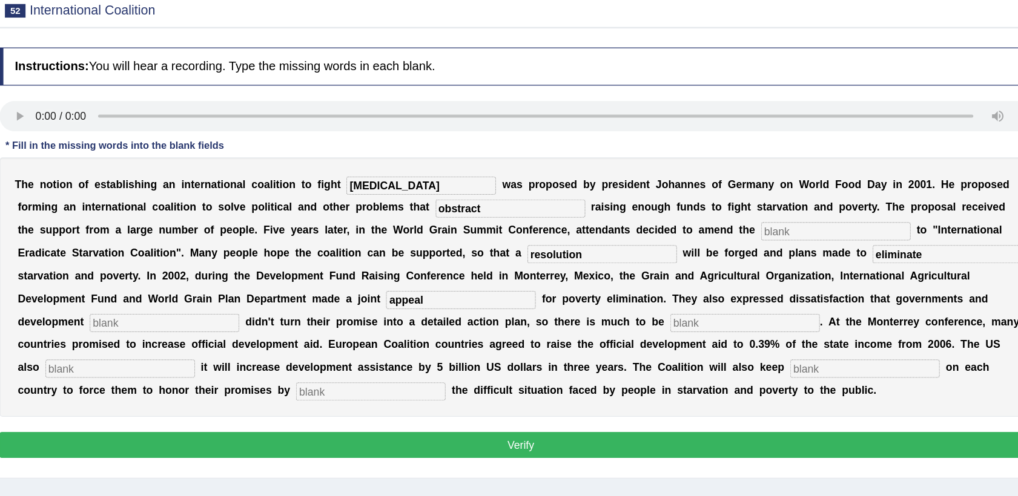
click at [355, 309] on input "text" at bounding box center [296, 316] width 119 height 15
type input "partners"
click at [697, 312] on input "text" at bounding box center [756, 316] width 119 height 15
type input "desired"
click at [320, 346] on input "text" at bounding box center [261, 353] width 119 height 15
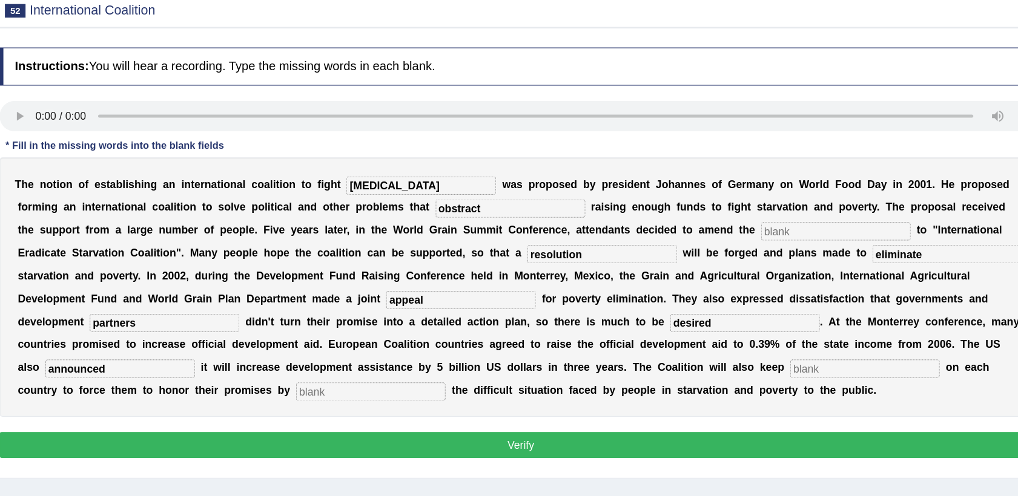
type input "announced"
click at [792, 350] on input "text" at bounding box center [851, 353] width 119 height 15
click at [792, 348] on input "text" at bounding box center [851, 353] width 119 height 15
type input "pressure"
click at [519, 364] on input "text" at bounding box center [459, 371] width 119 height 15
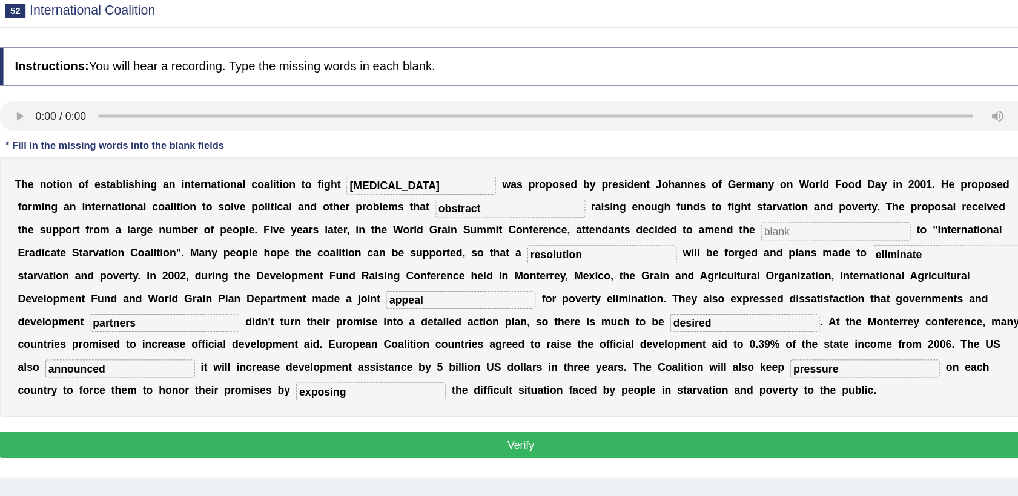
type input "exposing"
click at [379, 412] on button "Verify" at bounding box center [578, 413] width 826 height 21
click at [499, 404] on button "Verify" at bounding box center [578, 413] width 826 height 21
click at [519, 364] on input "exposing" at bounding box center [459, 371] width 119 height 15
click at [607, 407] on button "Verify" at bounding box center [578, 413] width 826 height 21
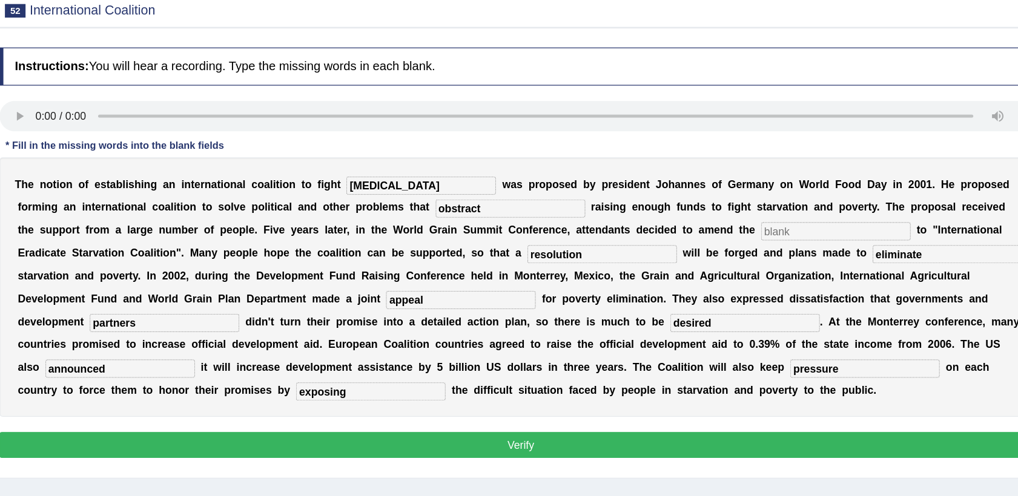
click at [769, 240] on input "text" at bounding box center [828, 244] width 119 height 15
type input "good"
click at [586, 414] on button "Verify" at bounding box center [578, 413] width 826 height 21
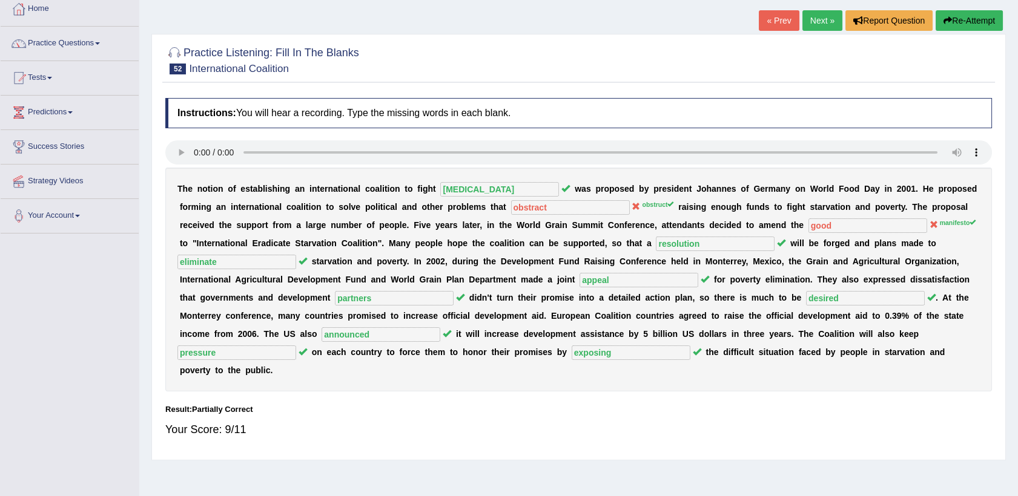
click at [818, 13] on link "Next »" at bounding box center [822, 20] width 40 height 21
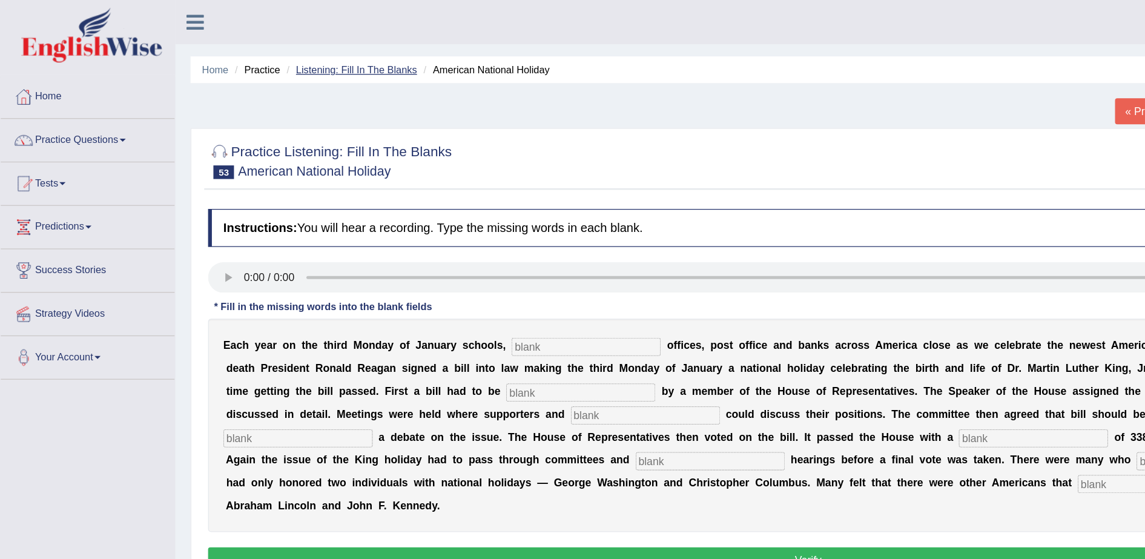
click at [308, 52] on link "Listening: Fill In The Blanks" at bounding box center [283, 55] width 96 height 9
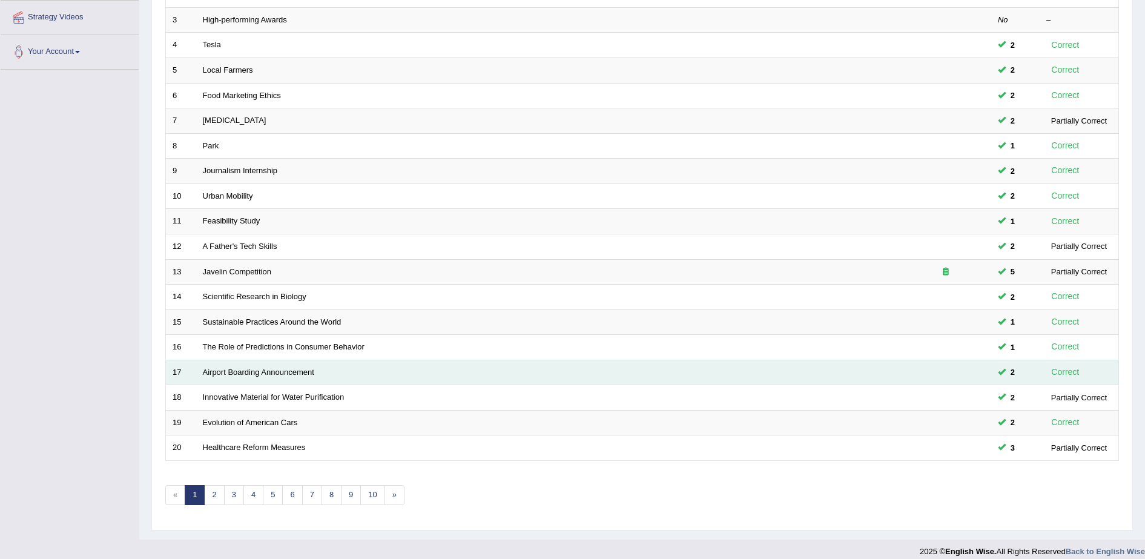
scroll to position [243, 0]
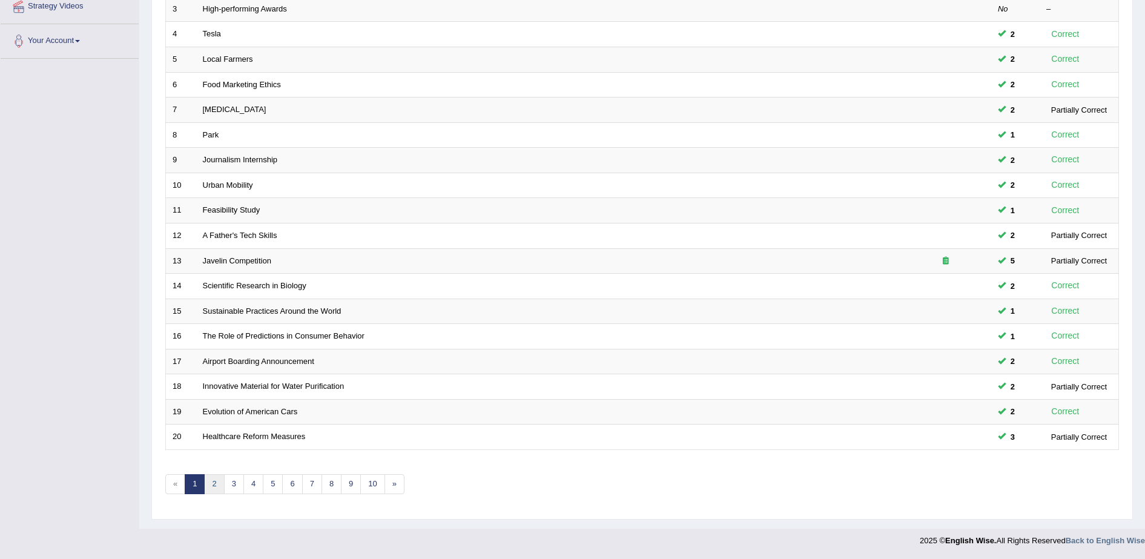
click at [215, 475] on link "2" at bounding box center [214, 484] width 20 height 20
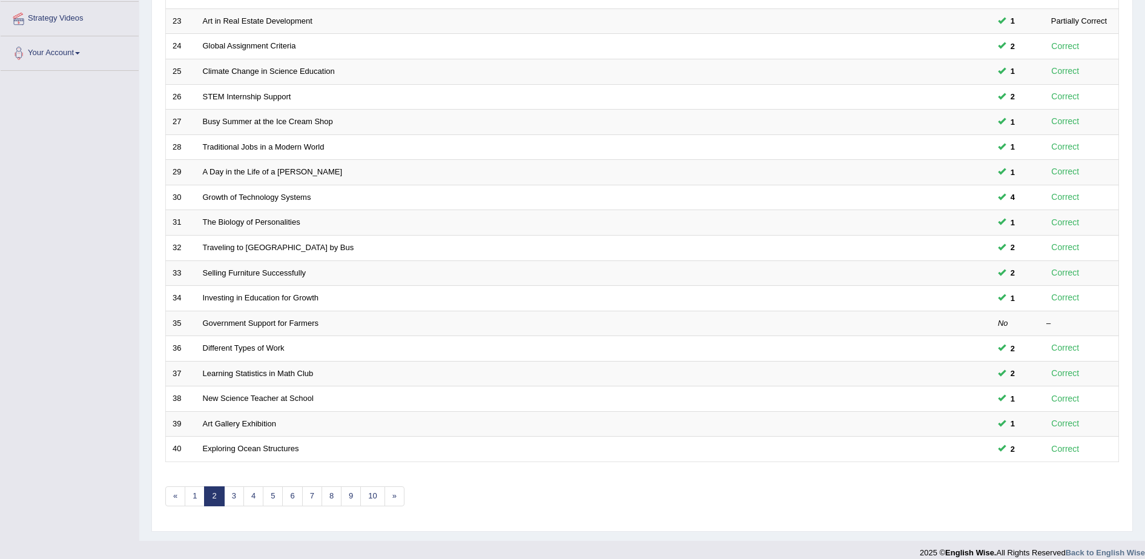
scroll to position [243, 0]
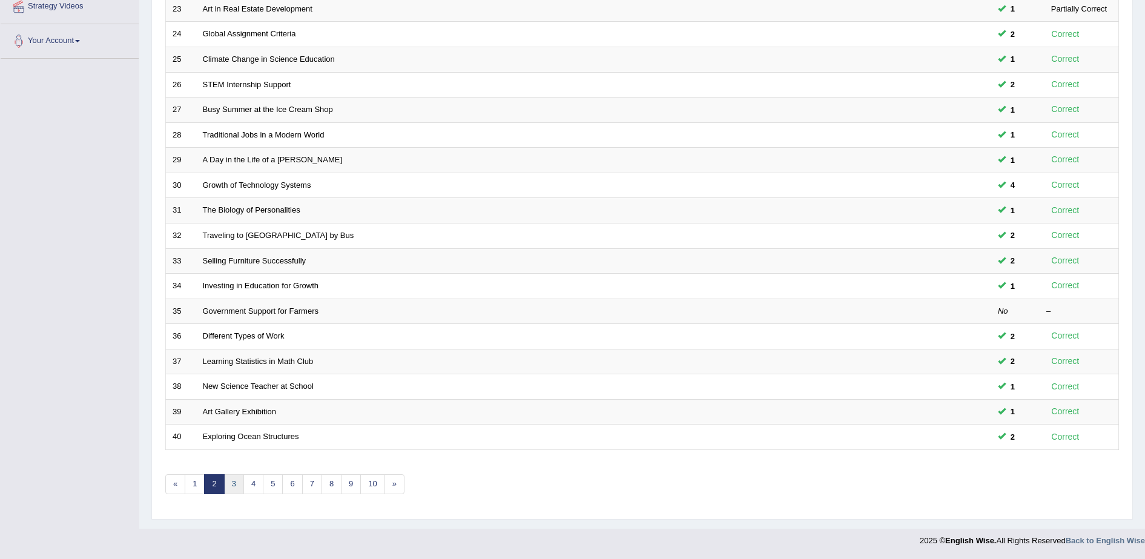
click at [232, 486] on link "3" at bounding box center [234, 484] width 20 height 20
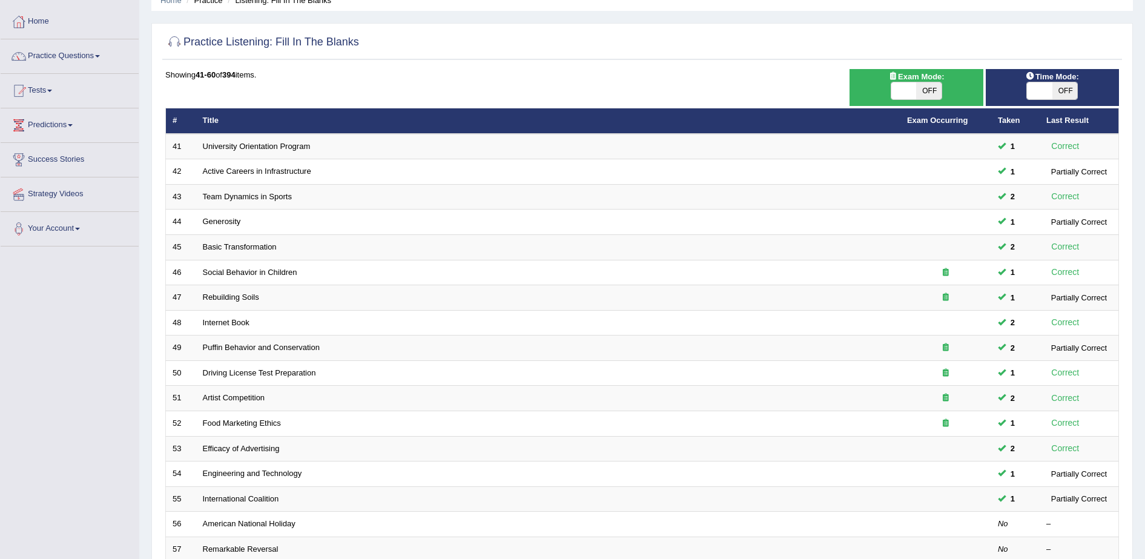
scroll to position [243, 0]
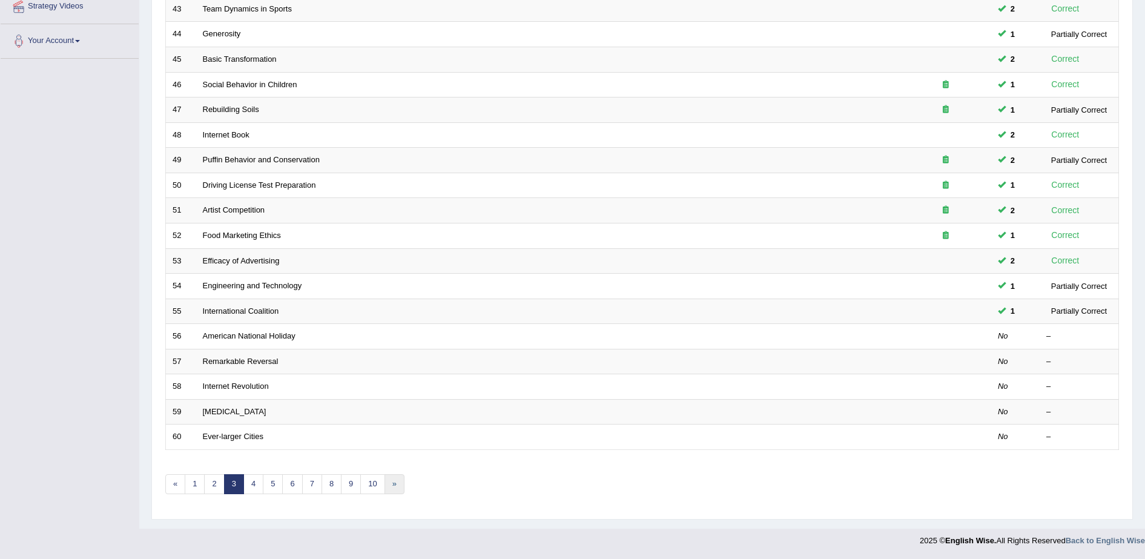
click at [395, 490] on link "»" at bounding box center [394, 484] width 20 height 20
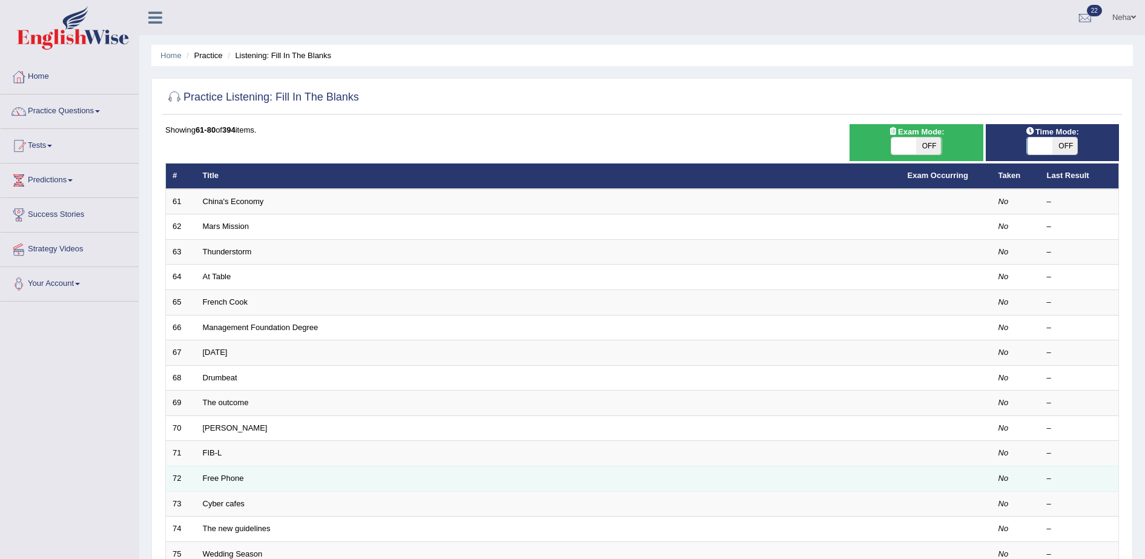
scroll to position [243, 0]
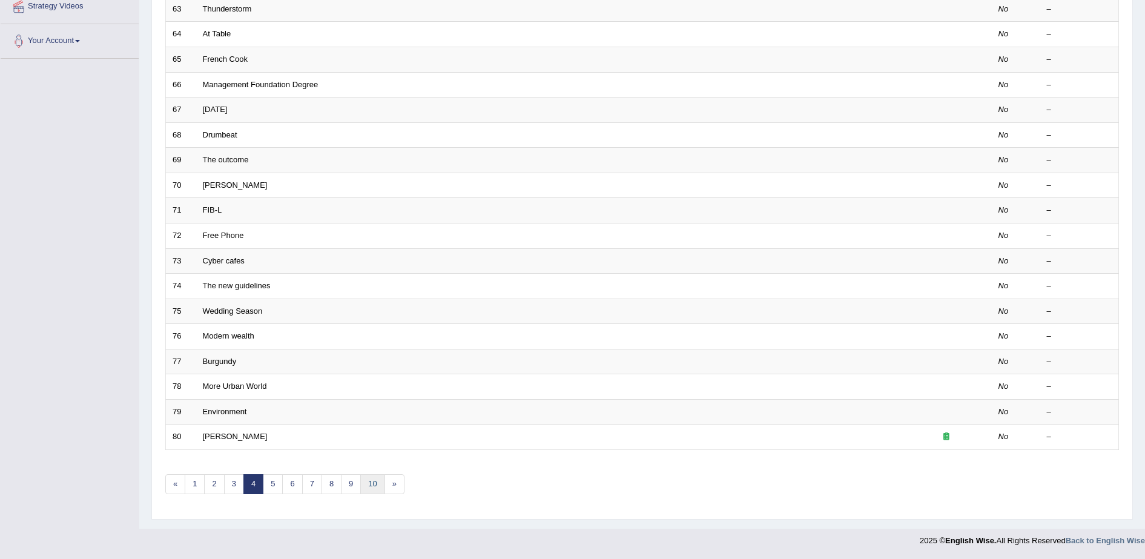
click at [373, 489] on link "10" at bounding box center [372, 484] width 24 height 20
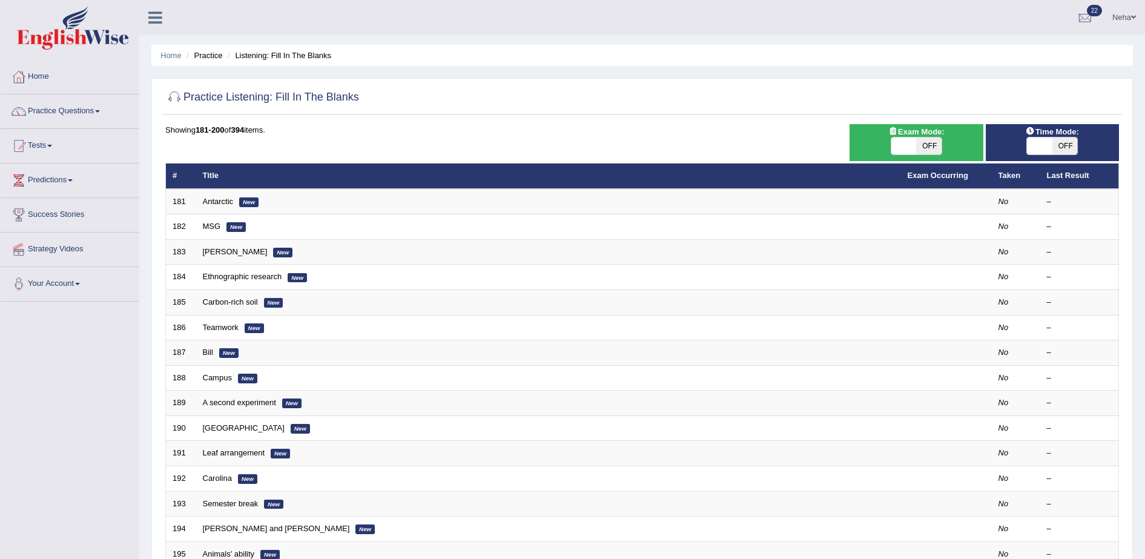
scroll to position [243, 0]
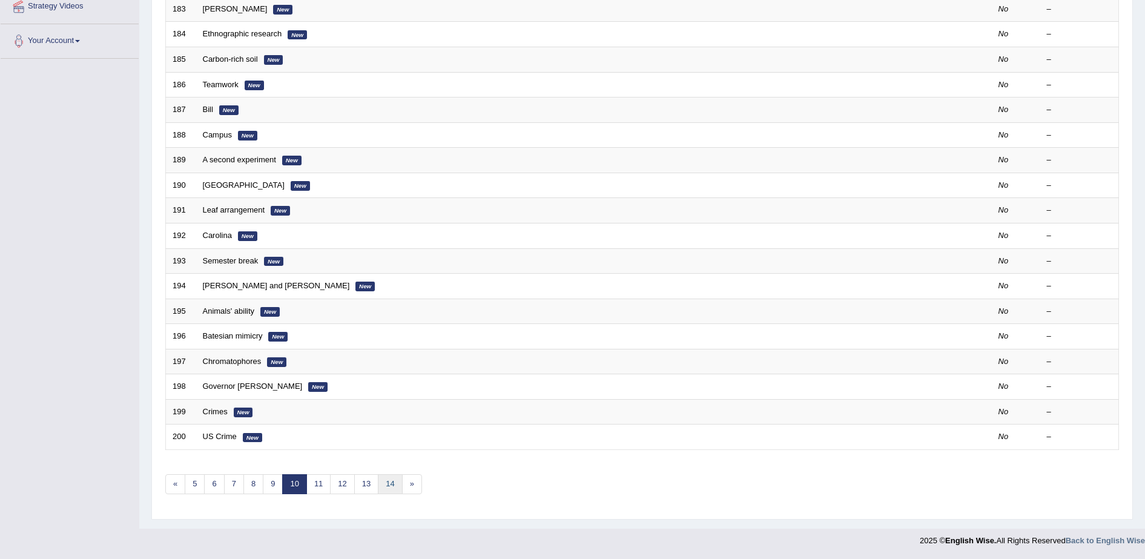
click at [393, 487] on link "14" at bounding box center [390, 484] width 24 height 20
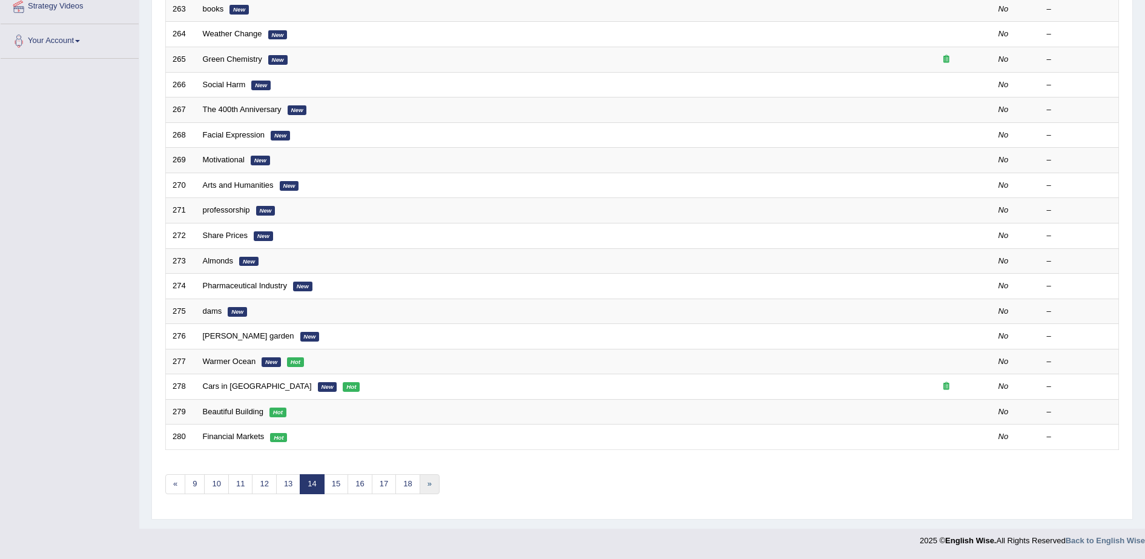
click at [423, 490] on link "»" at bounding box center [429, 484] width 20 height 20
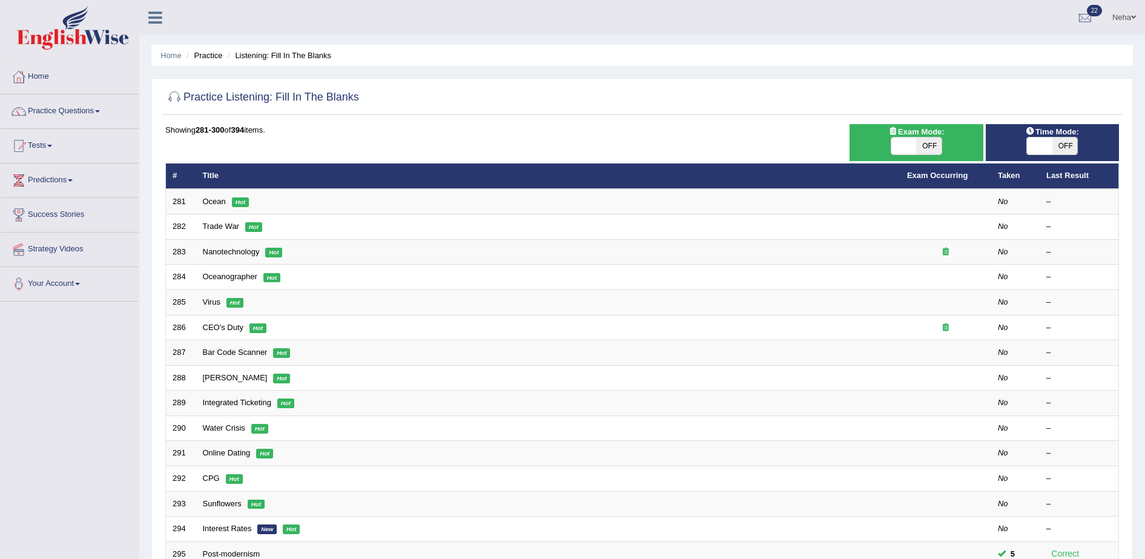
scroll to position [243, 0]
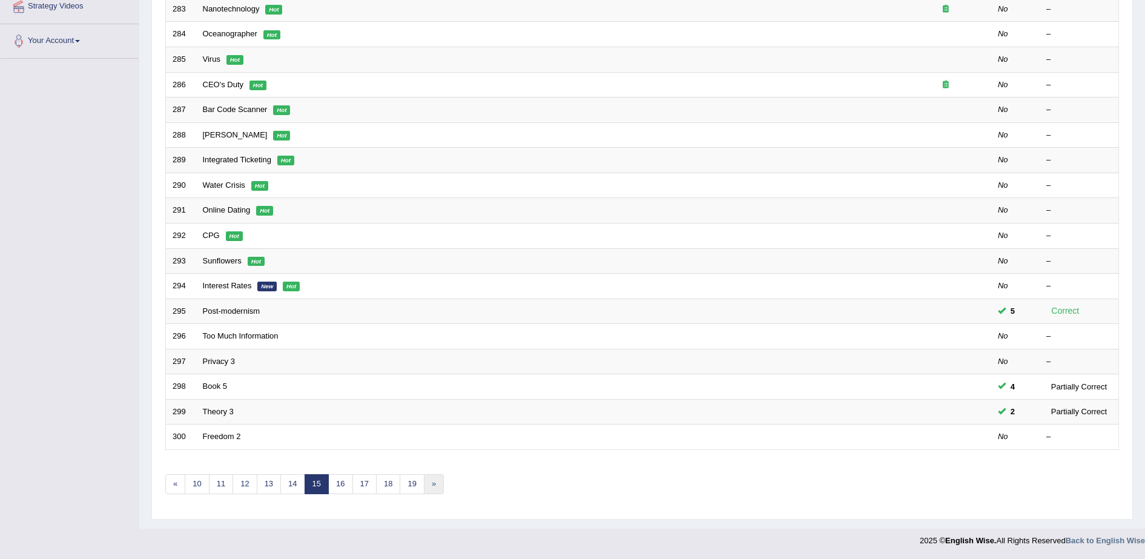
click at [434, 487] on link "»" at bounding box center [434, 484] width 20 height 20
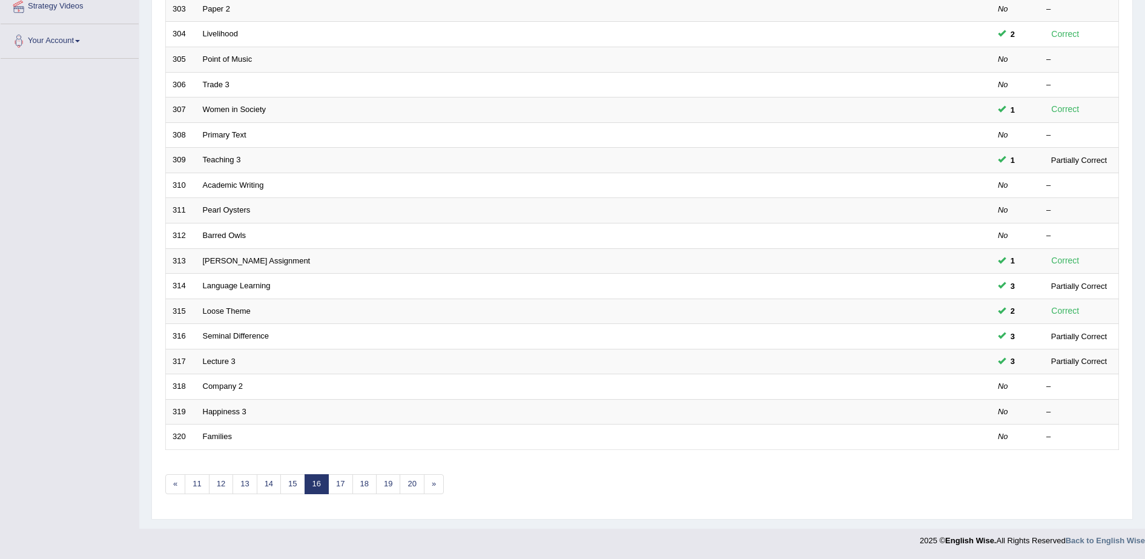
scroll to position [243, 0]
click at [413, 485] on link "20" at bounding box center [412, 484] width 24 height 20
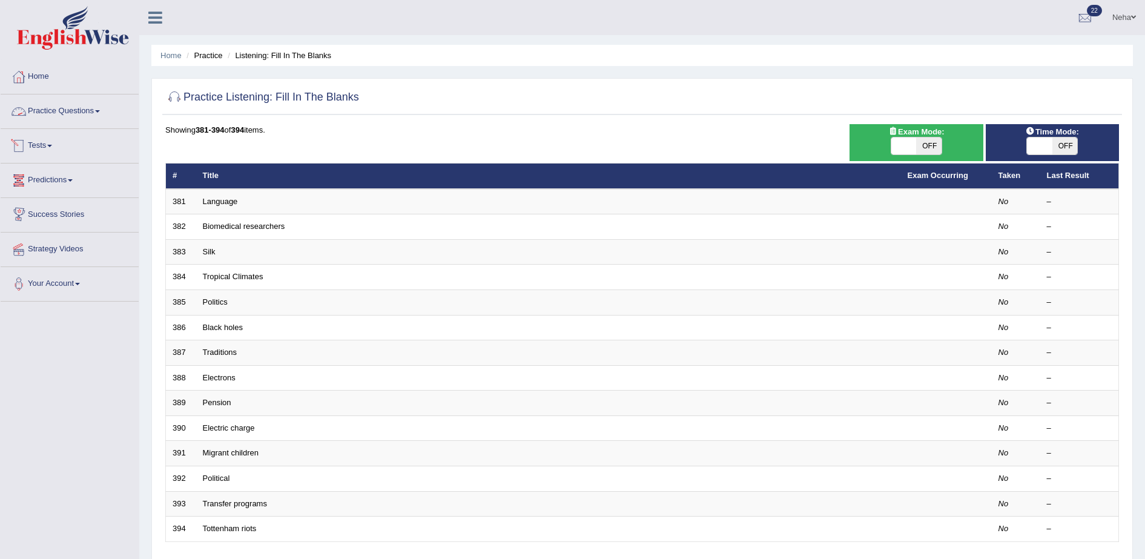
click at [71, 108] on link "Practice Questions" at bounding box center [70, 109] width 138 height 30
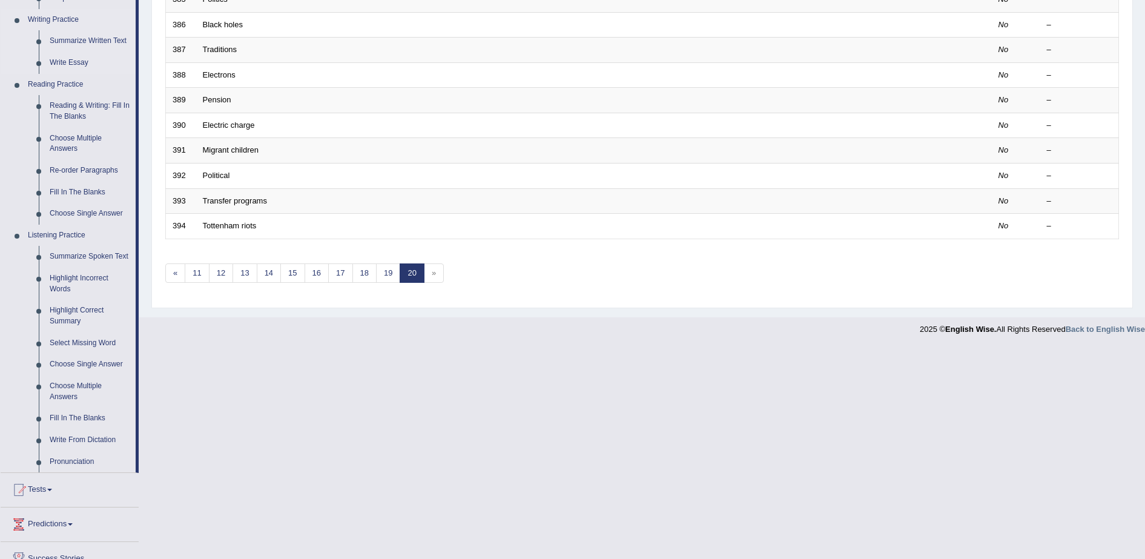
scroll to position [311, 0]
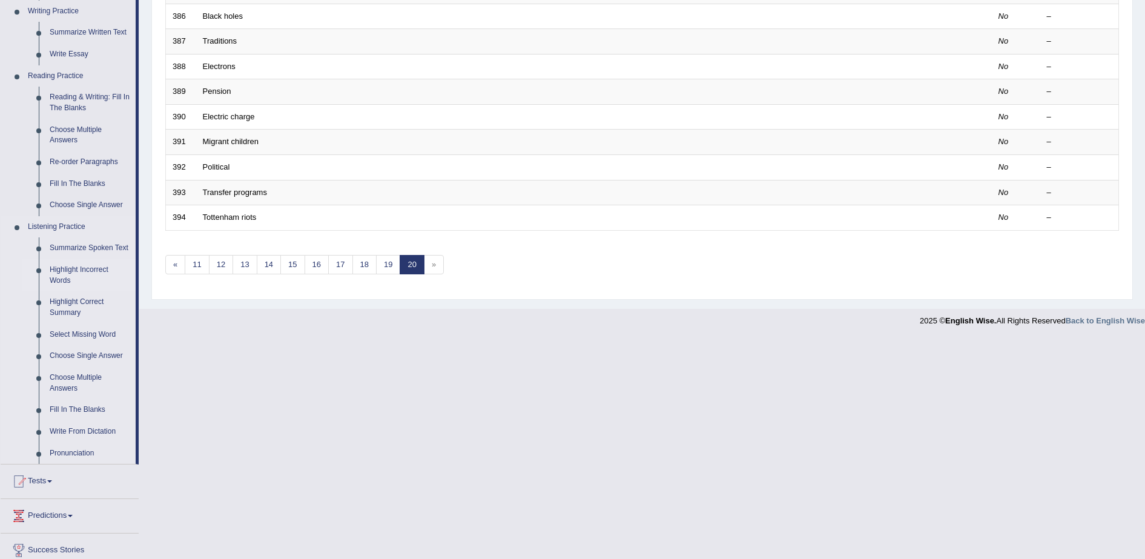
click at [79, 270] on link "Highlight Incorrect Words" at bounding box center [89, 275] width 91 height 32
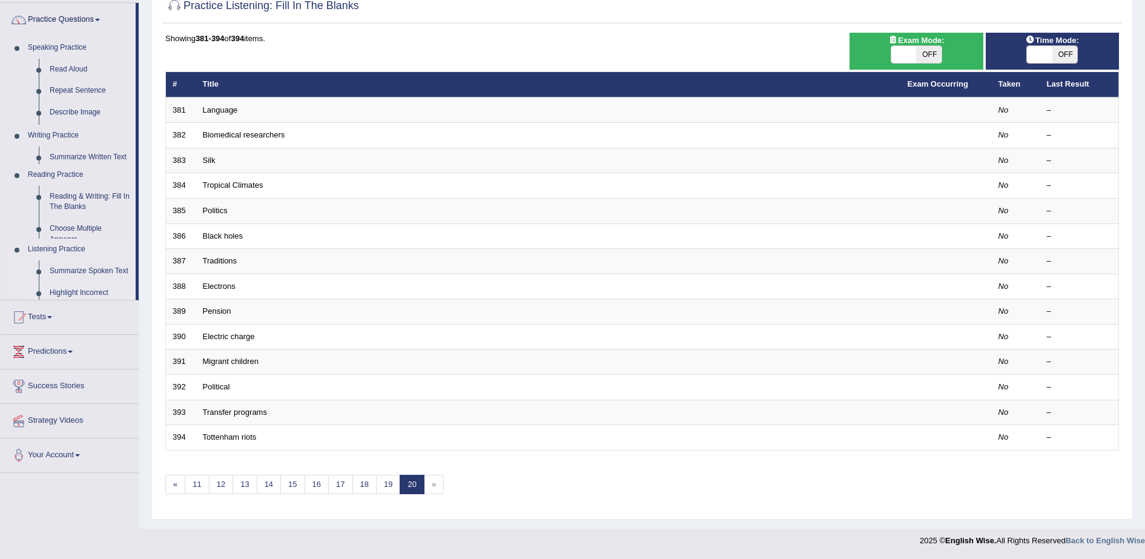
scroll to position [91, 0]
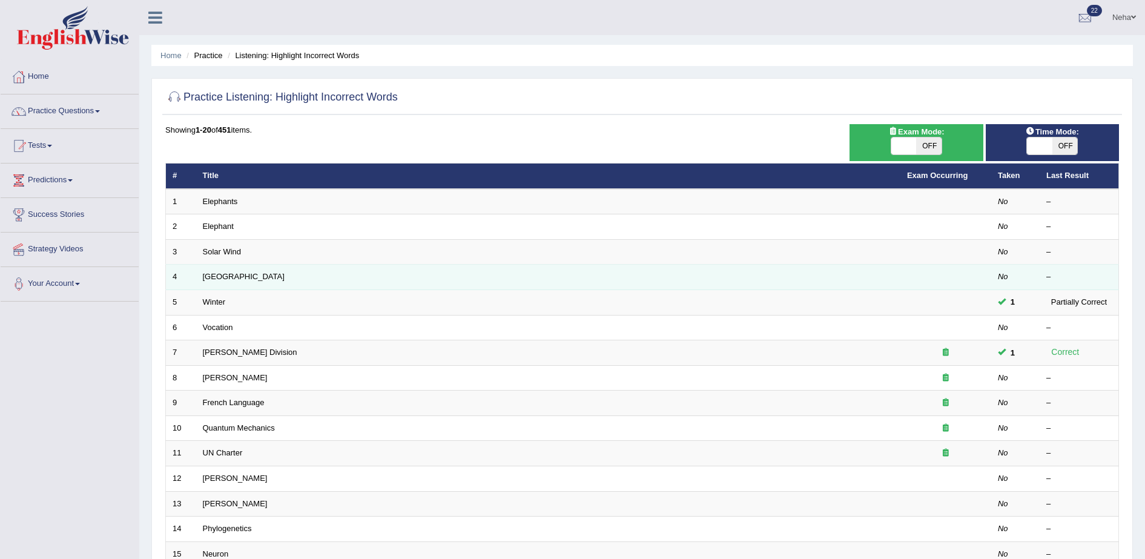
scroll to position [35, 0]
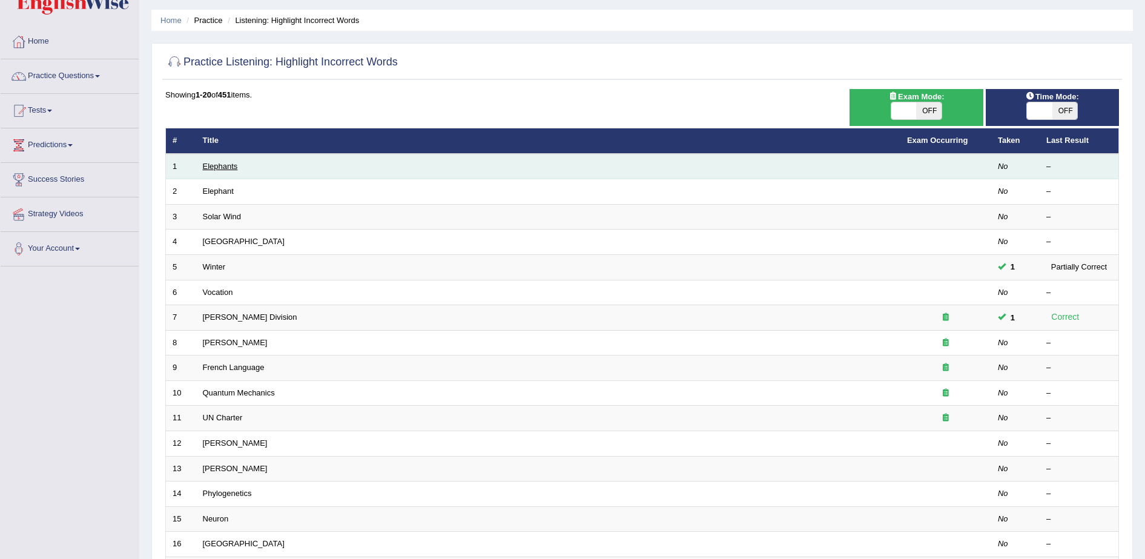
click at [222, 166] on link "Elephants" at bounding box center [220, 166] width 35 height 9
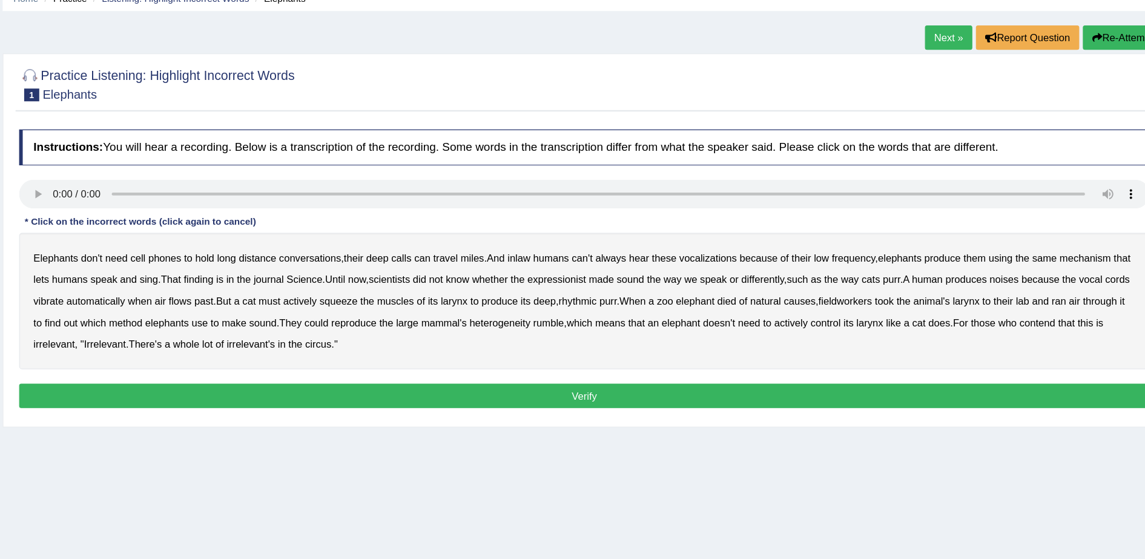
click at [590, 274] on b "inlaw" at bounding box center [586, 274] width 19 height 10
click at [633, 294] on b "expressionist" at bounding box center [619, 293] width 50 height 10
click at [885, 310] on b "fieldworkers" at bounding box center [862, 311] width 45 height 10
click at [596, 329] on b "heterogeneity" at bounding box center [570, 329] width 51 height 10
click at [1039, 332] on b "contend" at bounding box center [1024, 329] width 30 height 10
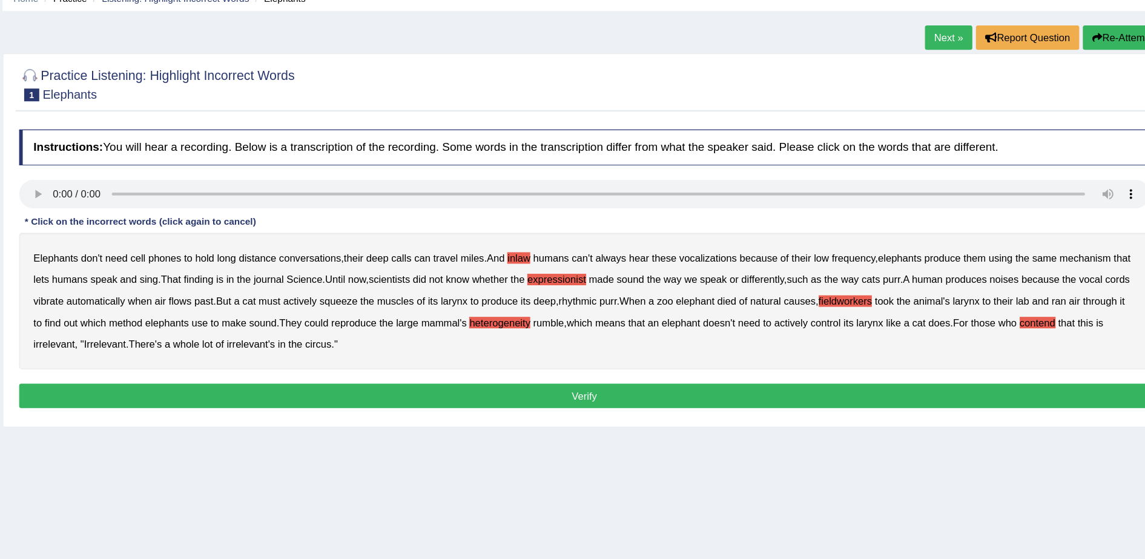
click at [450, 385] on button "Verify" at bounding box center [641, 390] width 953 height 21
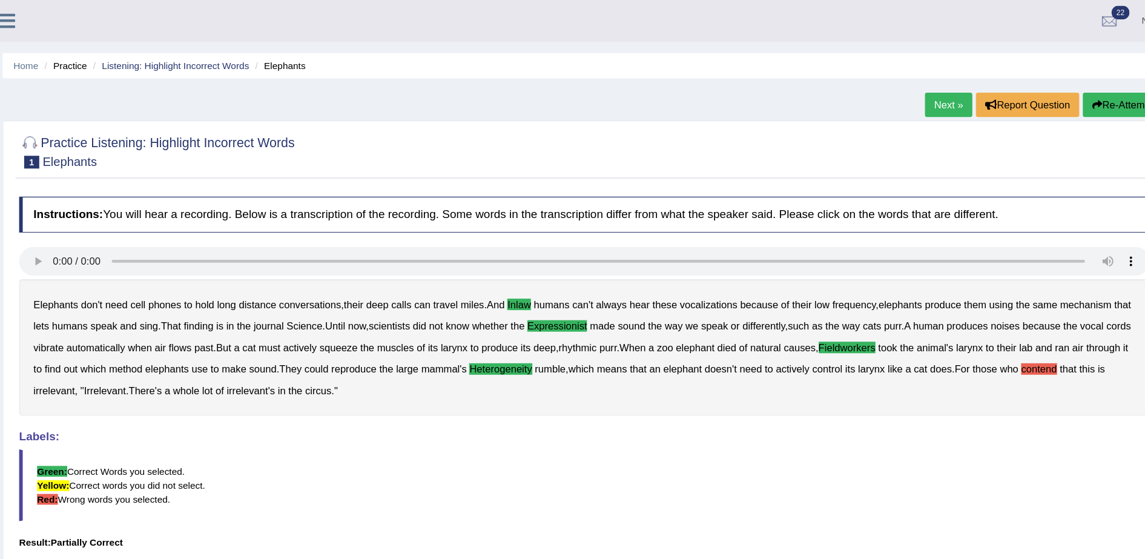
click at [954, 89] on link "Next »" at bounding box center [949, 88] width 40 height 21
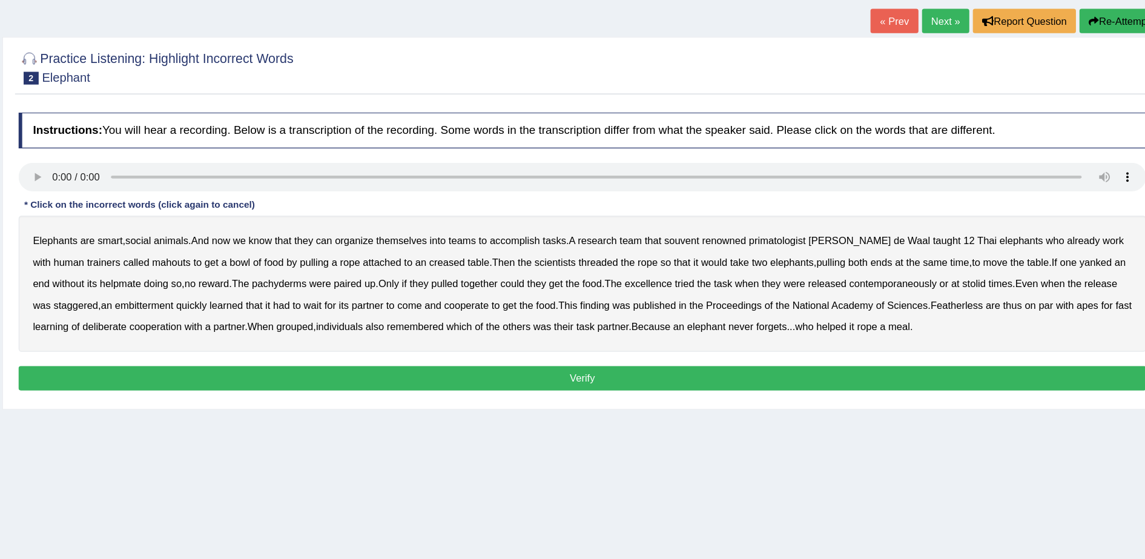
click at [728, 274] on b "souvent" at bounding box center [726, 274] width 30 height 10
click at [513, 295] on b "creased" at bounding box center [528, 293] width 30 height 10
click at [387, 312] on b "pachyderms" at bounding box center [386, 311] width 46 height 10
click at [686, 312] on b "excellence" at bounding box center [698, 311] width 40 height 10
click at [878, 312] on b "contemporaneously" at bounding box center [904, 311] width 74 height 10
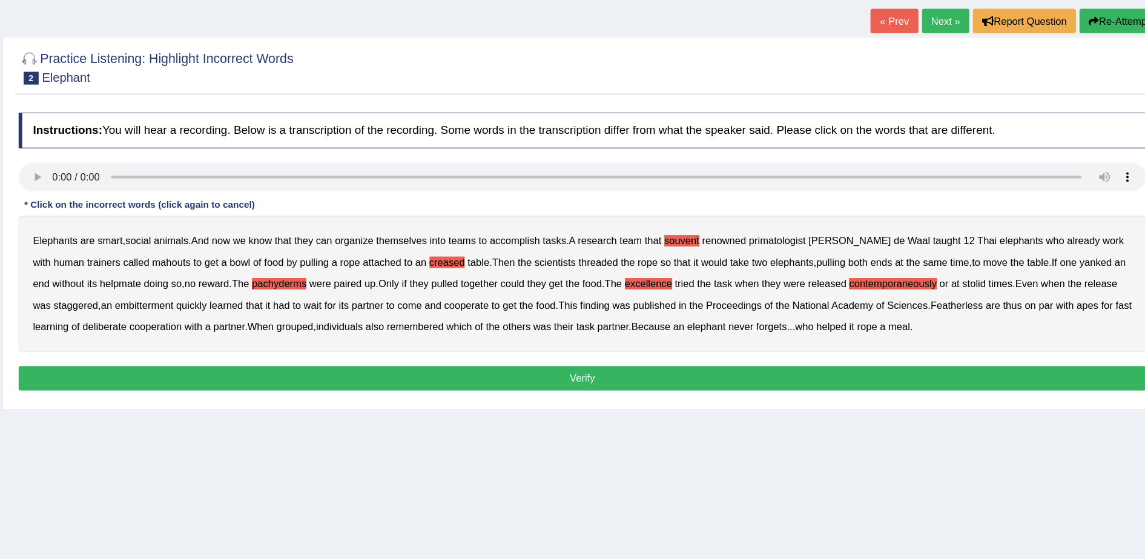
click at [953, 326] on b "Featherless" at bounding box center [958, 329] width 44 height 10
click at [734, 392] on button "Verify" at bounding box center [641, 390] width 953 height 21
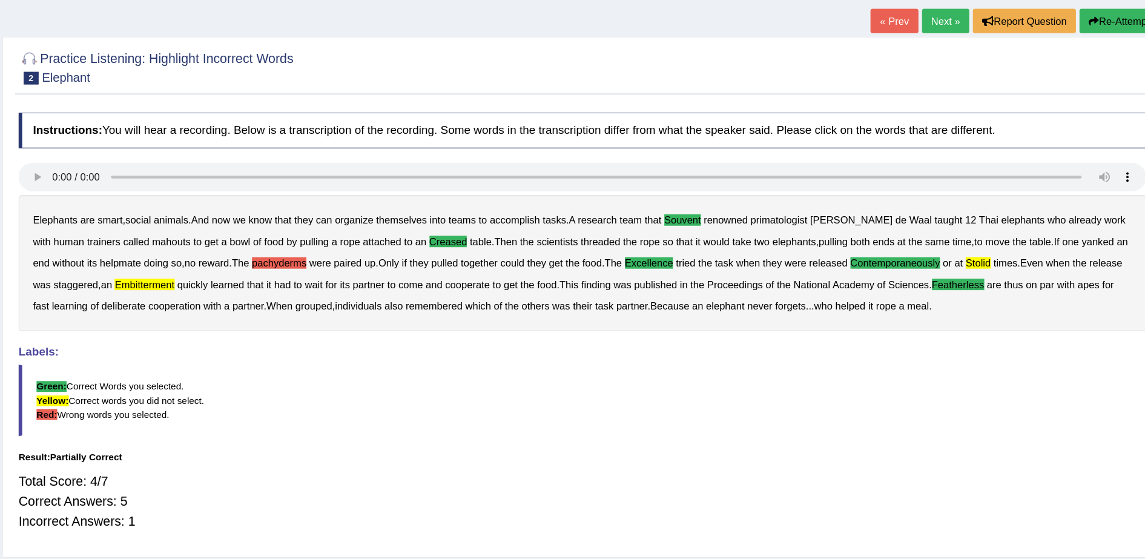
click at [1076, 92] on button "Re-Attempt" at bounding box center [1095, 88] width 67 height 21
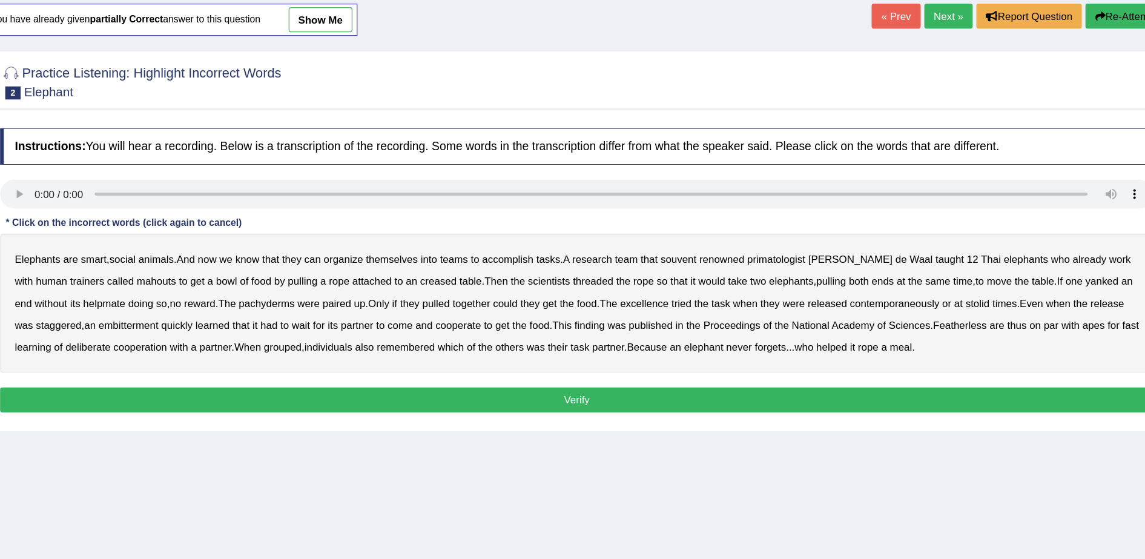
click at [582, 322] on div "Elephants are smart , social animals . And now we know that they can organize t…" at bounding box center [641, 325] width 953 height 115
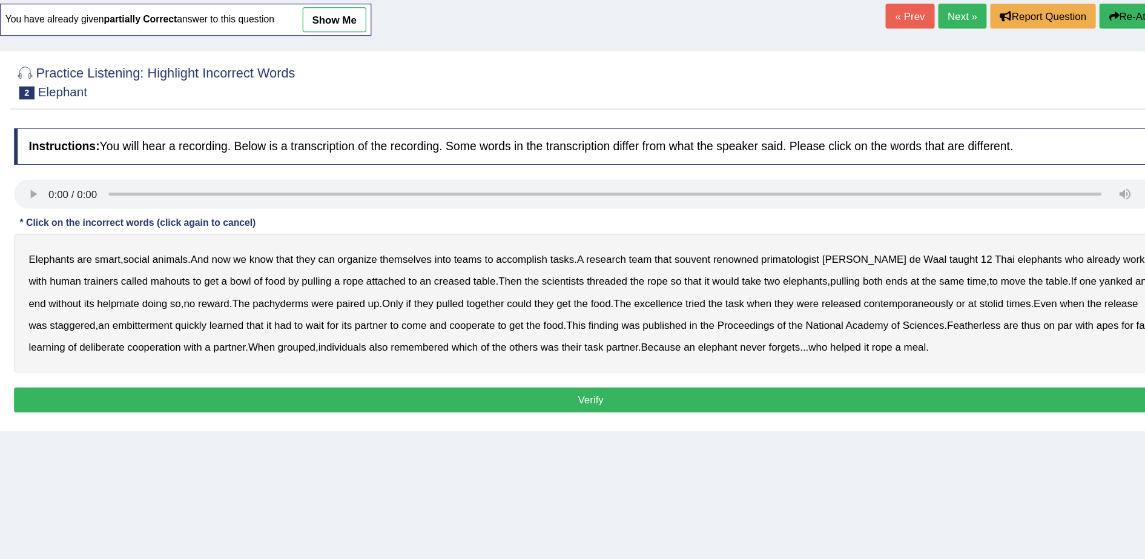
click at [728, 293] on b "souvent" at bounding box center [726, 290] width 30 height 10
click at [513, 308] on b "creased" at bounding box center [528, 308] width 30 height 10
click at [693, 329] on b "excellence" at bounding box center [698, 326] width 40 height 10
click at [874, 324] on b "contemporaneously" at bounding box center [904, 326] width 74 height 10
click at [250, 343] on b "embitterment" at bounding box center [271, 344] width 50 height 10
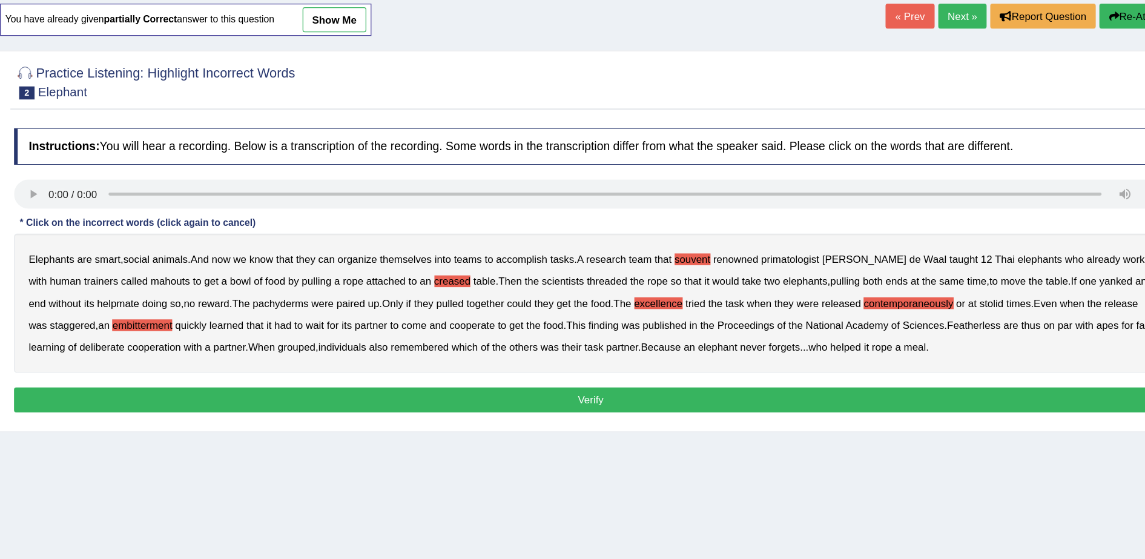
click at [954, 349] on div "Elephants are smart , social animals . And now we know that they can organize t…" at bounding box center [641, 325] width 953 height 115
click at [962, 343] on b "Featherless" at bounding box center [958, 344] width 44 height 10
click at [789, 404] on button "Verify" at bounding box center [641, 405] width 953 height 21
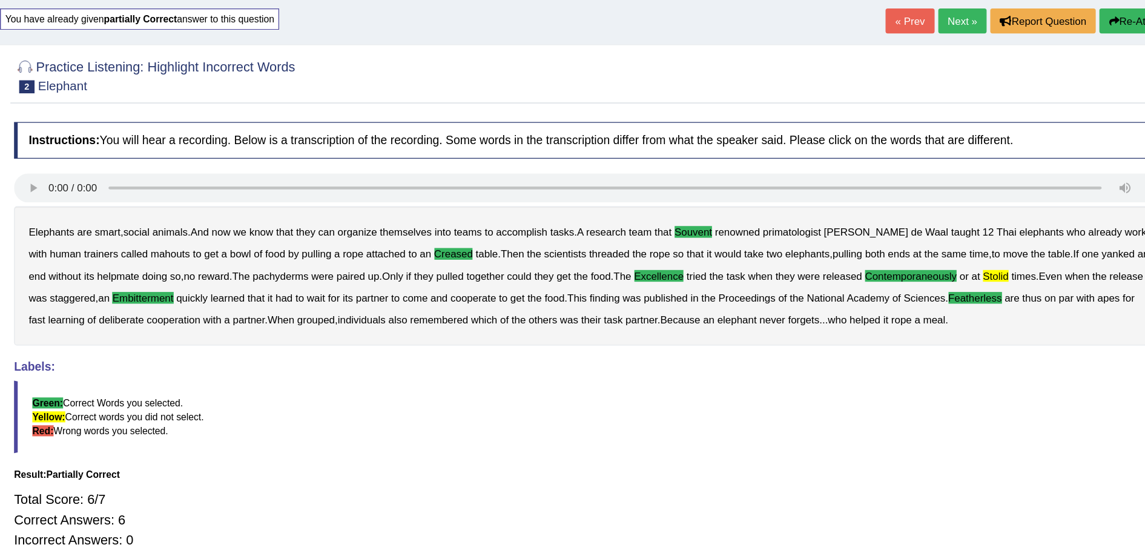
click at [944, 85] on link "Next »" at bounding box center [949, 88] width 40 height 21
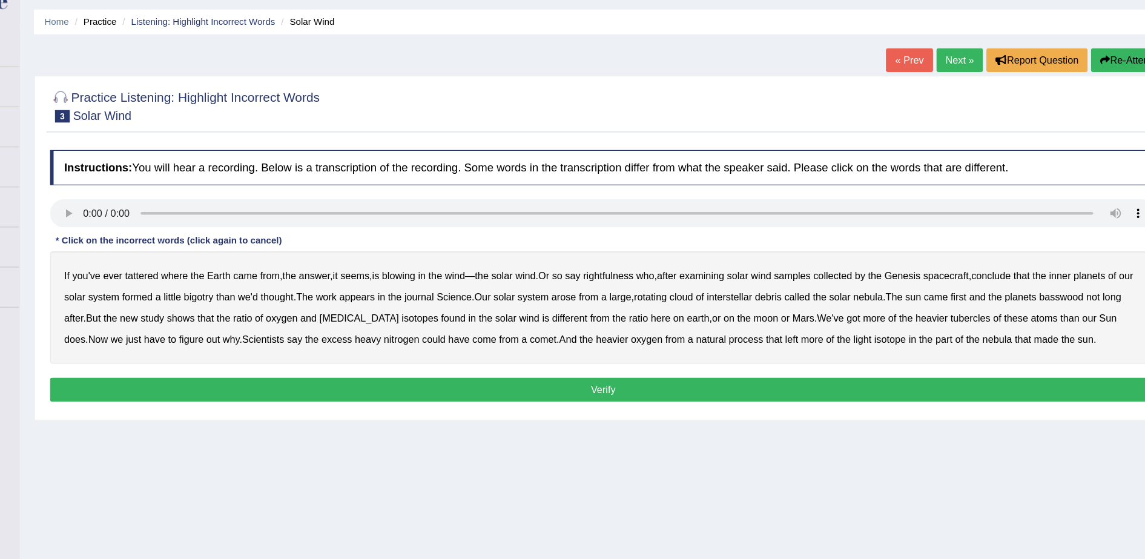
click at [246, 276] on b "tattered" at bounding box center [244, 274] width 28 height 10
click at [643, 274] on b "rightfulness" at bounding box center [647, 274] width 44 height 10
click at [306, 292] on b "bigotry" at bounding box center [292, 293] width 25 height 10
click at [1056, 290] on b "basswood" at bounding box center [1037, 293] width 38 height 10
click at [433, 312] on b "biotin" at bounding box center [432, 311] width 68 height 10
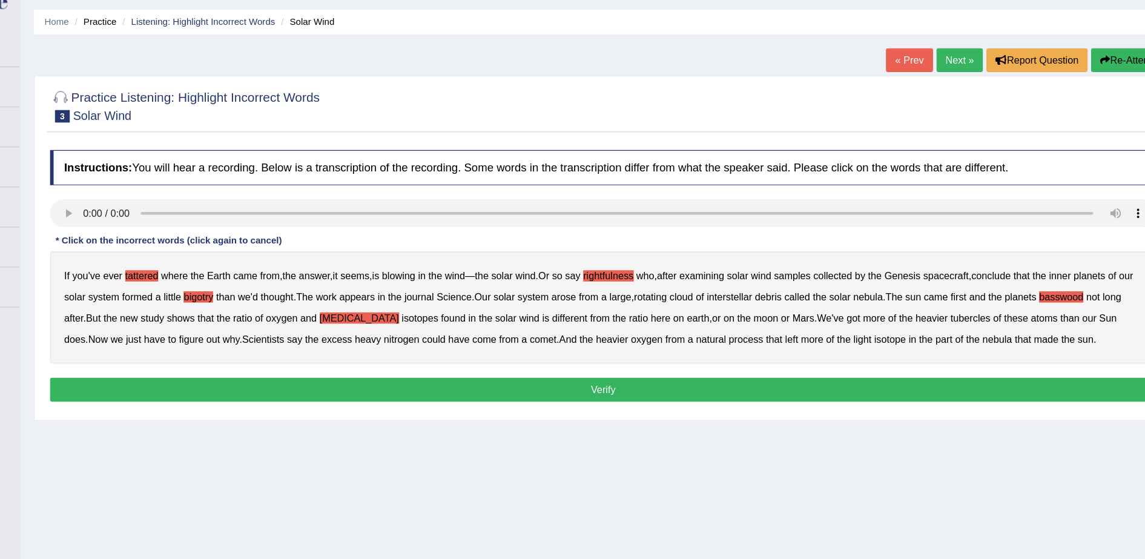
click at [941, 312] on b "tubercles" at bounding box center [958, 311] width 35 height 10
click at [870, 368] on button "Verify" at bounding box center [641, 372] width 953 height 21
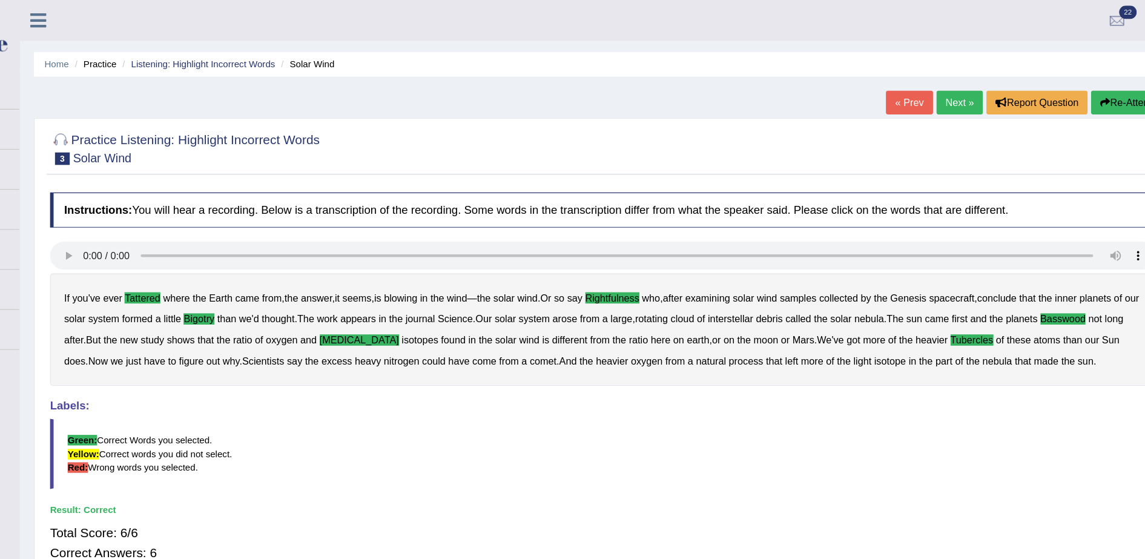
click at [953, 82] on link "Next »" at bounding box center [949, 88] width 40 height 21
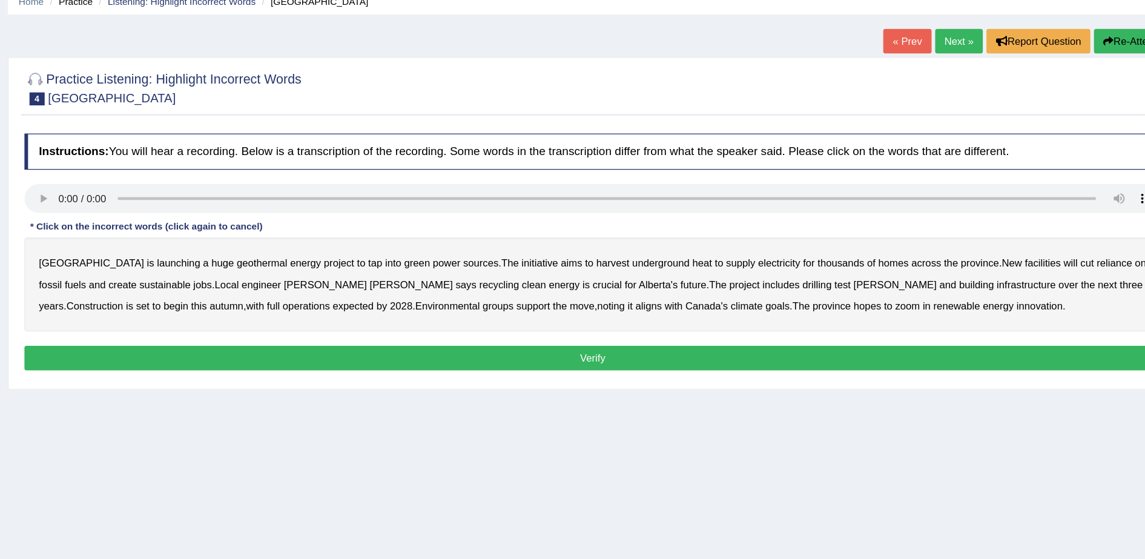
click at [547, 290] on b "recycling" at bounding box center [563, 293] width 33 height 10
click at [578, 312] on b "support" at bounding box center [592, 311] width 28 height 10
click at [896, 313] on b "zoom" at bounding box center [906, 311] width 21 height 10
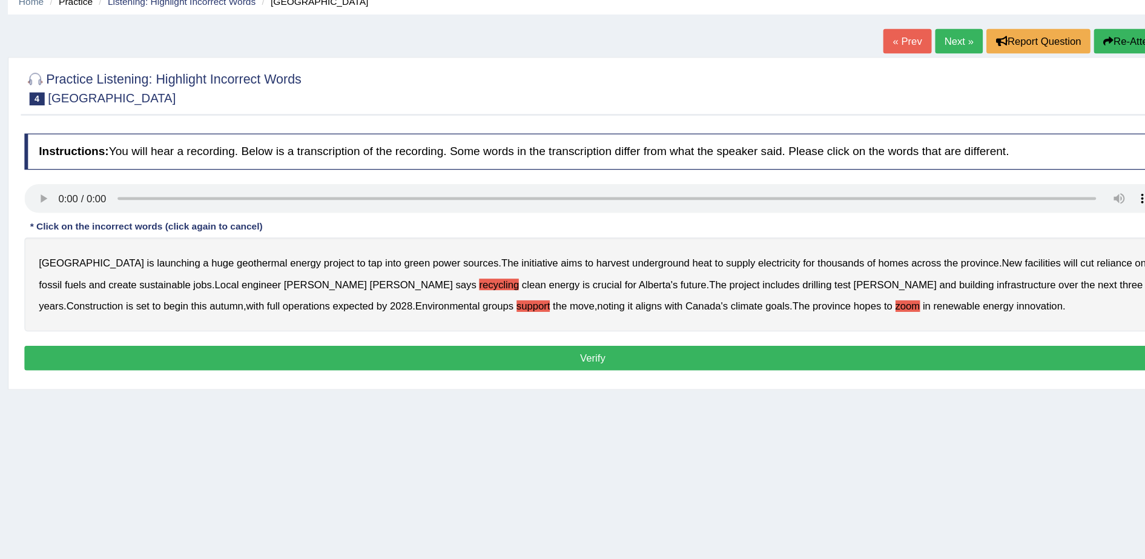
click at [721, 350] on button "Verify" at bounding box center [641, 354] width 953 height 21
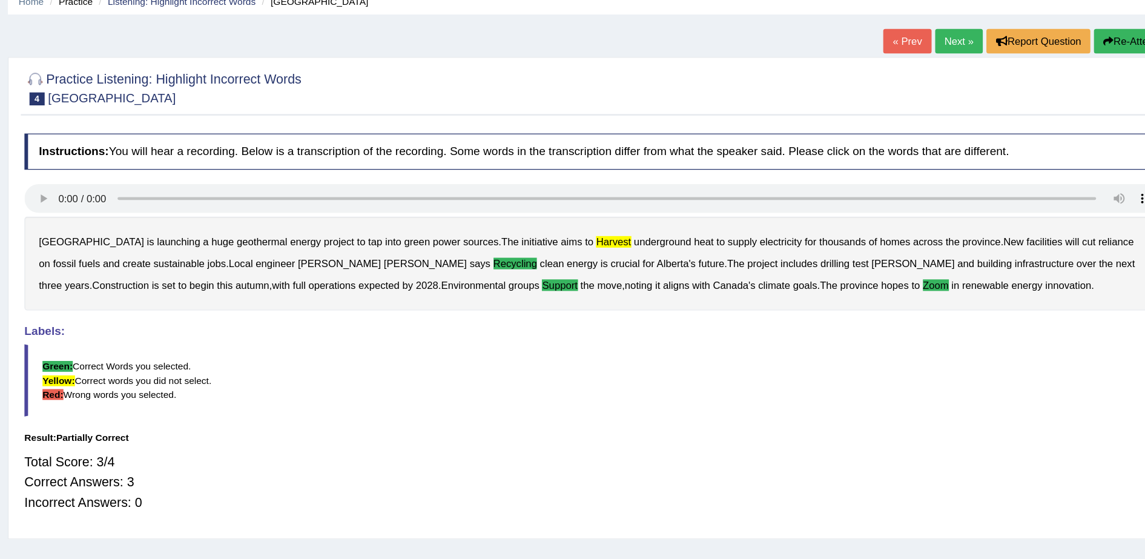
click at [791, 399] on blockquote "Green: Correct Words you selected. Yellow: Correct words you did not select. Re…" at bounding box center [641, 373] width 953 height 60
click at [1089, 93] on button "Re-Attempt" at bounding box center [1095, 88] width 67 height 21
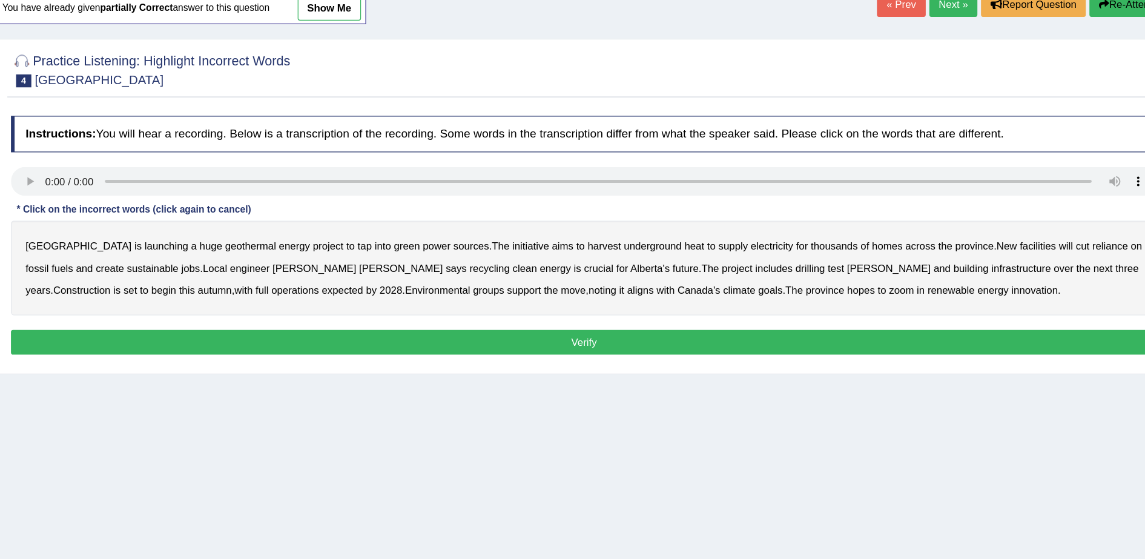
click at [645, 293] on b "harvest" at bounding box center [659, 290] width 28 height 10
click at [547, 308] on b "recycling" at bounding box center [563, 308] width 33 height 10
click at [418, 332] on div "Alberta is launching a huge geothermal energy project to tap into green power s…" at bounding box center [641, 307] width 953 height 79
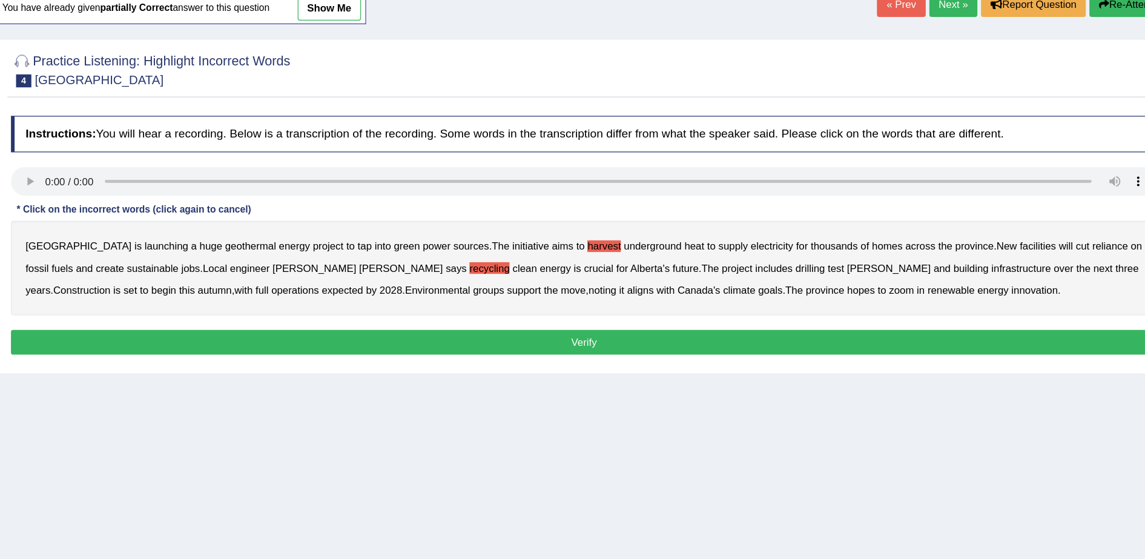
click at [578, 326] on b "support" at bounding box center [592, 326] width 28 height 10
click at [896, 323] on b "zoom" at bounding box center [906, 326] width 21 height 10
click at [714, 371] on button "Verify" at bounding box center [641, 369] width 953 height 21
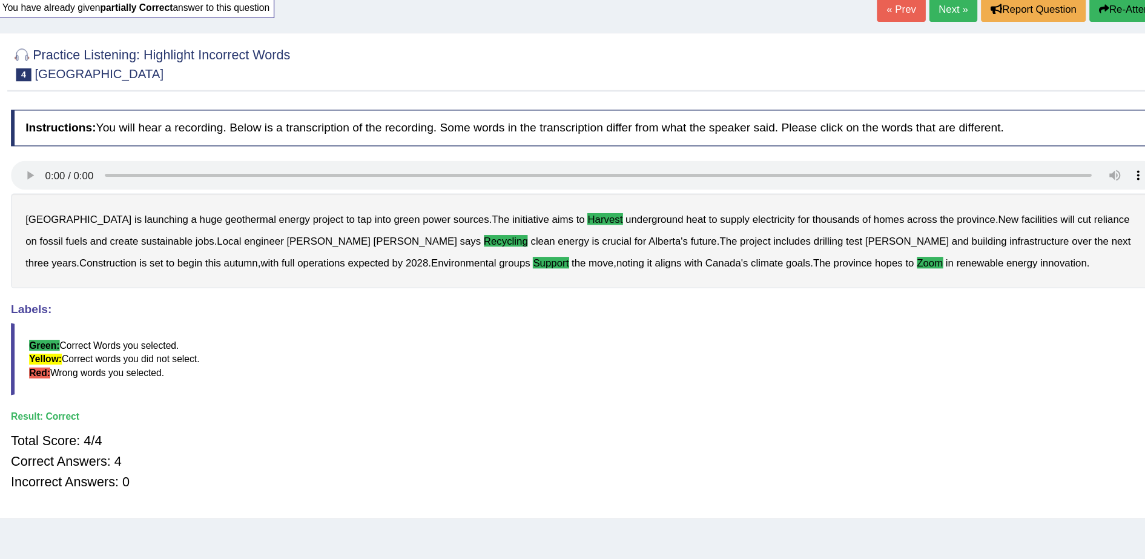
click at [952, 87] on link "Next »" at bounding box center [949, 88] width 40 height 21
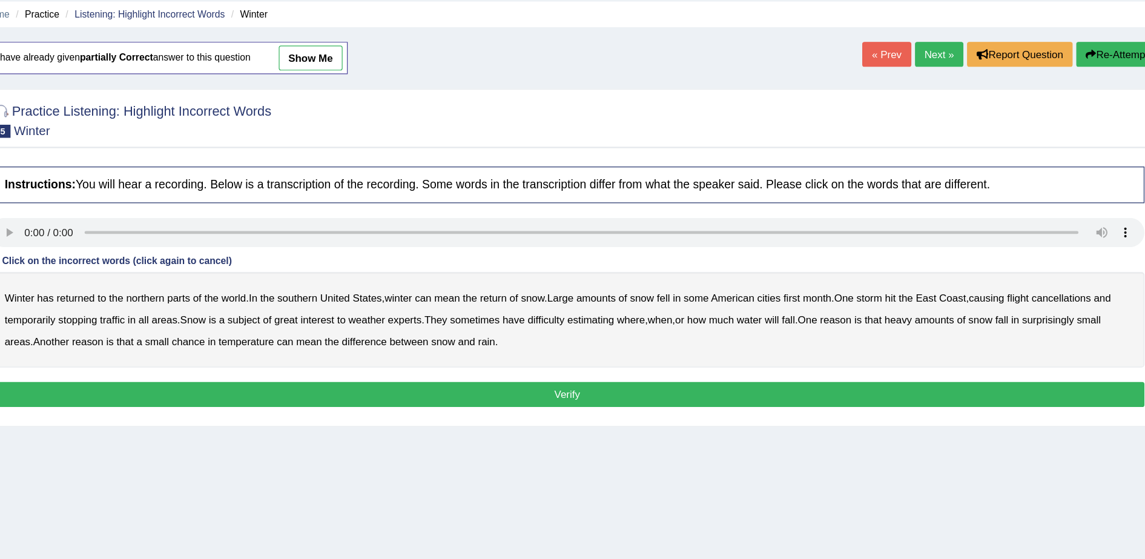
click at [814, 260] on div "Instructions: You will hear a recording. Below is a transcription of the record…" at bounding box center [641, 282] width 959 height 214
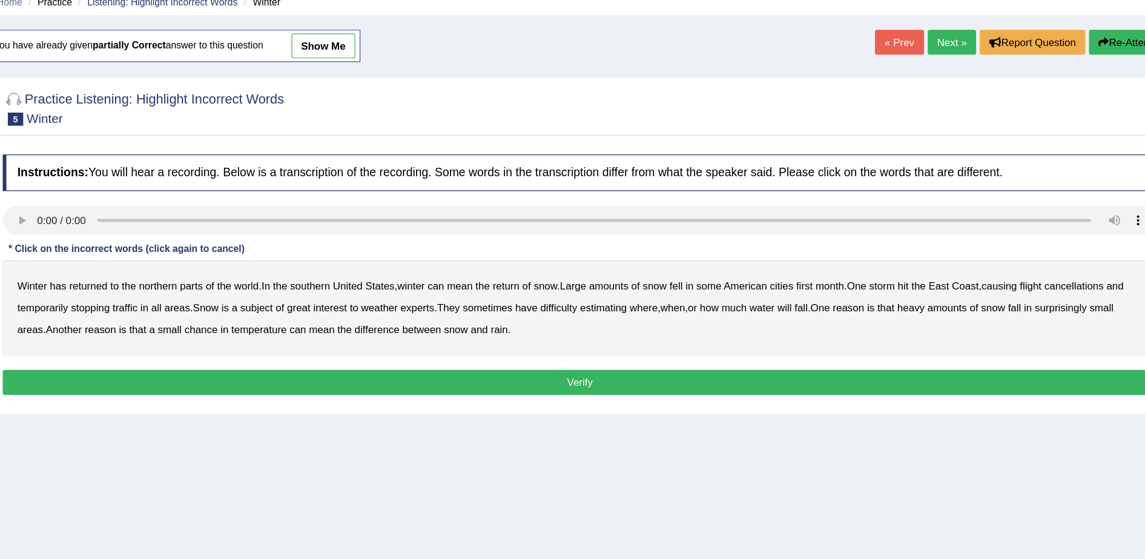
click at [422, 290] on b "southern" at bounding box center [419, 290] width 33 height 10
click at [291, 303] on b "all" at bounding box center [292, 308] width 8 height 10
click at [803, 308] on b "water" at bounding box center [792, 308] width 21 height 10
click at [539, 366] on button "Verify" at bounding box center [641, 369] width 953 height 21
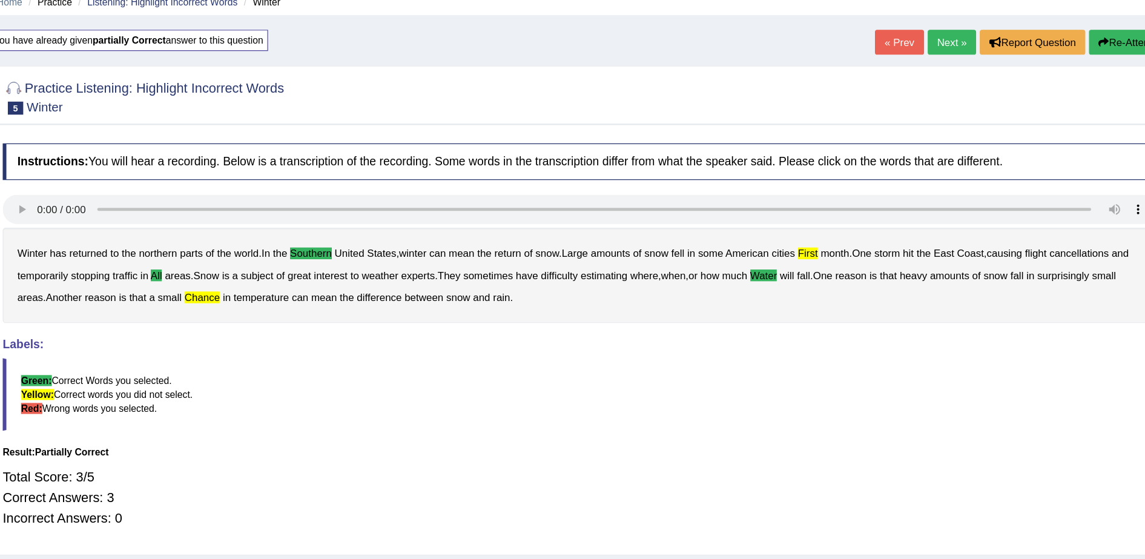
click at [950, 93] on link "Next »" at bounding box center [949, 88] width 40 height 21
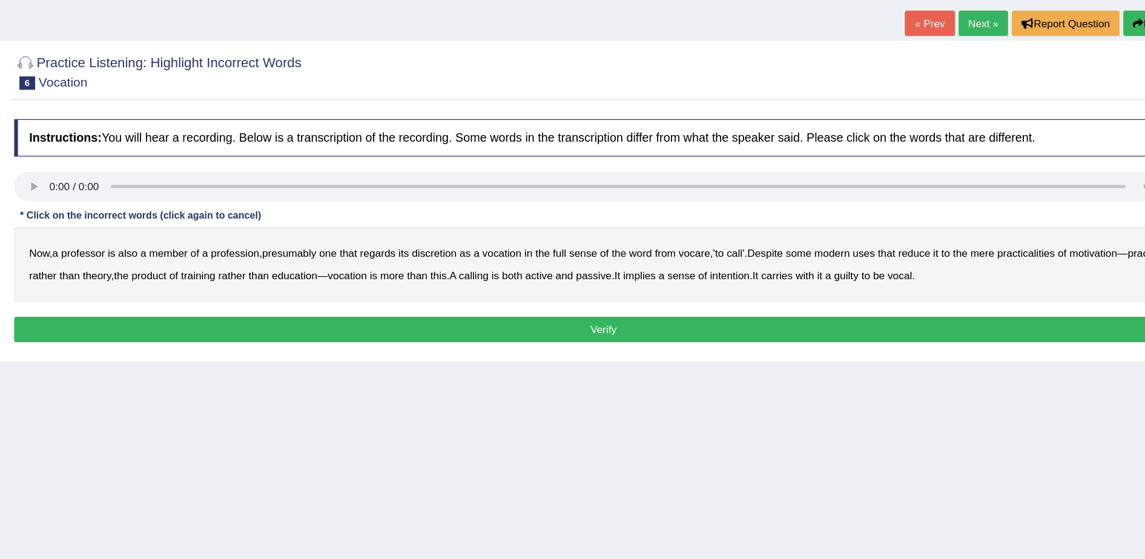
click at [513, 277] on b "discretion" at bounding box center [505, 274] width 36 height 10
click at [1054, 271] on b "motivation" at bounding box center [1038, 274] width 39 height 10
click at [760, 294] on b "intention" at bounding box center [744, 293] width 32 height 10
click at [848, 293] on b "guilty" at bounding box center [838, 293] width 20 height 10
click at [846, 336] on button "Verify" at bounding box center [641, 336] width 953 height 21
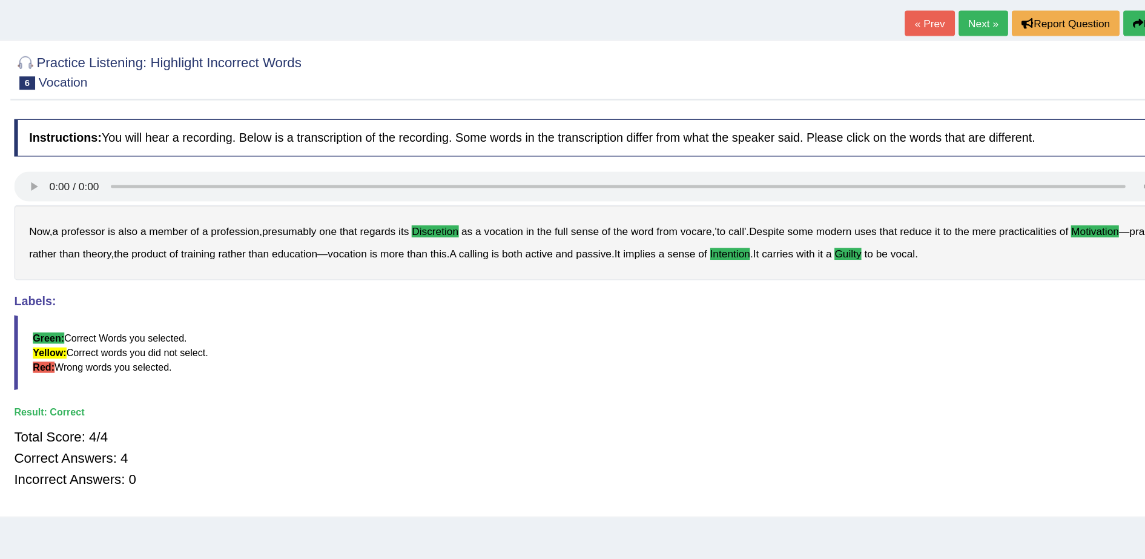
click at [950, 88] on link "Next »" at bounding box center [949, 88] width 40 height 21
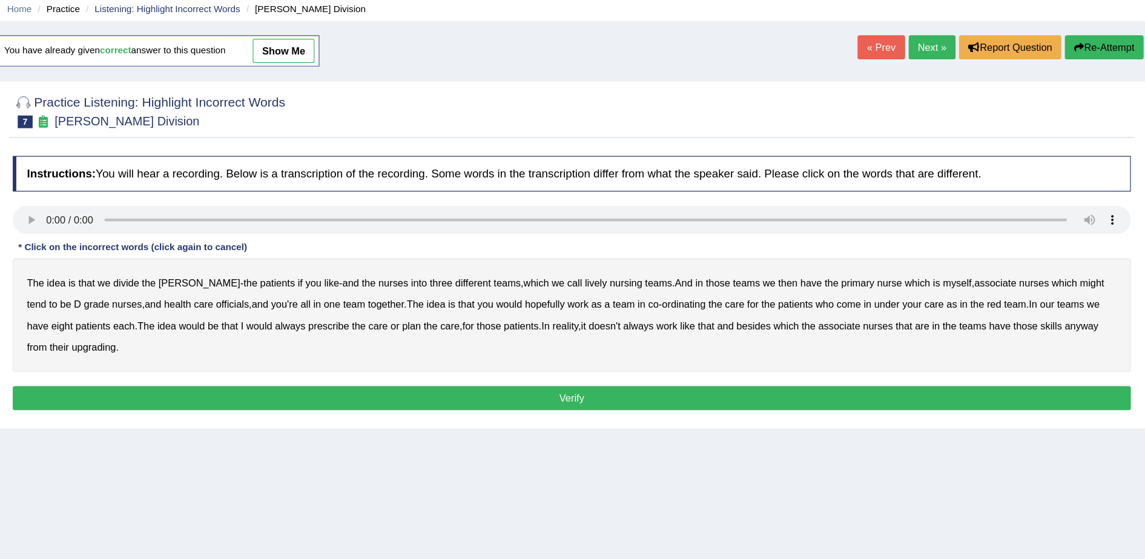
click at [653, 292] on b "lively" at bounding box center [662, 290] width 19 height 10
click at [1075, 287] on b "might" at bounding box center [1085, 290] width 21 height 10
click at [320, 309] on b "care" at bounding box center [328, 308] width 16 height 10
click at [338, 309] on b "officials" at bounding box center [352, 308] width 28 height 10
click at [389, 327] on b "always" at bounding box center [402, 326] width 26 height 10
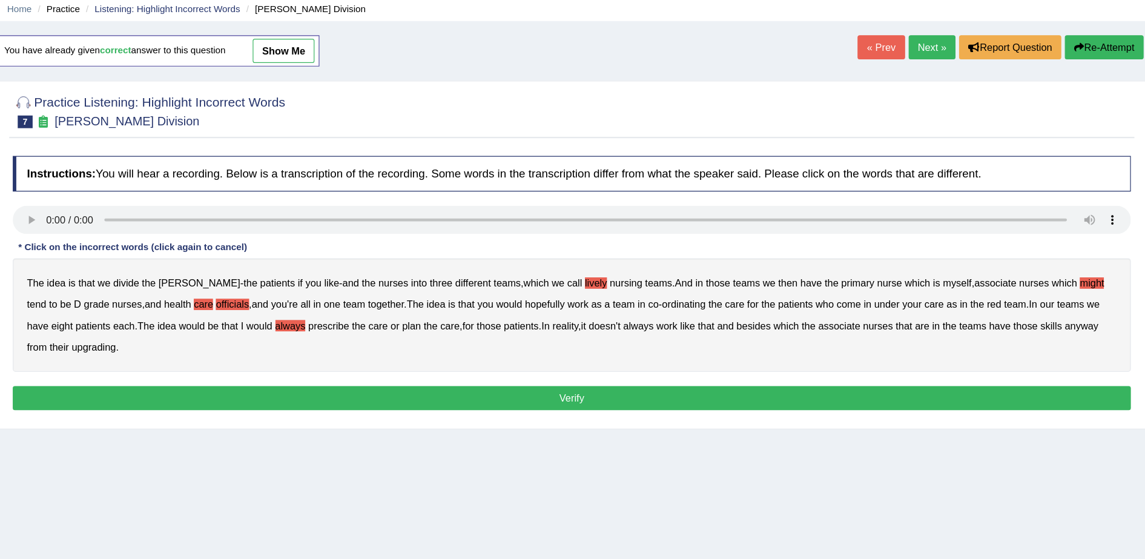
click at [215, 341] on b "upgrading" at bounding box center [234, 344] width 38 height 10
click at [371, 392] on button "Verify" at bounding box center [641, 387] width 953 height 21
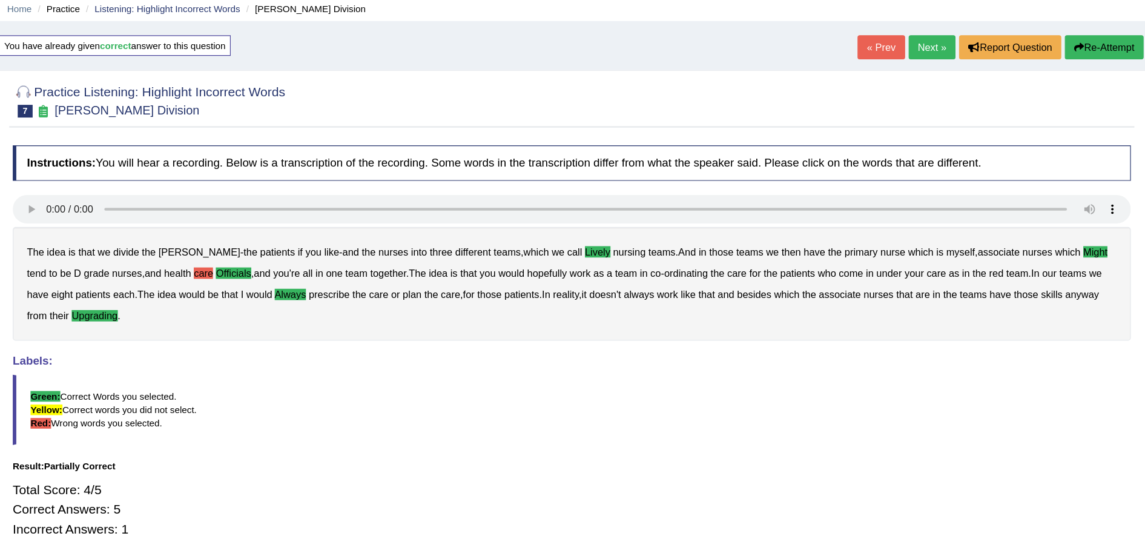
click at [944, 86] on link "Next »" at bounding box center [949, 88] width 40 height 21
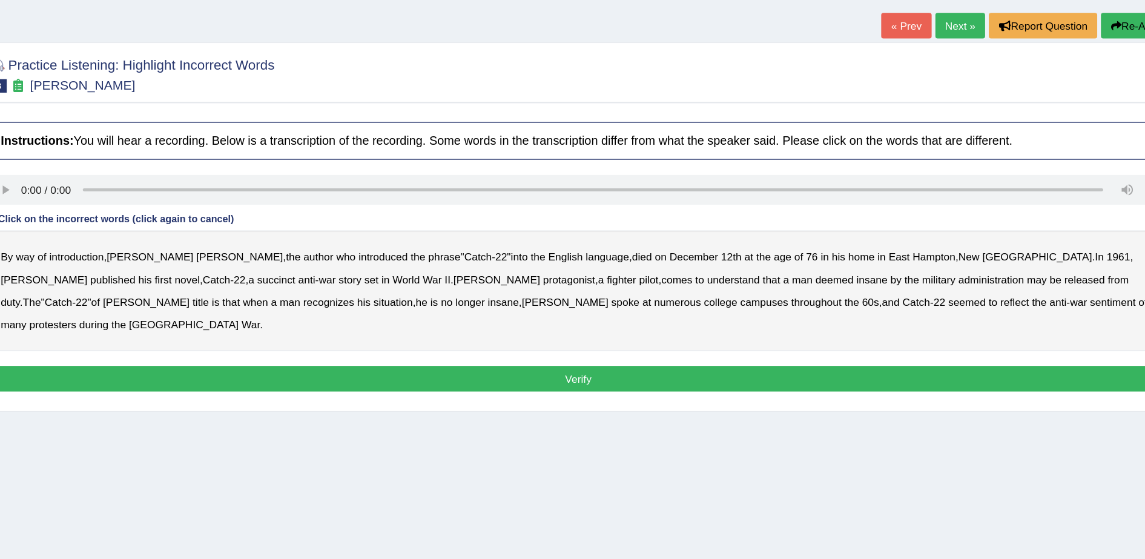
click at [384, 294] on b "succinct" at bounding box center [399, 293] width 31 height 10
click at [614, 293] on b "protagonist" at bounding box center [635, 293] width 42 height 10
click at [948, 292] on b "administration" at bounding box center [974, 293] width 53 height 10
click at [477, 311] on b "situation" at bounding box center [492, 311] width 31 height 10
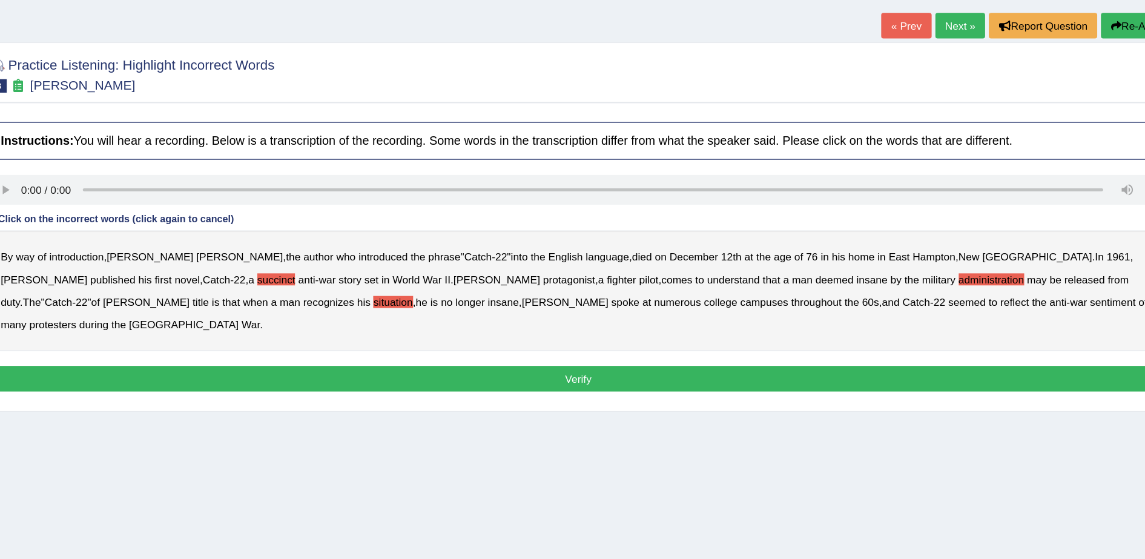
click at [981, 314] on b "reflect" at bounding box center [992, 311] width 23 height 10
click at [738, 362] on button "Verify" at bounding box center [641, 372] width 953 height 21
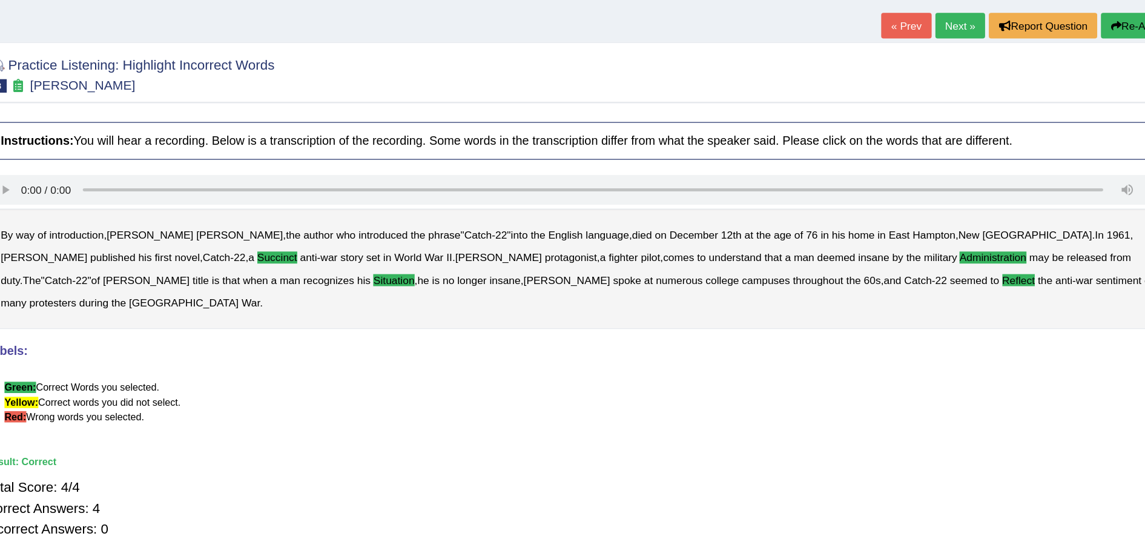
click at [939, 87] on link "Next »" at bounding box center [949, 88] width 40 height 21
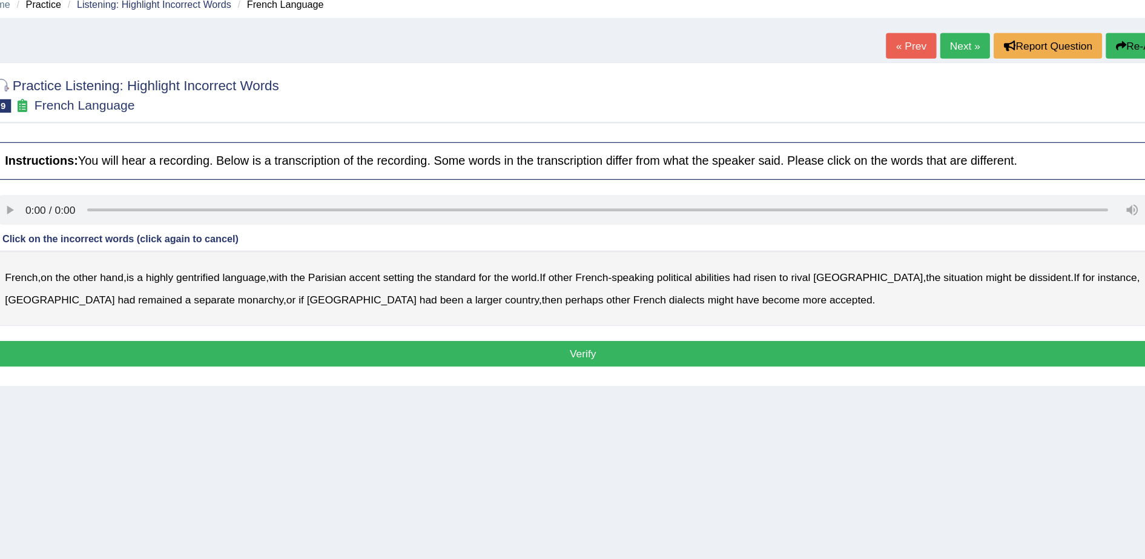
click at [338, 274] on b "gentrified" at bounding box center [332, 274] width 35 height 10
click at [752, 274] on b "abilities" at bounding box center [746, 274] width 28 height 10
click at [1001, 269] on b "dissident" at bounding box center [1017, 274] width 33 height 10
click at [364, 288] on b "monarchy" at bounding box center [382, 293] width 36 height 10
click at [610, 332] on button "Verify" at bounding box center [641, 336] width 953 height 21
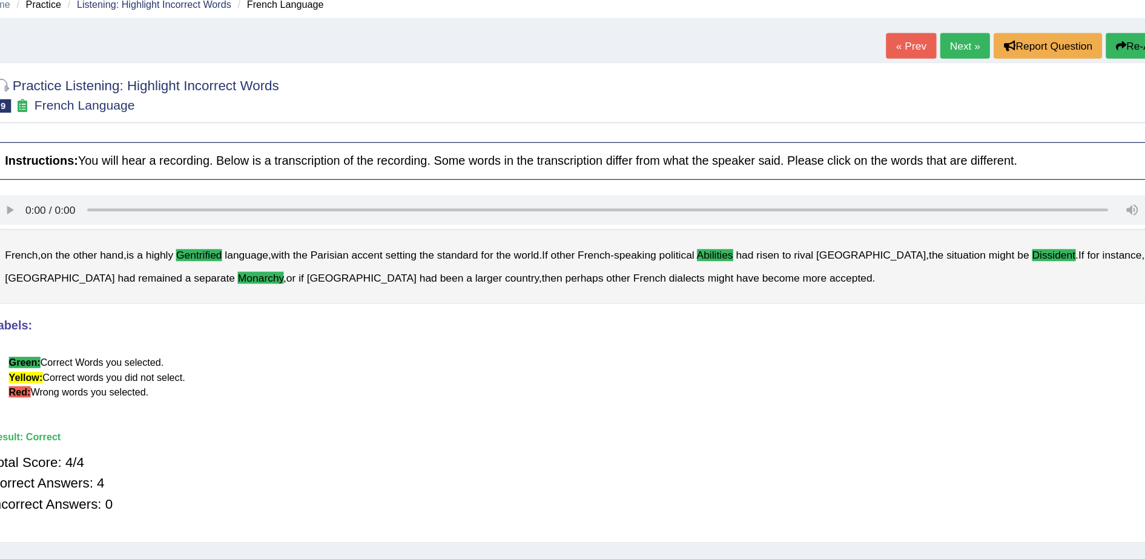
click at [952, 81] on link "Next »" at bounding box center [949, 88] width 40 height 21
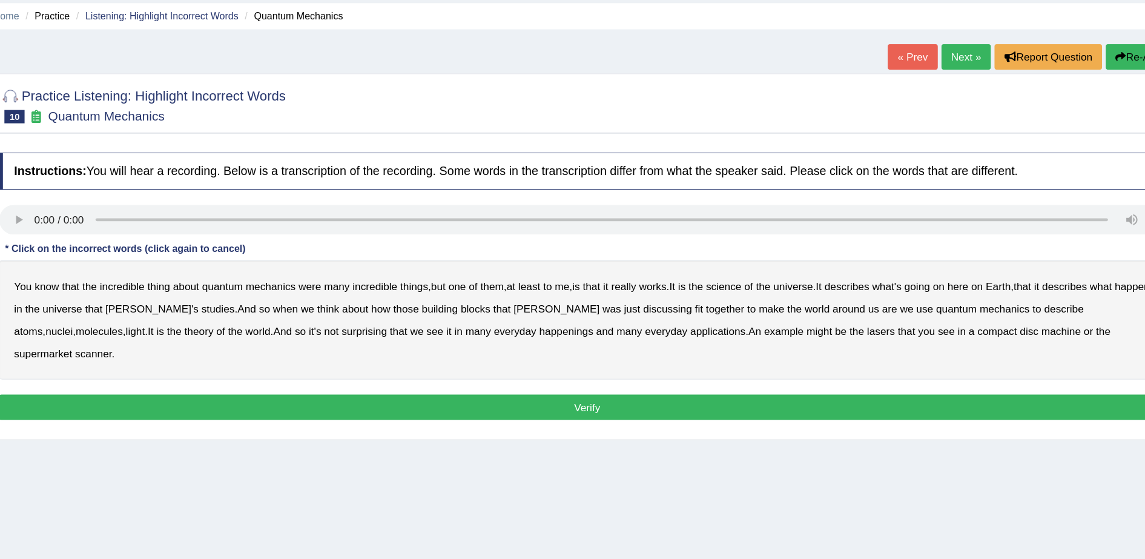
click at [760, 275] on b "science" at bounding box center [752, 274] width 28 height 10
click at [687, 292] on b "discussing" at bounding box center [706, 293] width 39 height 10
click at [603, 315] on b "happenings" at bounding box center [625, 311] width 44 height 10
click at [1010, 311] on b "machine" at bounding box center [1026, 311] width 32 height 10
click at [859, 362] on button "Verify" at bounding box center [641, 372] width 953 height 21
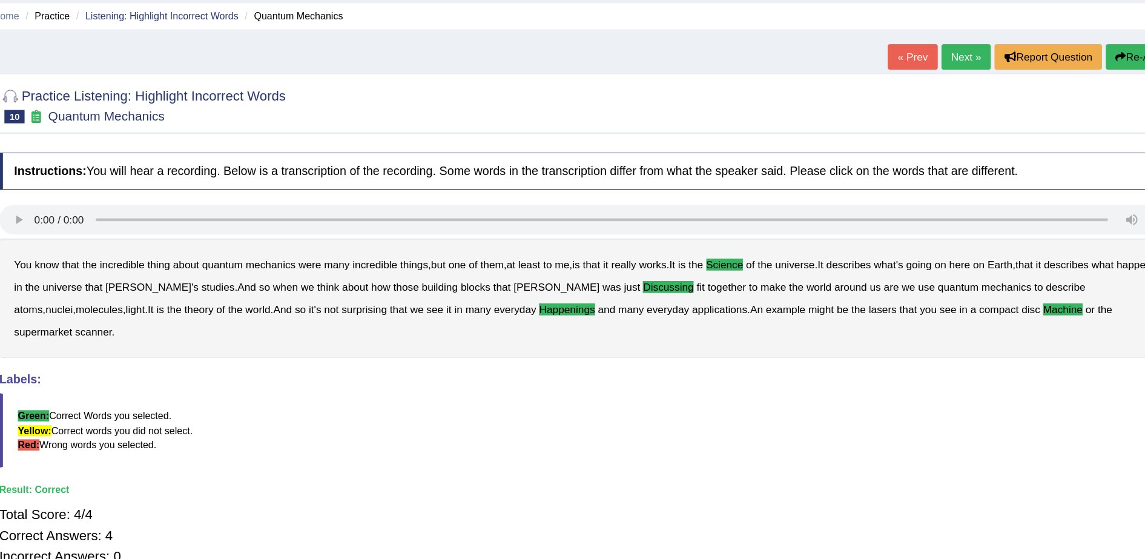
click at [946, 88] on link "Next »" at bounding box center [949, 88] width 40 height 21
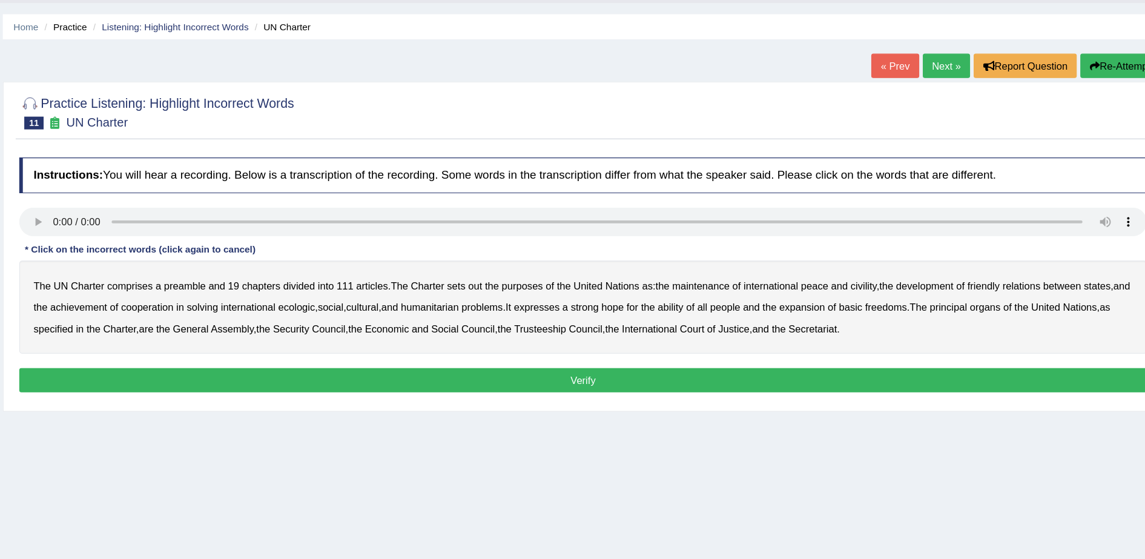
click at [550, 273] on b "out" at bounding box center [551, 274] width 12 height 10
click at [883, 278] on b "civility" at bounding box center [879, 274] width 22 height 10
click at [415, 295] on b "ecologic" at bounding box center [399, 293] width 31 height 10
click at [727, 295] on b "ability" at bounding box center [716, 293] width 22 height 10
click at [726, 353] on button "Verify" at bounding box center [641, 354] width 953 height 21
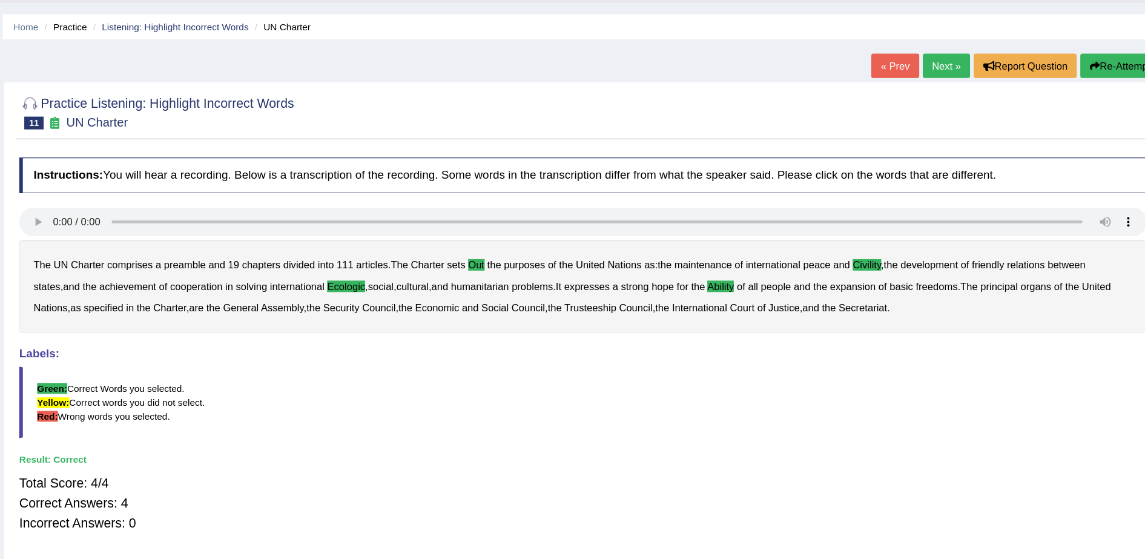
click at [951, 88] on link "Next »" at bounding box center [949, 88] width 40 height 21
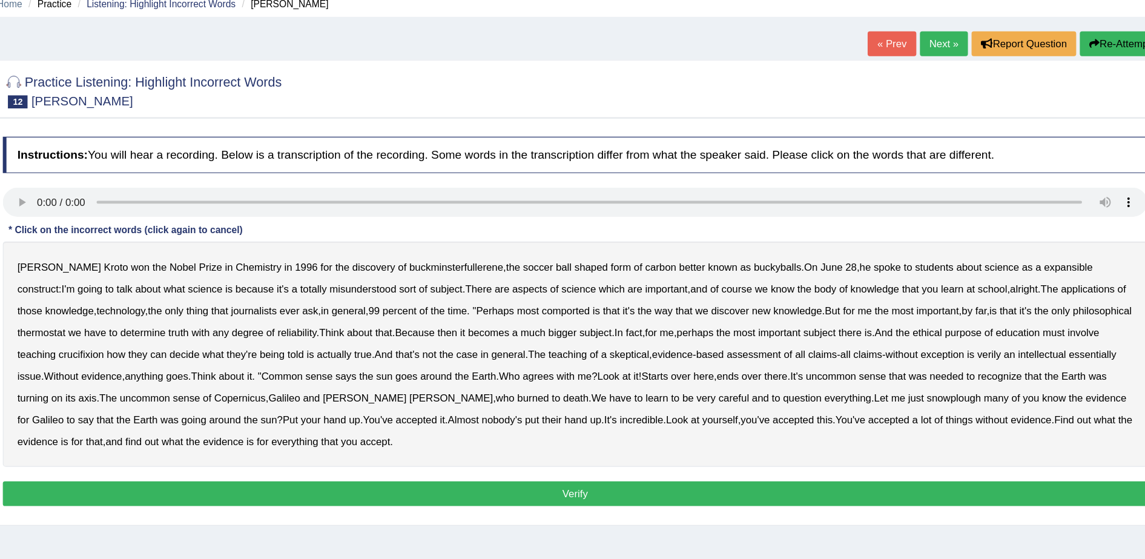
click at [1033, 274] on b "expansible" at bounding box center [1053, 274] width 41 height 10
click at [622, 314] on b "comported" at bounding box center [634, 311] width 40 height 10
click at [204, 324] on b "thermostat" at bounding box center [197, 329] width 40 height 10
click at [237, 345] on b "crucifixion" at bounding box center [231, 347] width 38 height 10
click at [984, 345] on b "verily" at bounding box center [987, 347] width 20 height 10
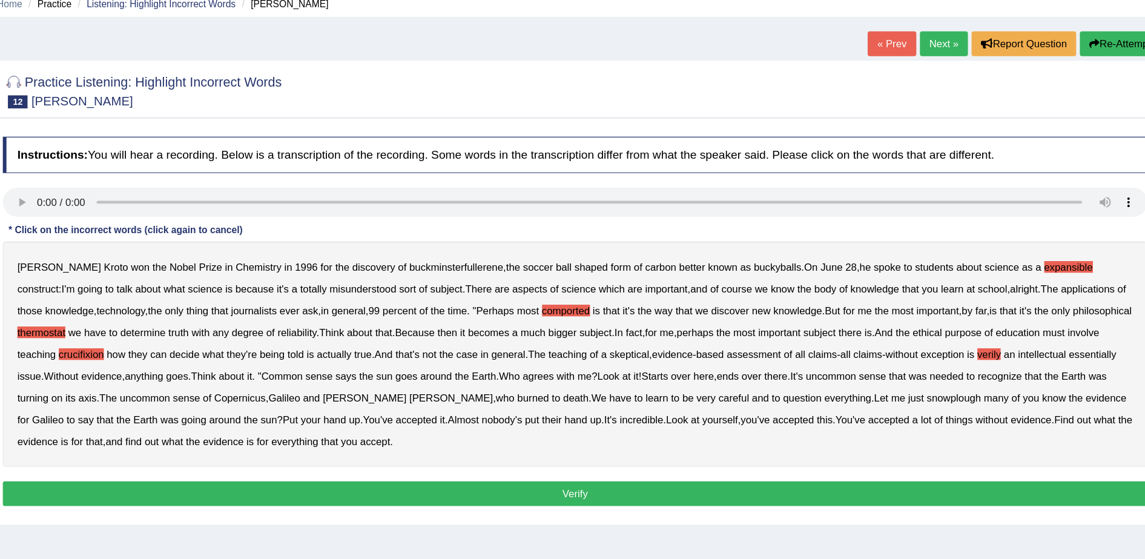
click at [873, 389] on div "[PERSON_NAME] won the Nobel Prize in Chemistry in [DATE] for the discovery of b…" at bounding box center [641, 347] width 953 height 188
click at [935, 380] on b "snowplough" at bounding box center [957, 383] width 45 height 10
click at [432, 457] on button "Verify" at bounding box center [641, 463] width 953 height 21
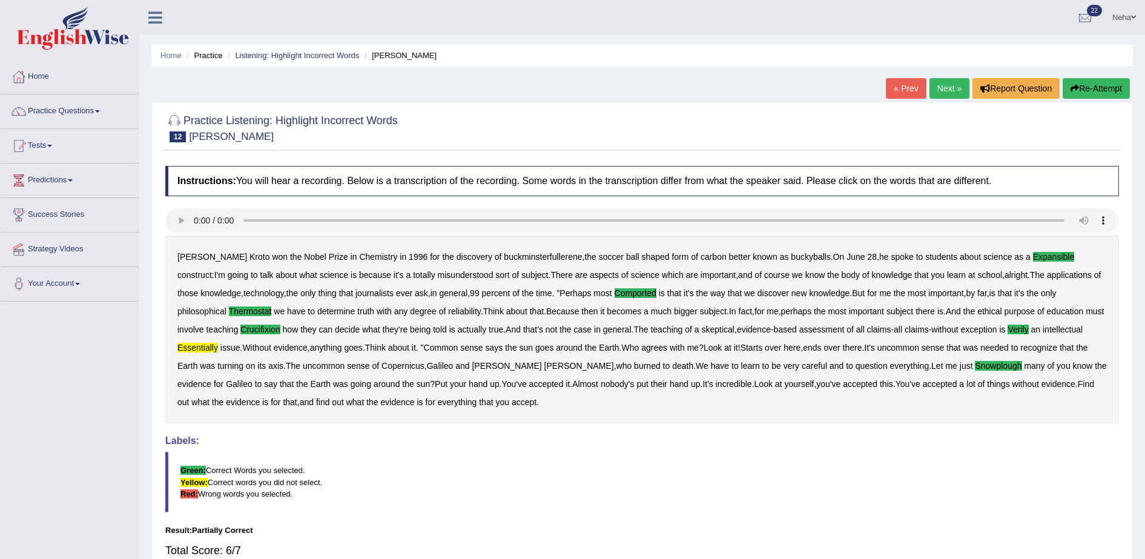
click at [757, 461] on blockquote "Green: Correct Words you selected. Yellow: Correct words you did not select. Re…" at bounding box center [641, 482] width 953 height 60
click at [825, 452] on blockquote "Green: Correct Words you selected. Yellow: Correct words you did not select. Re…" at bounding box center [641, 482] width 953 height 60
click at [941, 82] on link "Next »" at bounding box center [949, 88] width 40 height 21
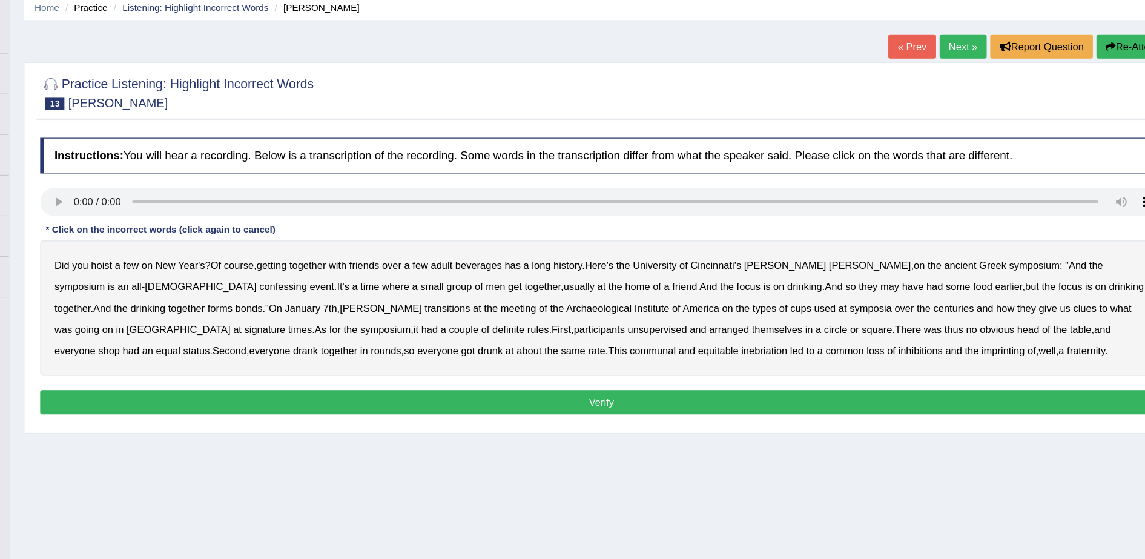
click at [196, 297] on div "Did you hoist a few on New Year's ? Of course , getting together with friends o…" at bounding box center [641, 310] width 953 height 115
click at [351, 288] on b "confessing" at bounding box center [371, 293] width 41 height 10
click at [492, 306] on b "transitions" at bounding box center [511, 311] width 39 height 10
click at [373, 324] on b "signature" at bounding box center [355, 329] width 35 height 10
click at [664, 329] on b "unsupervised" at bounding box center [689, 329] width 50 height 10
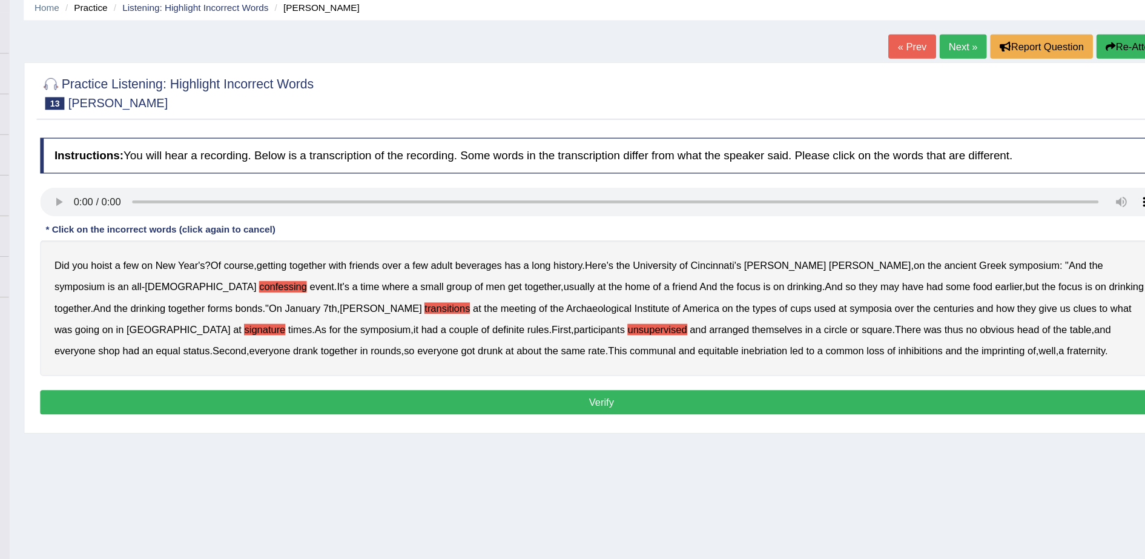
click at [232, 342] on b "shop" at bounding box center [223, 347] width 18 height 10
click at [965, 347] on b "imprinting" at bounding box center [983, 347] width 37 height 10
click at [712, 383] on button "Verify" at bounding box center [641, 390] width 953 height 21
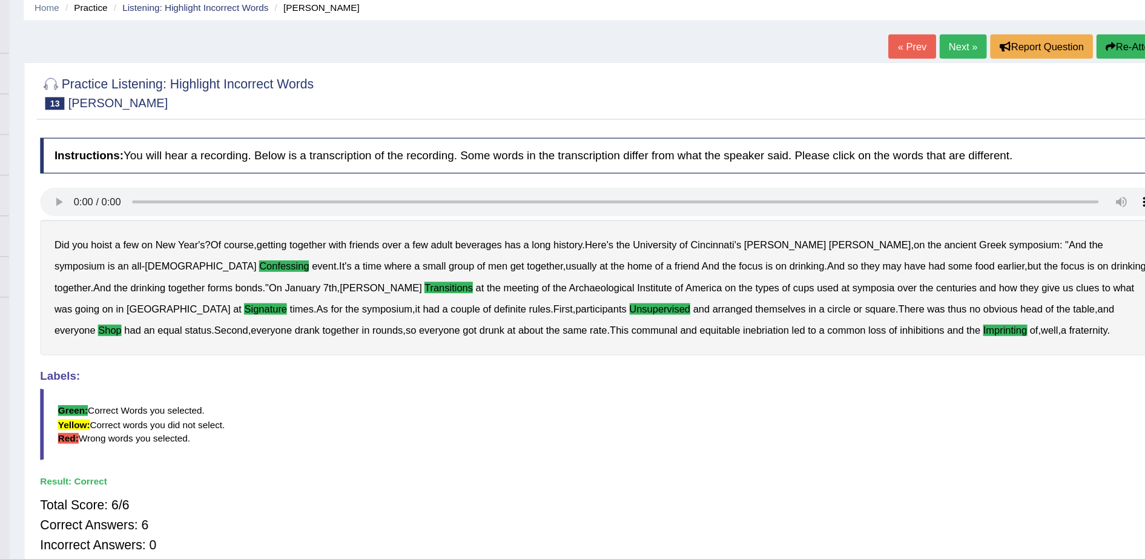
click at [943, 93] on link "Next »" at bounding box center [949, 88] width 40 height 21
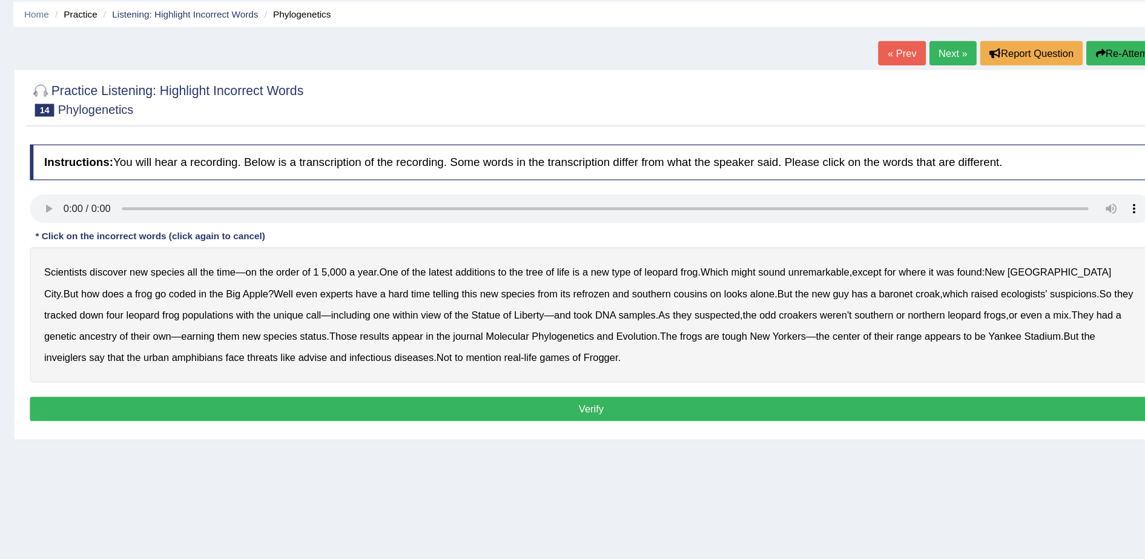
click at [770, 275] on b "might" at bounding box center [771, 274] width 21 height 10
click at [283, 288] on b "coded" at bounding box center [294, 293] width 23 height 10
click at [627, 291] on b "refrozen" at bounding box center [642, 293] width 31 height 10
click at [886, 288] on b "baronet" at bounding box center [900, 293] width 28 height 10
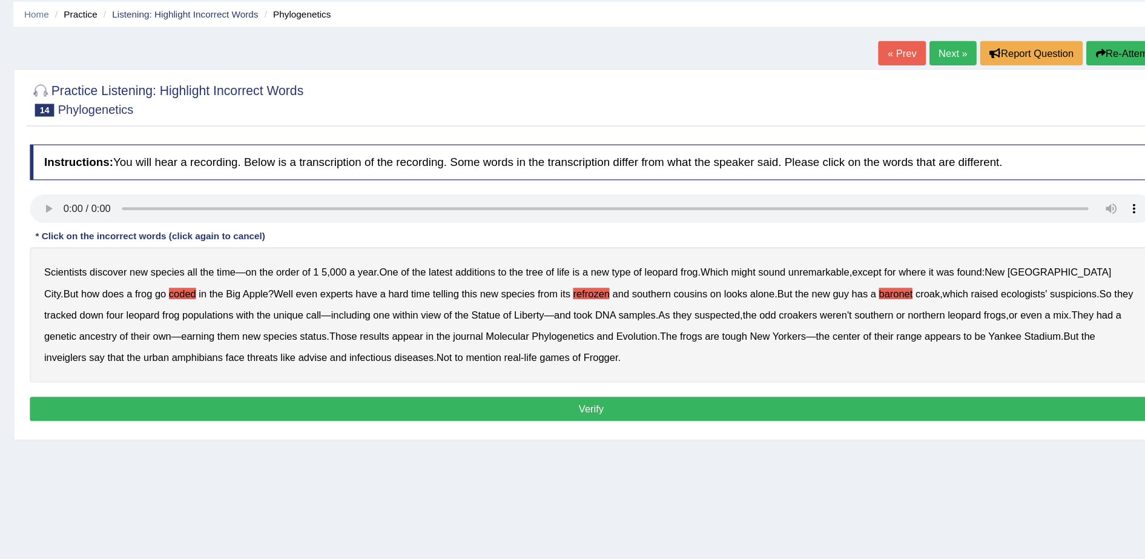
click at [663, 329] on b "Evolution" at bounding box center [680, 329] width 35 height 10
click at [213, 342] on b "inveiglers" at bounding box center [195, 347] width 36 height 10
click at [393, 344] on b "advise" at bounding box center [405, 347] width 24 height 10
click at [492, 386] on button "Verify" at bounding box center [641, 390] width 953 height 21
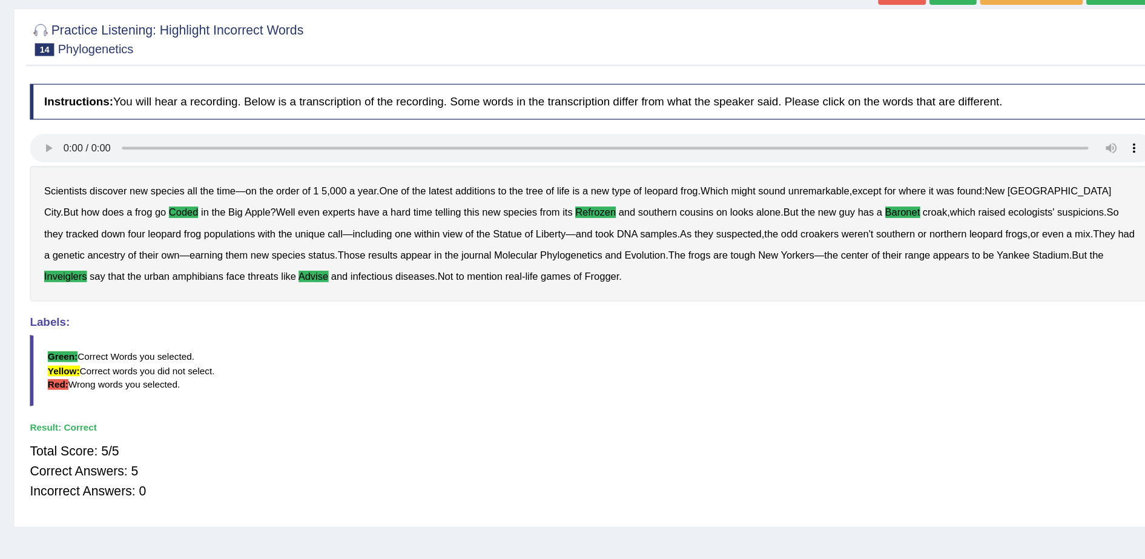
scroll to position [12, 0]
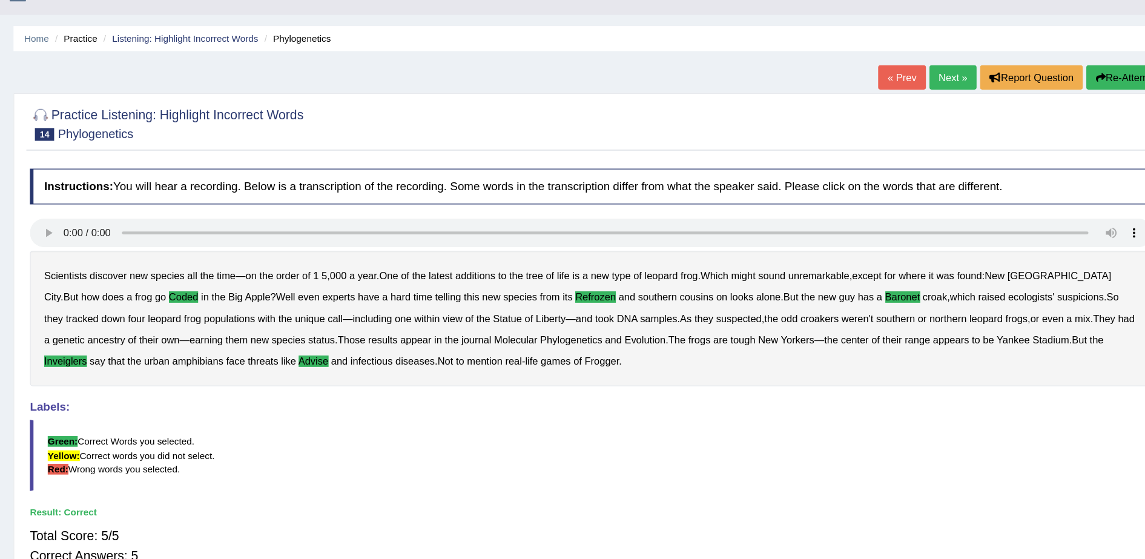
click at [955, 79] on link "Next »" at bounding box center [949, 76] width 40 height 21
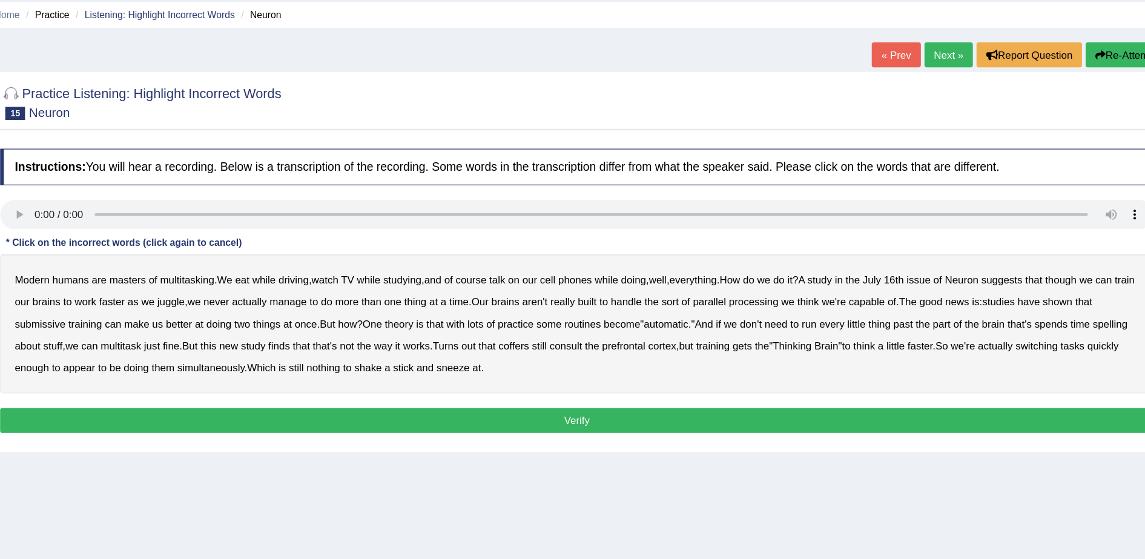
click at [1055, 272] on b "though" at bounding box center [1042, 274] width 26 height 10
click at [208, 306] on b "submissive" at bounding box center [198, 311] width 42 height 10
click at [1068, 315] on b "spelling" at bounding box center [1082, 311] width 28 height 10
click at [602, 329] on b "coffers" at bounding box center [589, 329] width 25 height 10
click at [482, 393] on button "Verify" at bounding box center [641, 390] width 953 height 21
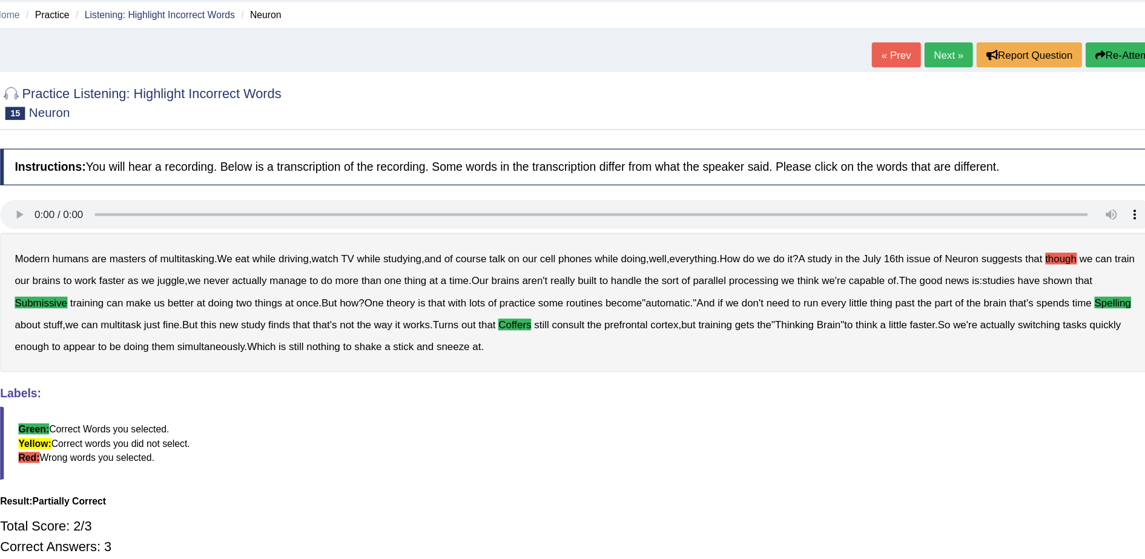
click at [664, 424] on blockquote "Green: Correct Words you selected. Yellow: Correct words you did not select. Re…" at bounding box center [641, 409] width 953 height 60
